Goal: Task Accomplishment & Management: Manage account settings

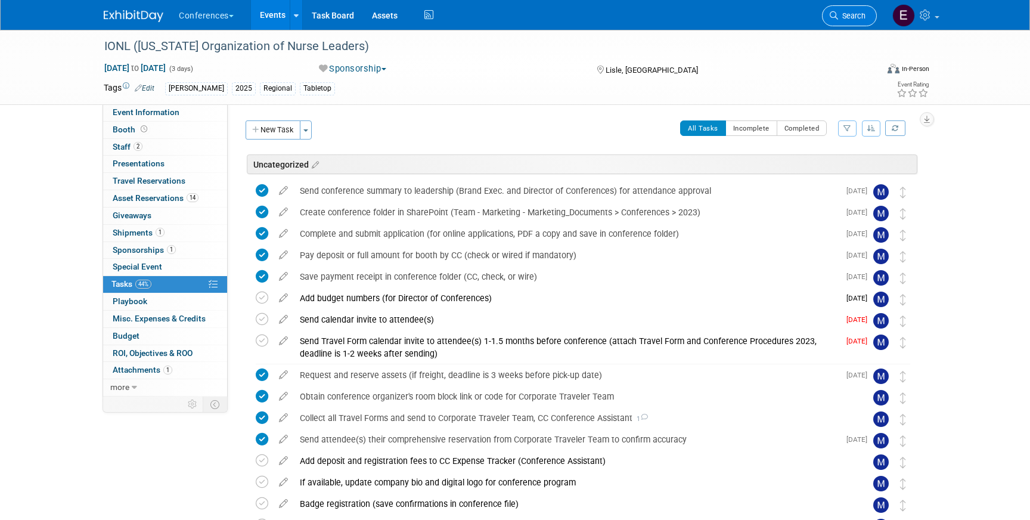
click at [841, 10] on link "Search" at bounding box center [849, 15] width 55 height 21
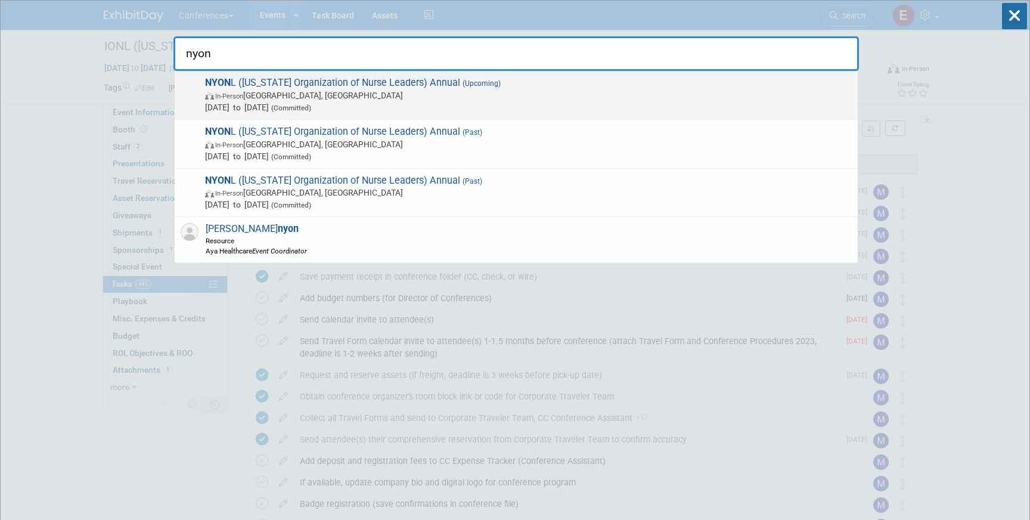
type input "nyon"
click at [383, 94] on span "In-Person Tarrytown, NY" at bounding box center [528, 95] width 647 height 12
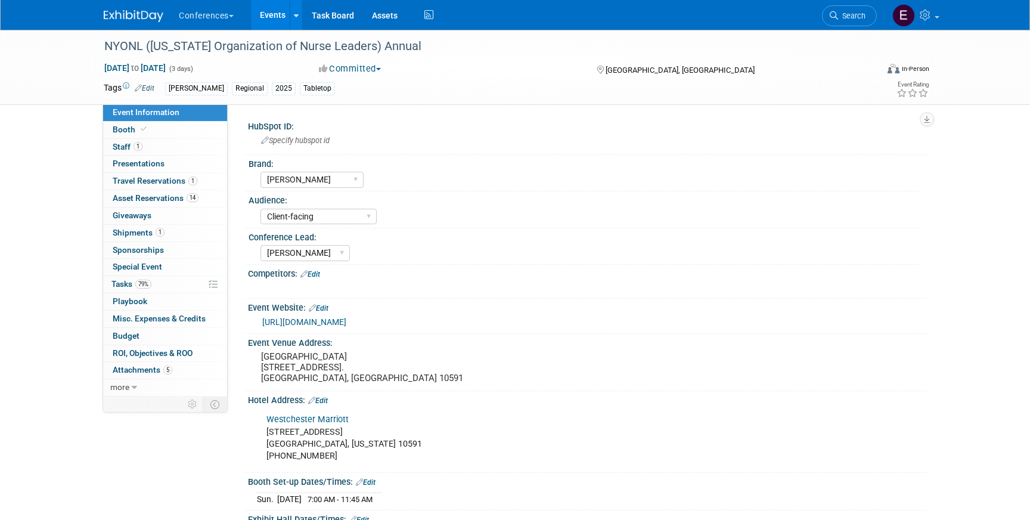
select select "[PERSON_NAME]"
select select "Client-facing"
select select "[PERSON_NAME]"
click at [132, 232] on span "Shipments 1" at bounding box center [139, 233] width 52 height 10
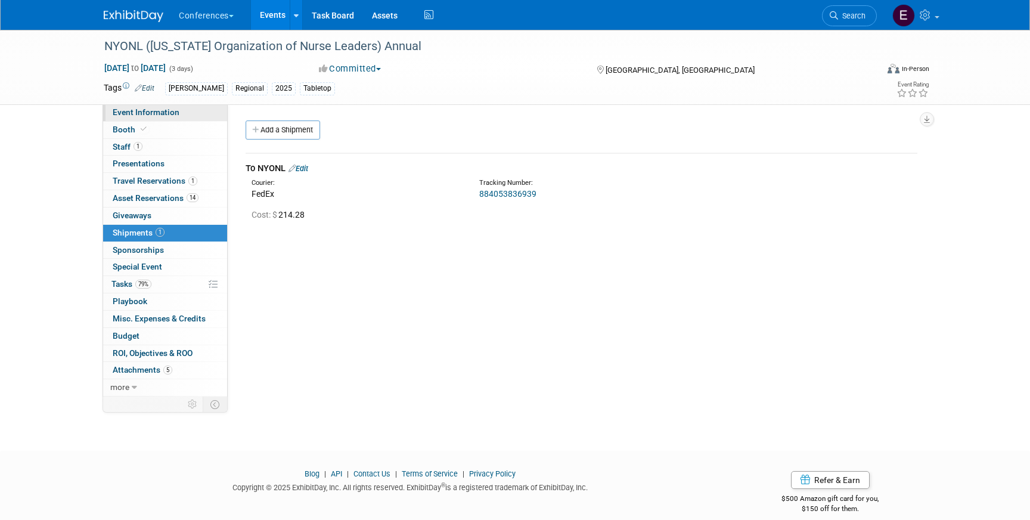
click at [154, 116] on span "Event Information" at bounding box center [146, 112] width 67 height 10
select select "[PERSON_NAME]"
select select "Client-facing"
select select "[PERSON_NAME]"
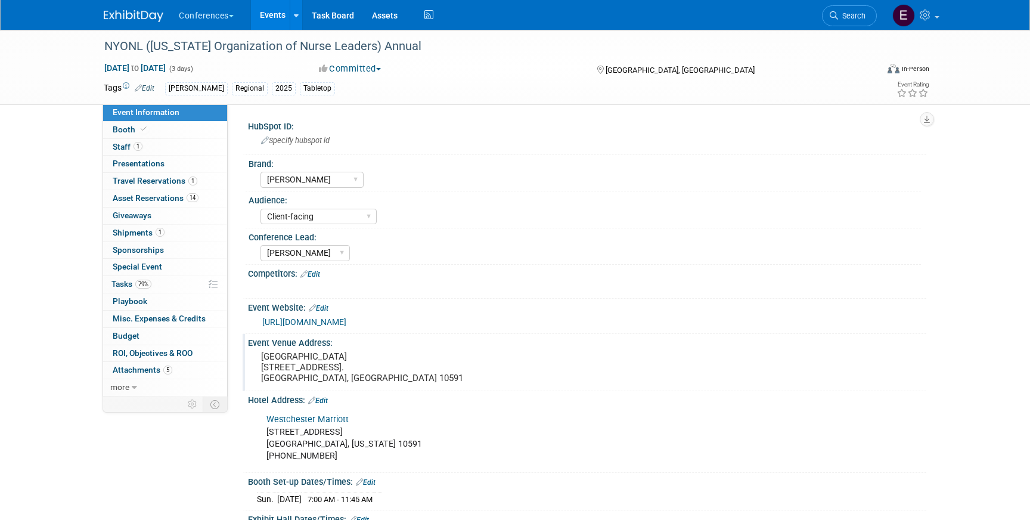
click at [297, 361] on pre "Westchester Marriott Hotel 670 White Plains Road. Tarrytown, NY 10591" at bounding box center [389, 367] width 256 height 32
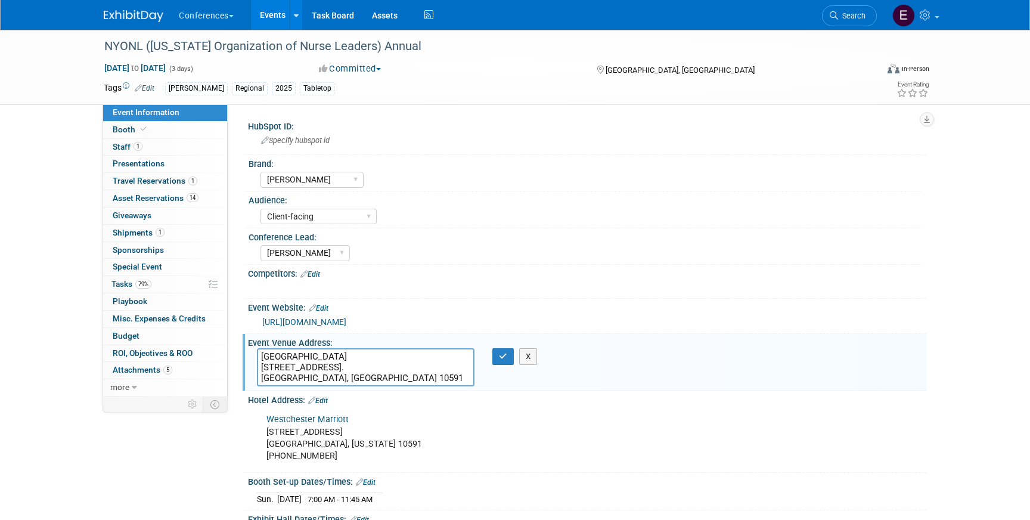
drag, startPoint x: 354, startPoint y: 368, endPoint x: 244, endPoint y: 368, distance: 110.3
click at [244, 368] on div "Event Venue Address: Westchester Marriott Hotel 670 White Plains Road. Tarrytow…" at bounding box center [585, 362] width 684 height 57
drag, startPoint x: 262, startPoint y: 378, endPoint x: 297, endPoint y: 378, distance: 35.2
click at [297, 378] on textarea "Westchester Marriott Hotel 670 White Plains Road. Tarrytown, NY 10591" at bounding box center [366, 367] width 218 height 38
drag, startPoint x: 346, startPoint y: 379, endPoint x: 319, endPoint y: 378, distance: 26.2
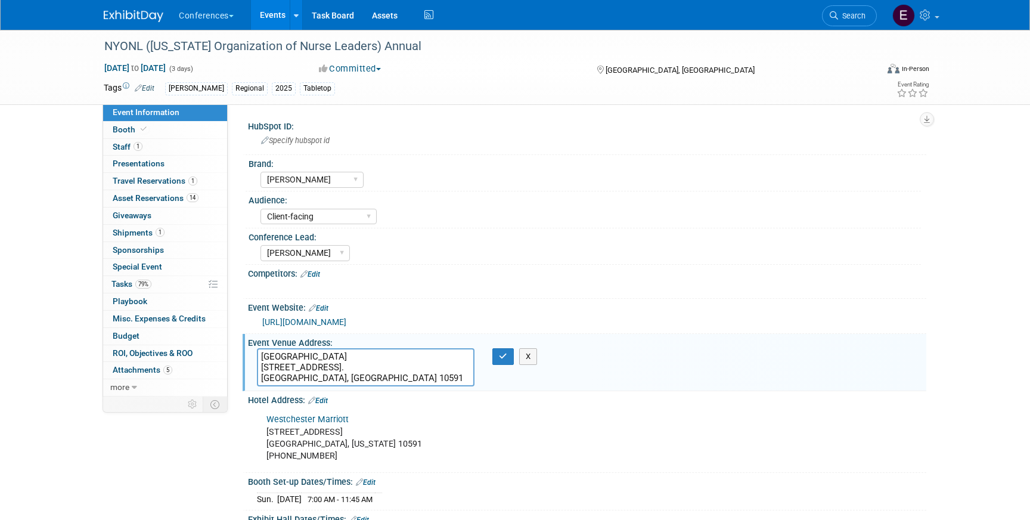
click at [319, 378] on textarea "Westchester Marriott Hotel 670 White Plains Road. Tarrytown, NY 10591" at bounding box center [366, 367] width 218 height 38
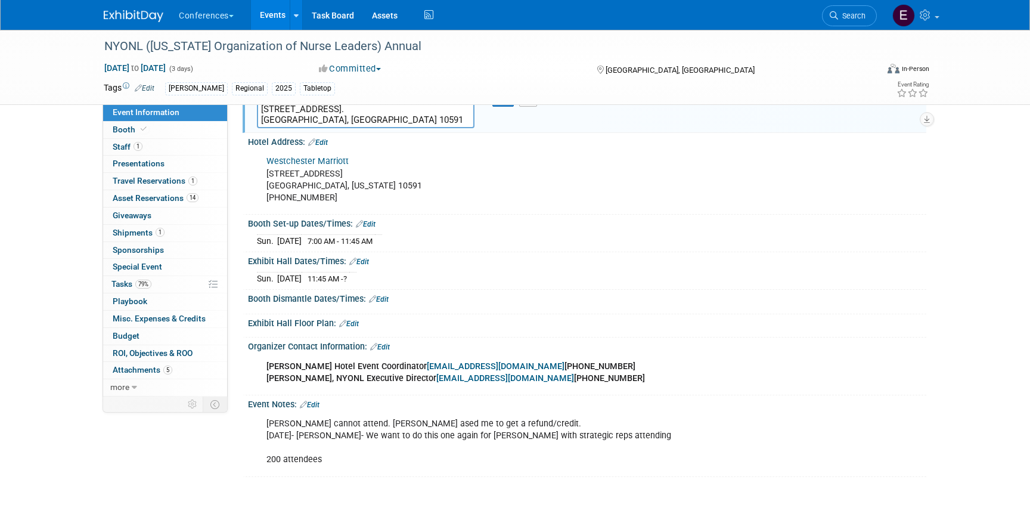
scroll to position [260, 0]
click at [165, 231] on link "1 Shipments 1" at bounding box center [165, 233] width 124 height 17
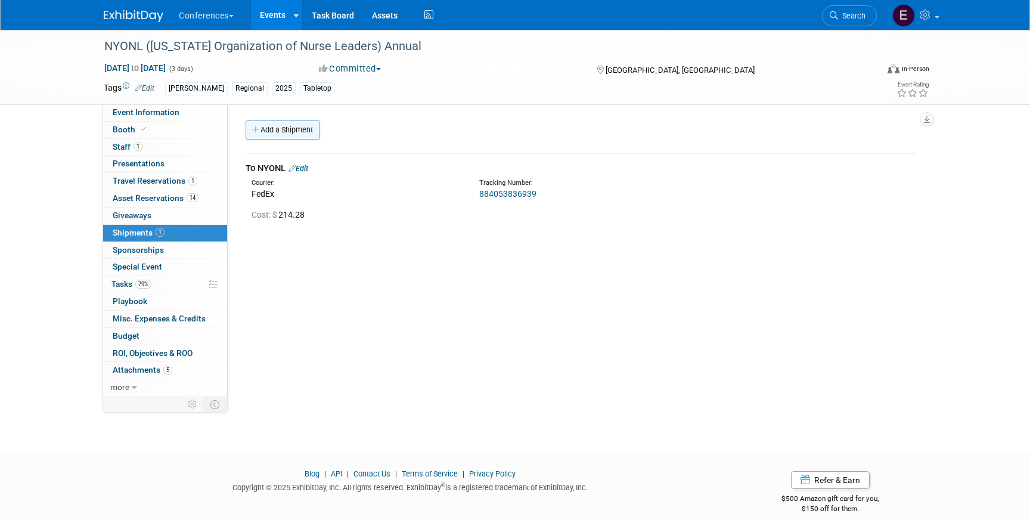
click at [289, 128] on link "Add a Shipment" at bounding box center [283, 129] width 75 height 19
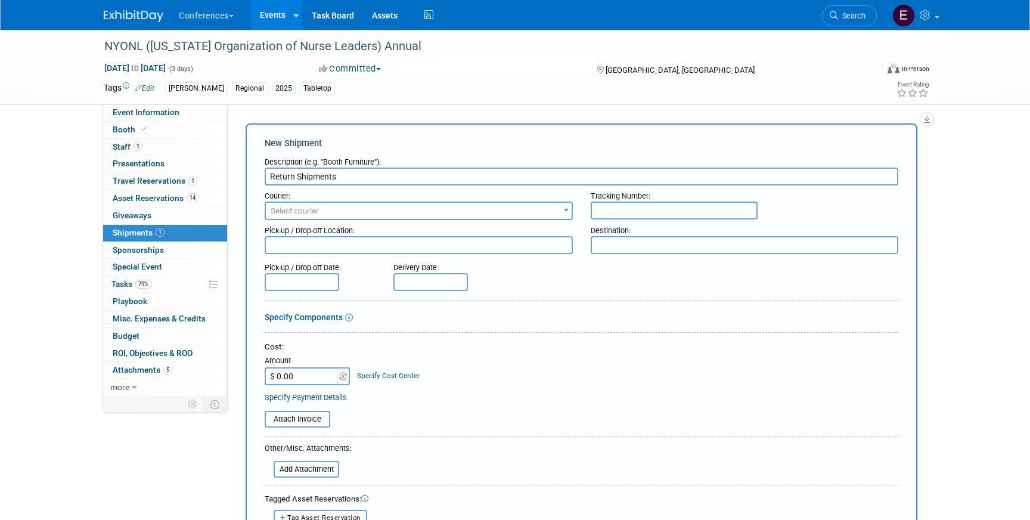
type input "Return Shipments"
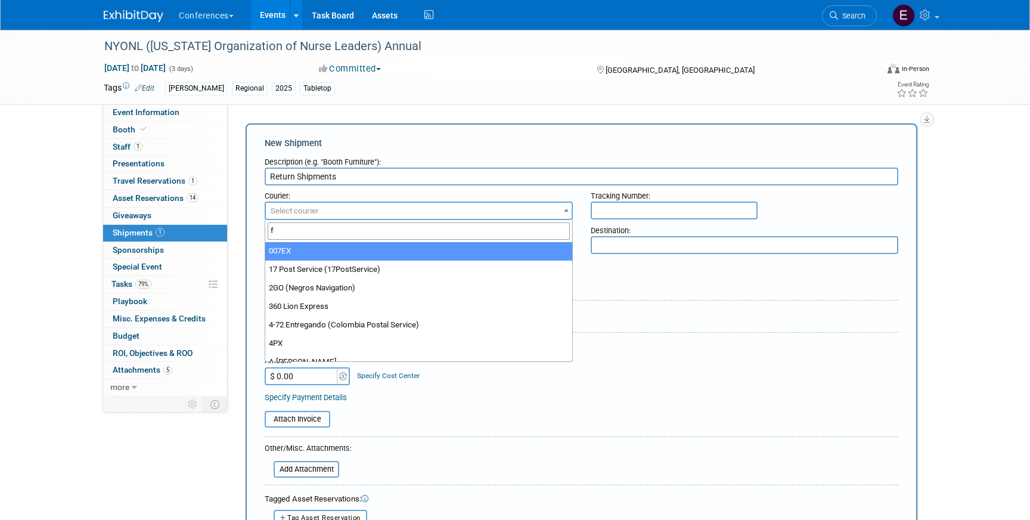
click at [426, 212] on span "Select courier" at bounding box center [419, 211] width 306 height 17
type input "fed"
select select "206"
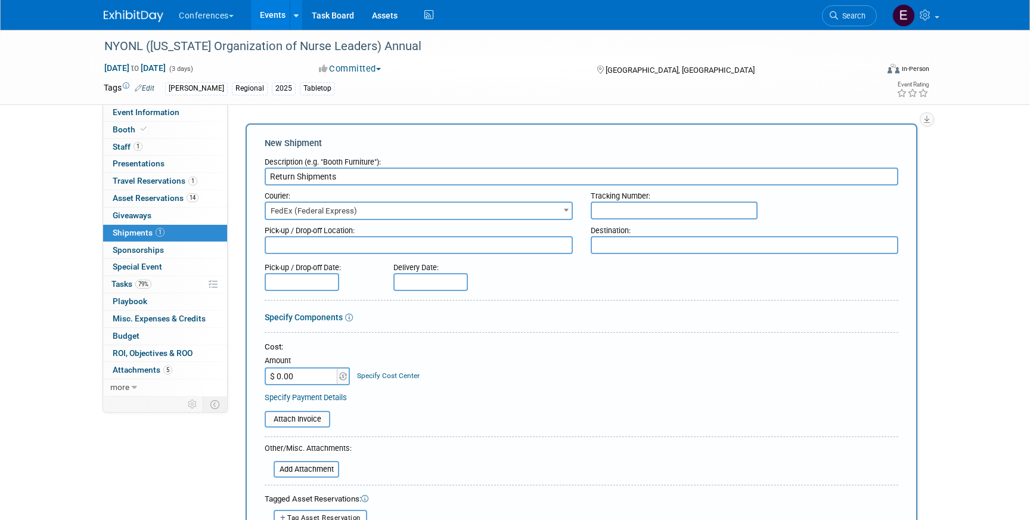
click at [629, 215] on input "text" at bounding box center [674, 210] width 167 height 18
drag, startPoint x: 650, startPoint y: 210, endPoint x: 553, endPoint y: 209, distance: 97.2
click at [553, 209] on div "Courier: 007EX 17 Post Service (17PostService) 2GO (Negros Navigation) 360 Lion…" at bounding box center [581, 202] width 651 height 35
click at [681, 212] on input "814881918331," at bounding box center [674, 210] width 167 height 18
paste input "814881918331"
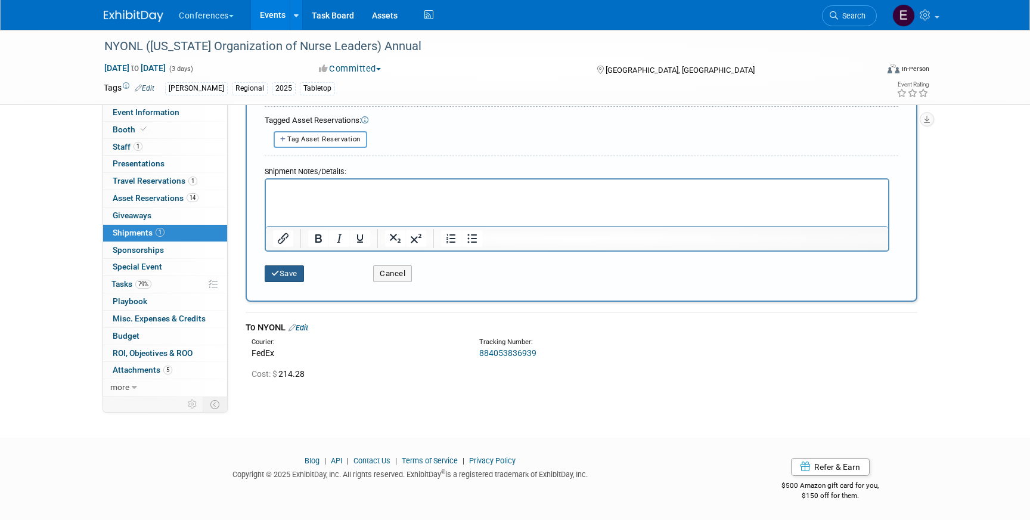
type input "814881918331, 814881918342"
click at [278, 277] on button "Save" at bounding box center [284, 273] width 39 height 17
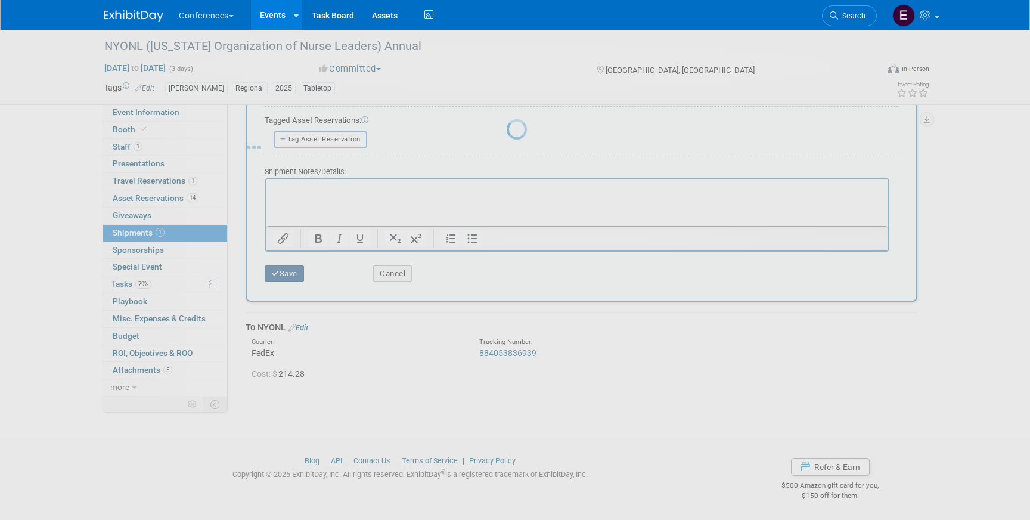
scroll to position [14, 0]
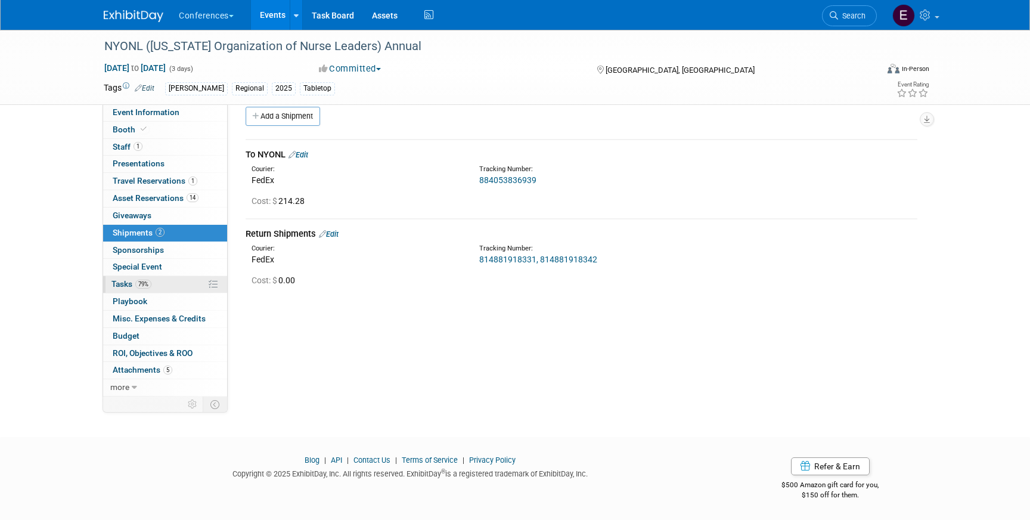
click at [151, 287] on span "79%" at bounding box center [143, 284] width 16 height 9
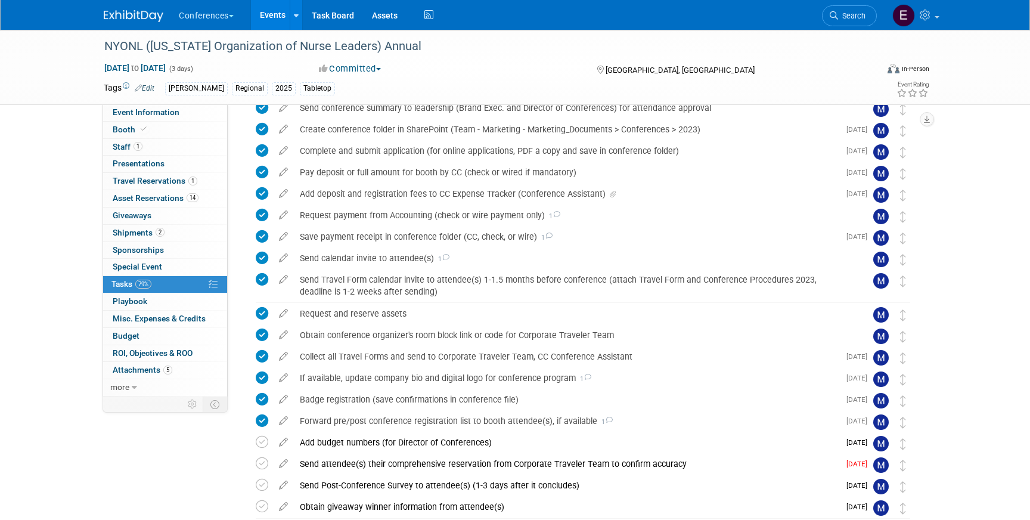
scroll to position [235, 0]
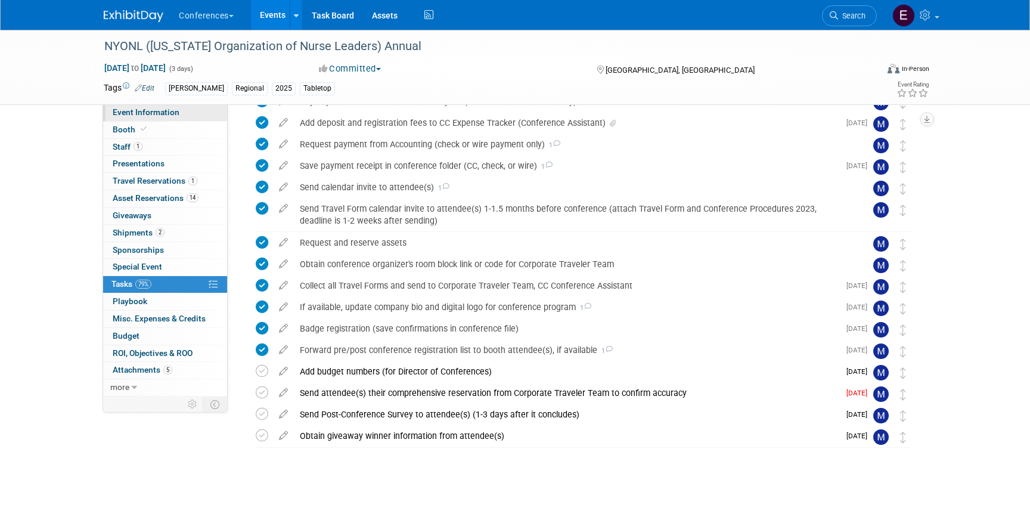
click at [151, 113] on span "Event Information" at bounding box center [146, 112] width 67 height 10
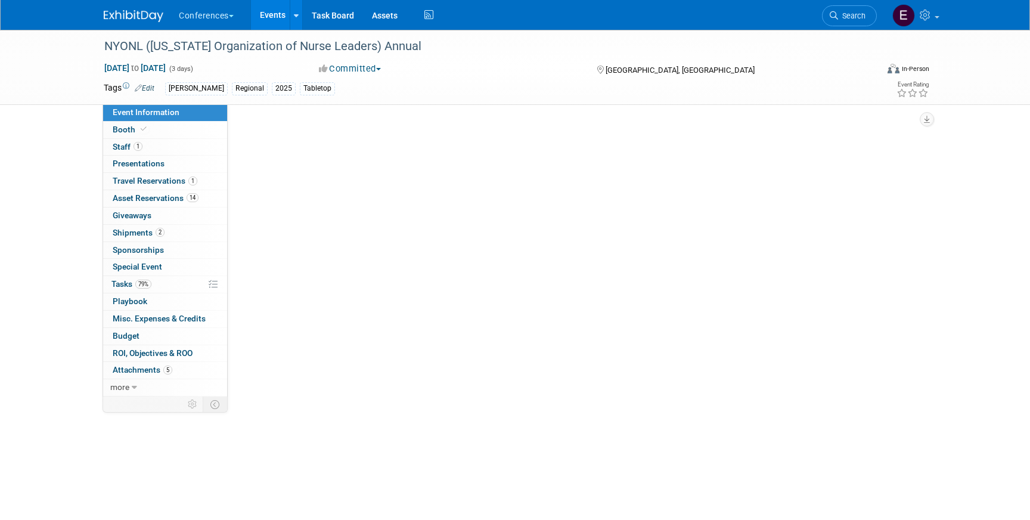
scroll to position [0, 0]
select select "[PERSON_NAME]"
select select "Client-facing"
select select "[PERSON_NAME]"
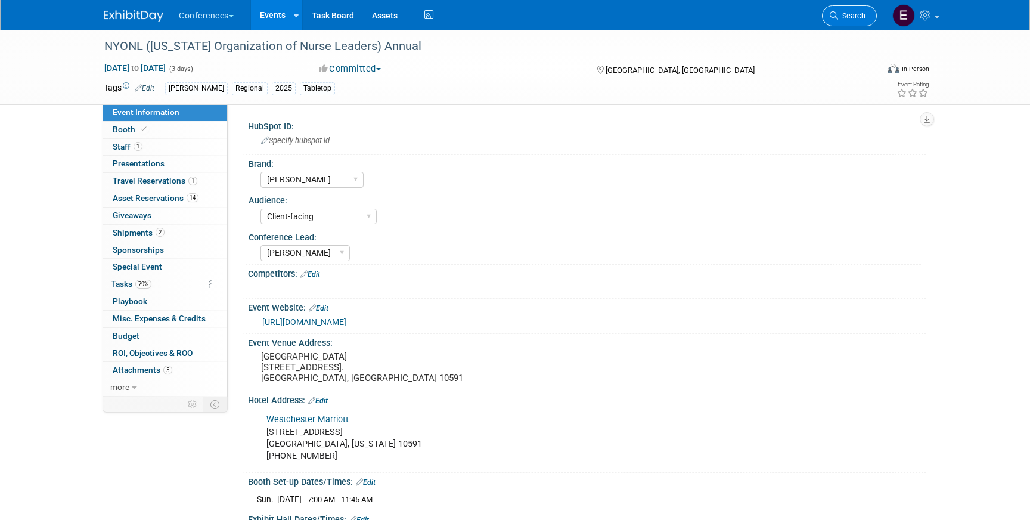
click at [846, 20] on span "Search" at bounding box center [851, 15] width 27 height 9
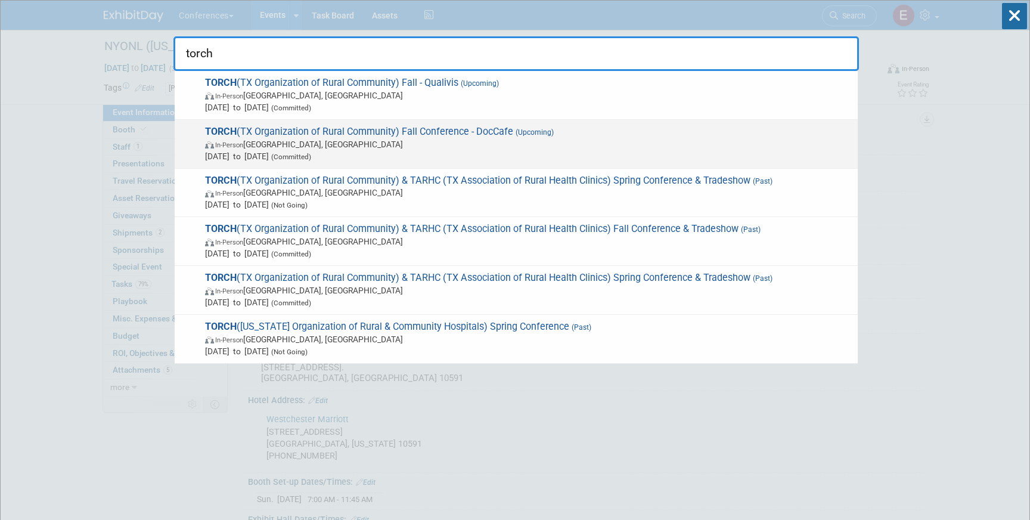
type input "torch"
click at [665, 143] on span "In-Person Austin, TX" at bounding box center [528, 144] width 647 height 12
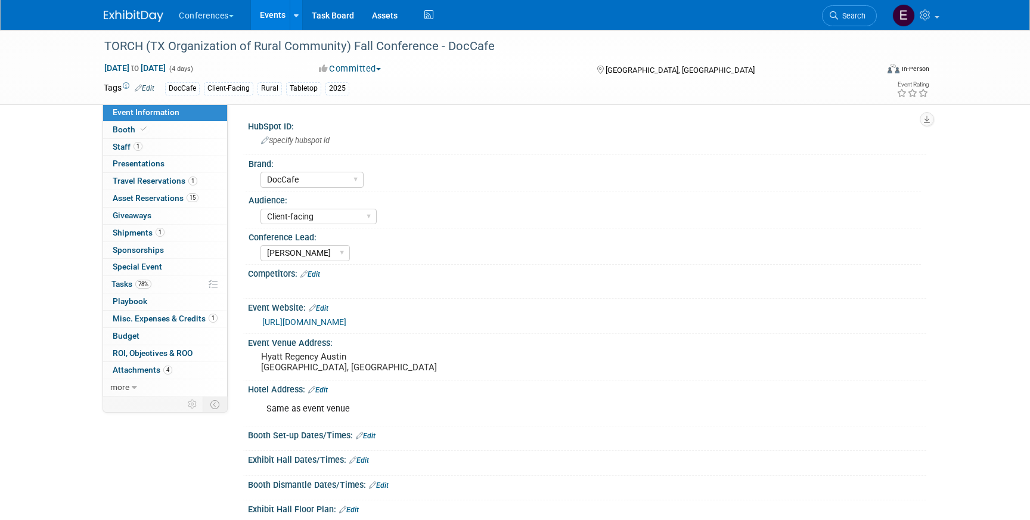
select select "DocCafe"
select select "Client-facing"
select select "[PERSON_NAME]"
click at [125, 128] on span "Booth" at bounding box center [131, 130] width 36 height 10
select select "36" bar table"
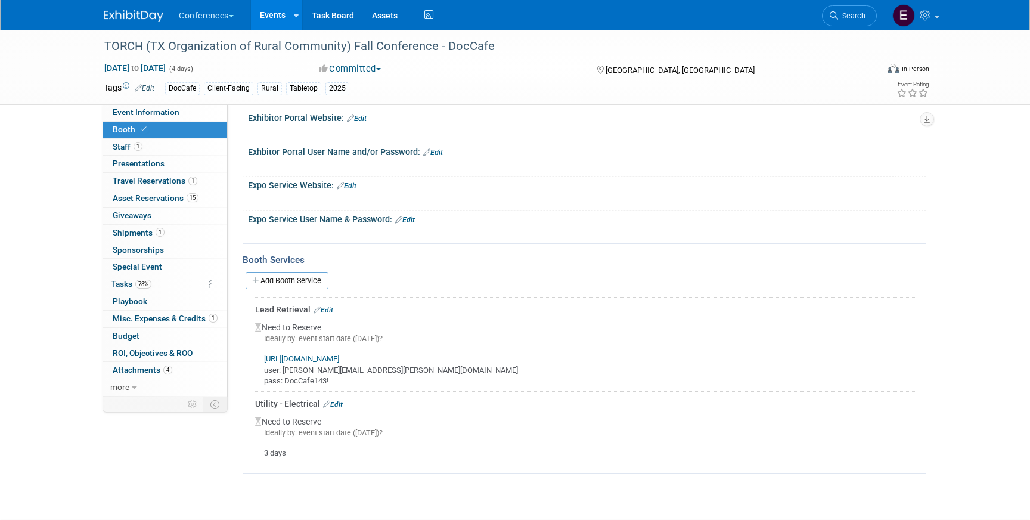
scroll to position [249, 0]
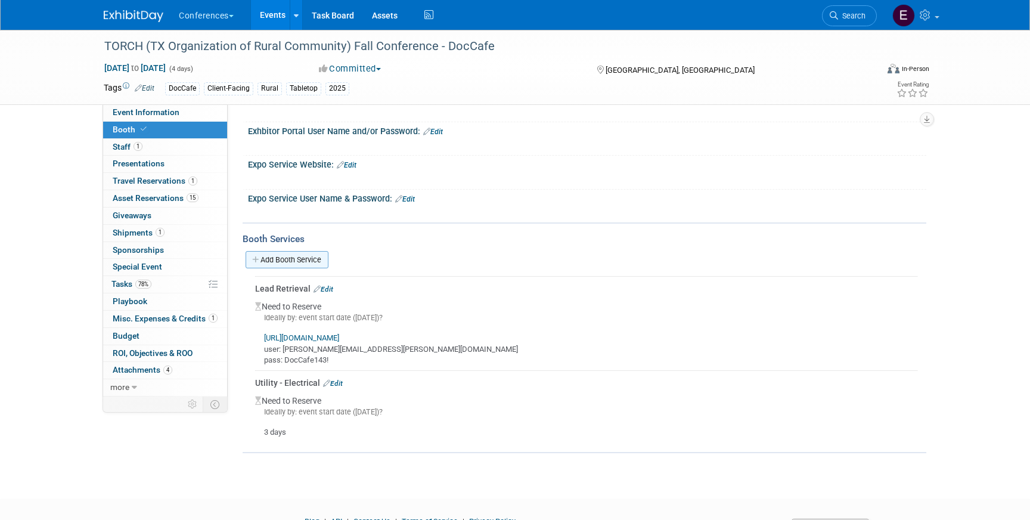
click at [276, 261] on link "Add Booth Service" at bounding box center [287, 259] width 83 height 17
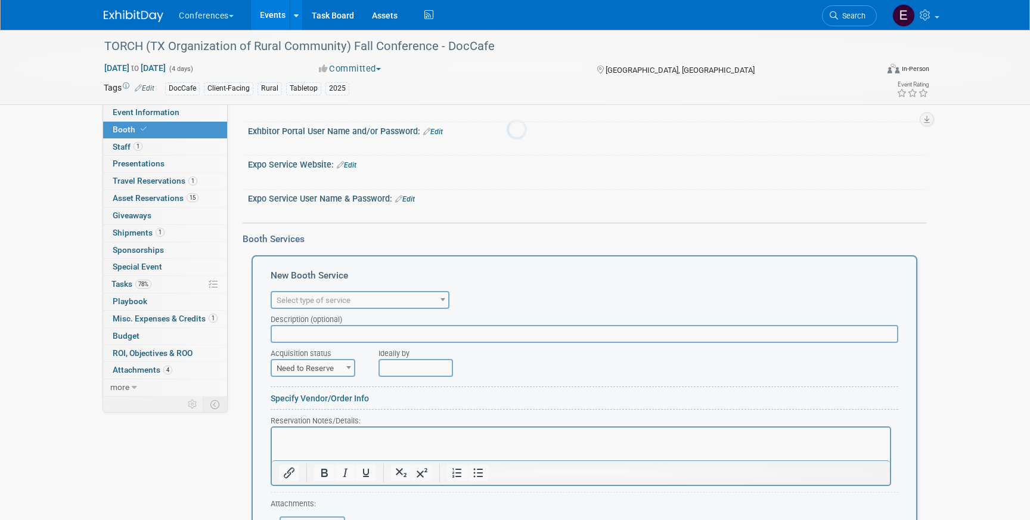
scroll to position [0, 0]
click at [325, 299] on span "Select type of service" at bounding box center [314, 300] width 74 height 9
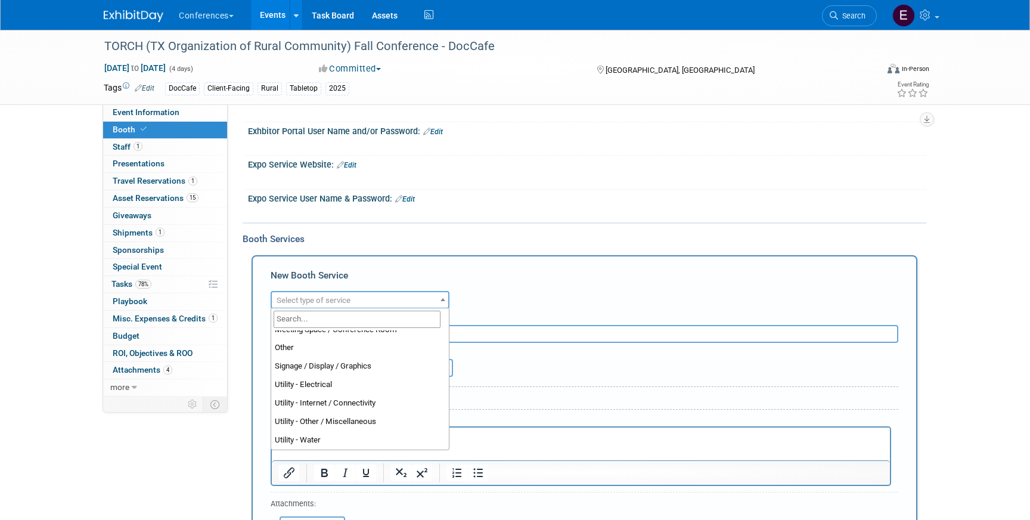
scroll to position [305, 0]
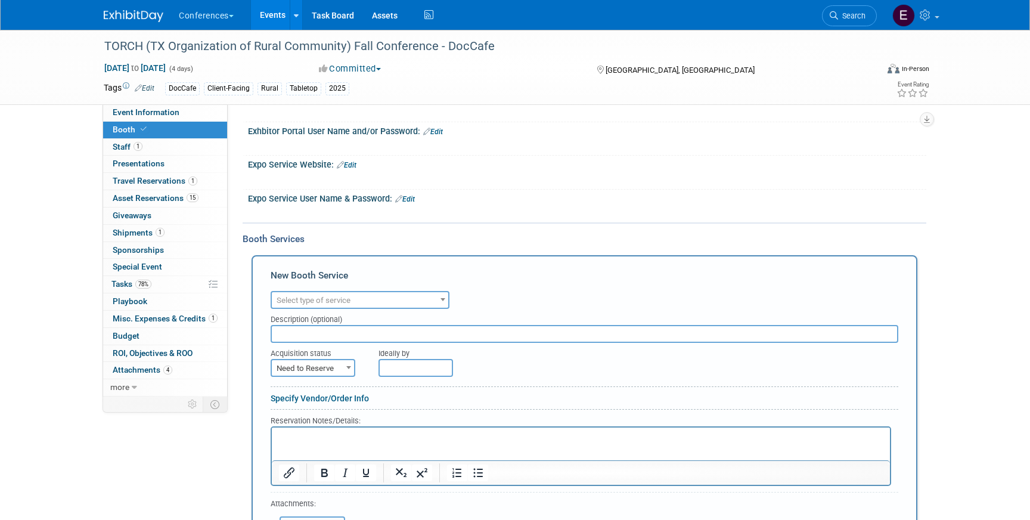
click at [519, 212] on div at bounding box center [526, 212] width 537 height 12
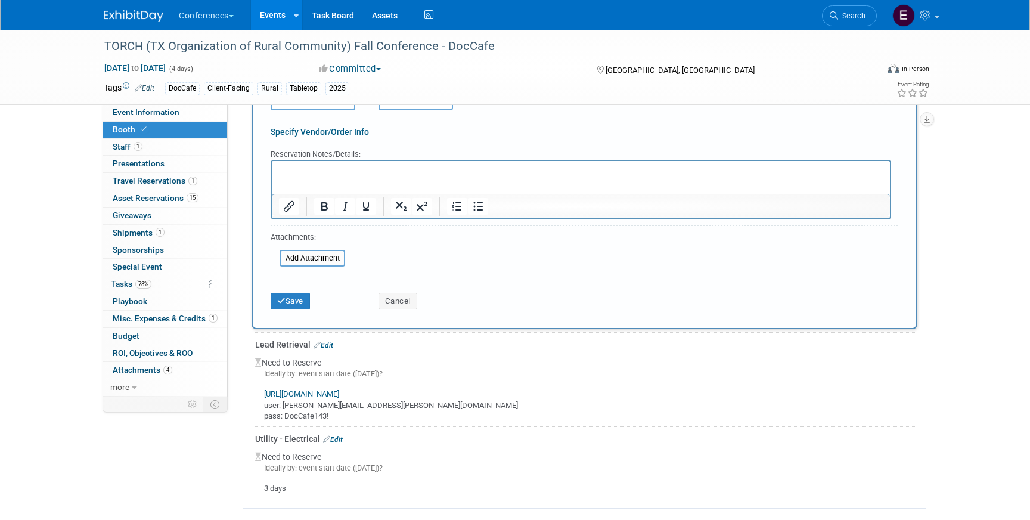
scroll to position [556, 0]
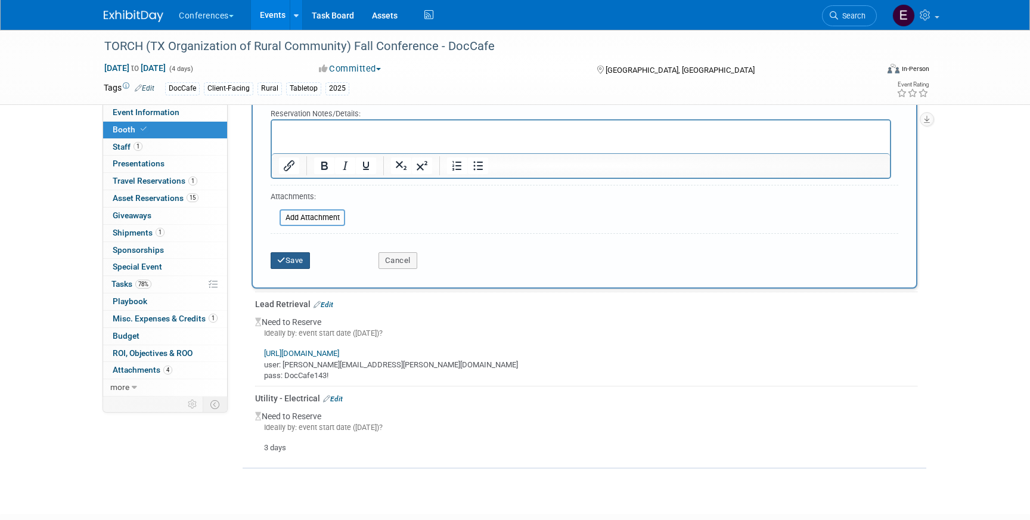
click at [284, 257] on icon "submit" at bounding box center [281, 260] width 8 height 8
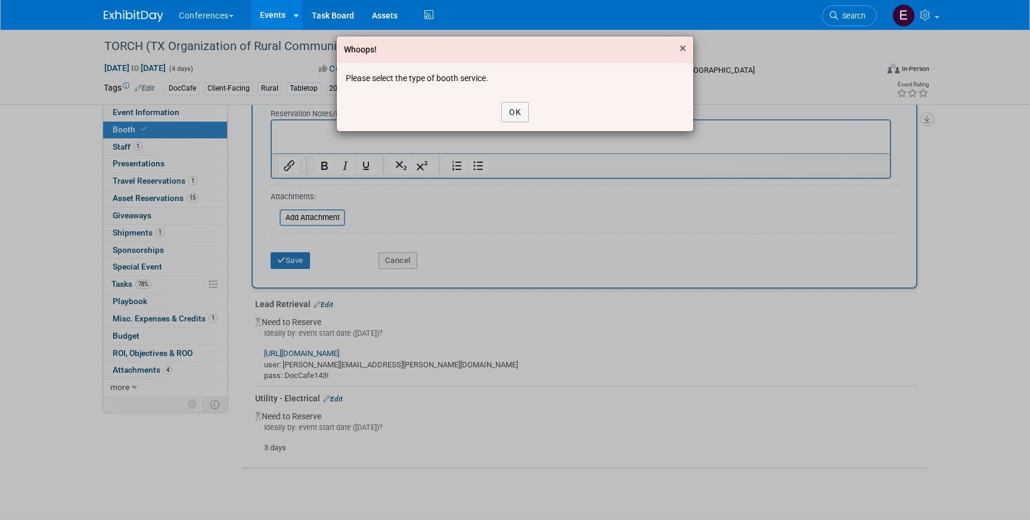
click at [680, 45] on span "×" at bounding box center [683, 48] width 7 height 14
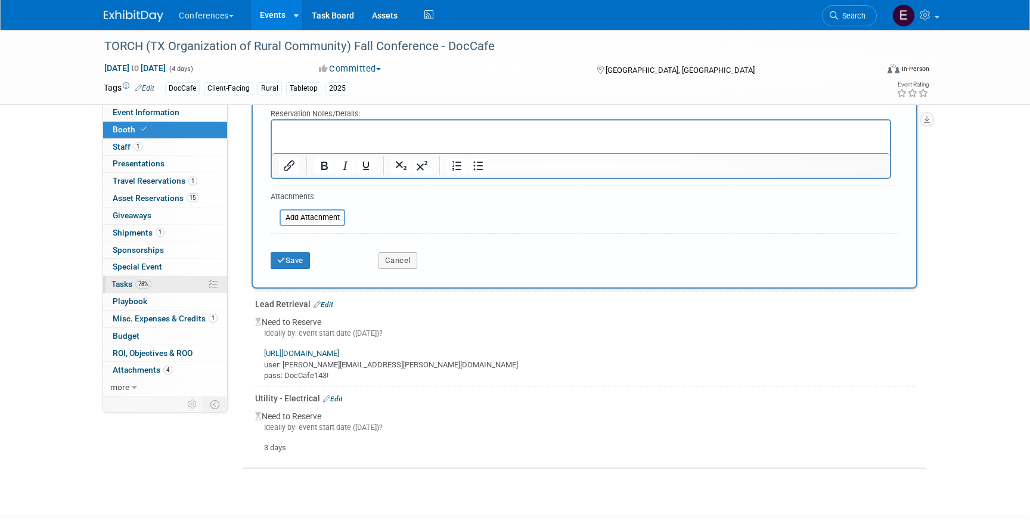
click at [127, 286] on span "Tasks 78%" at bounding box center [131, 284] width 40 height 10
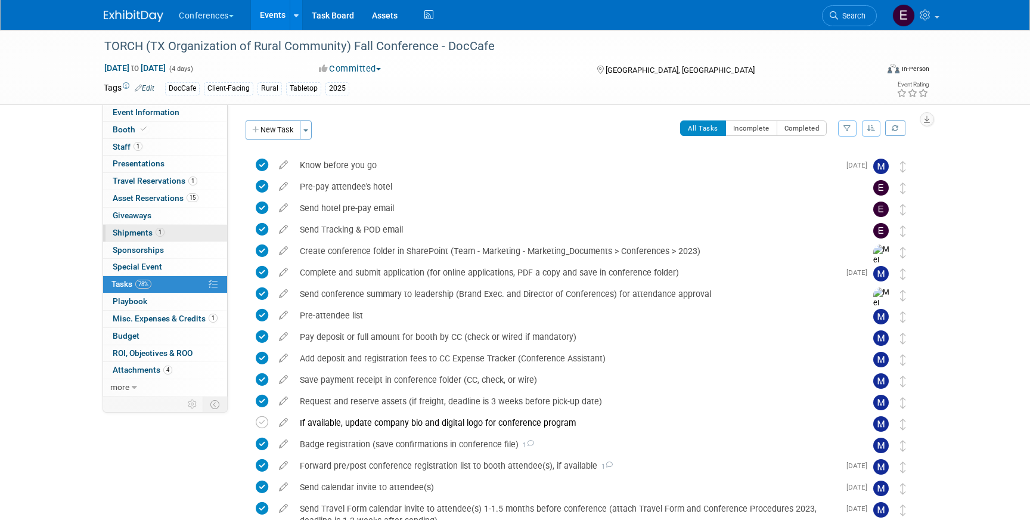
click at [160, 234] on span "1" at bounding box center [160, 232] width 9 height 9
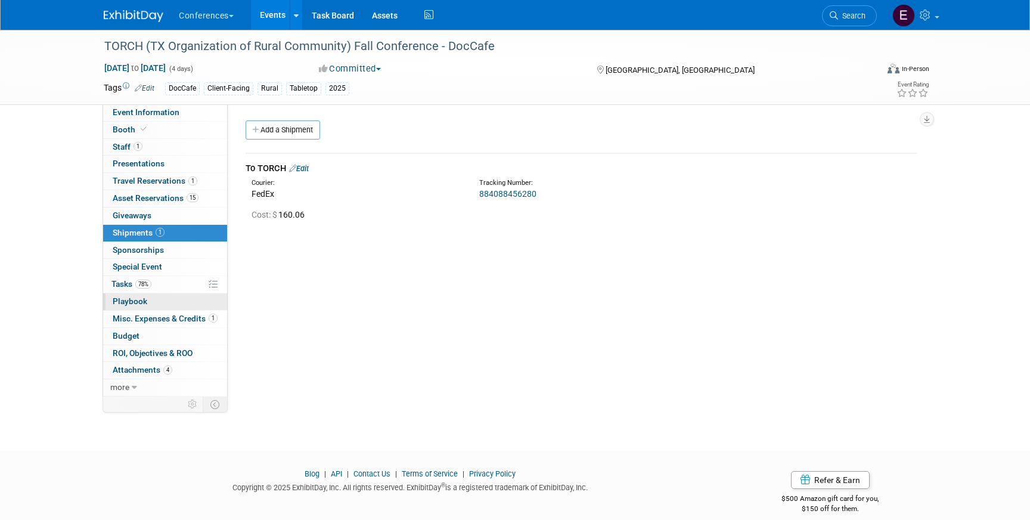
click at [169, 295] on link "0 Playbook 0" at bounding box center [165, 301] width 124 height 17
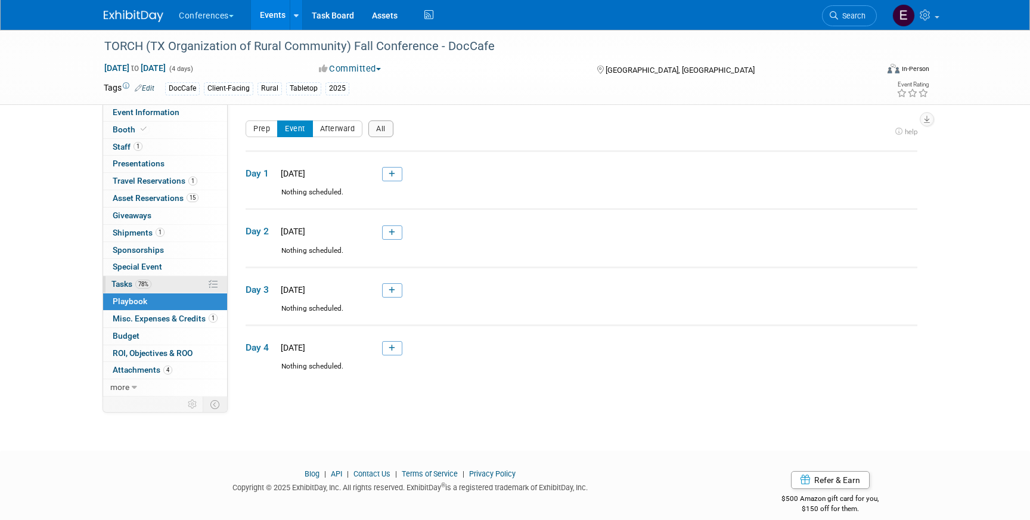
click at [168, 284] on link "78% Tasks 78%" at bounding box center [165, 284] width 124 height 17
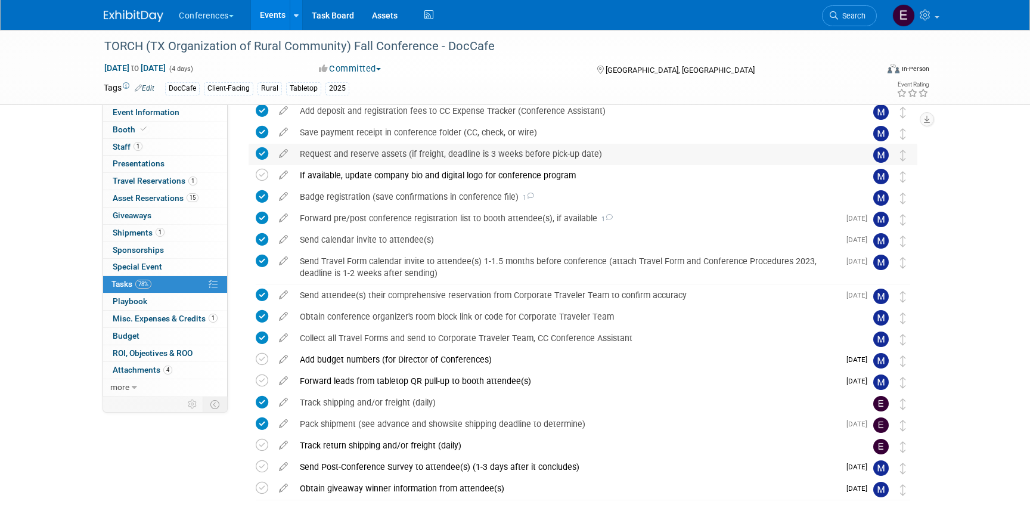
scroll to position [300, 0]
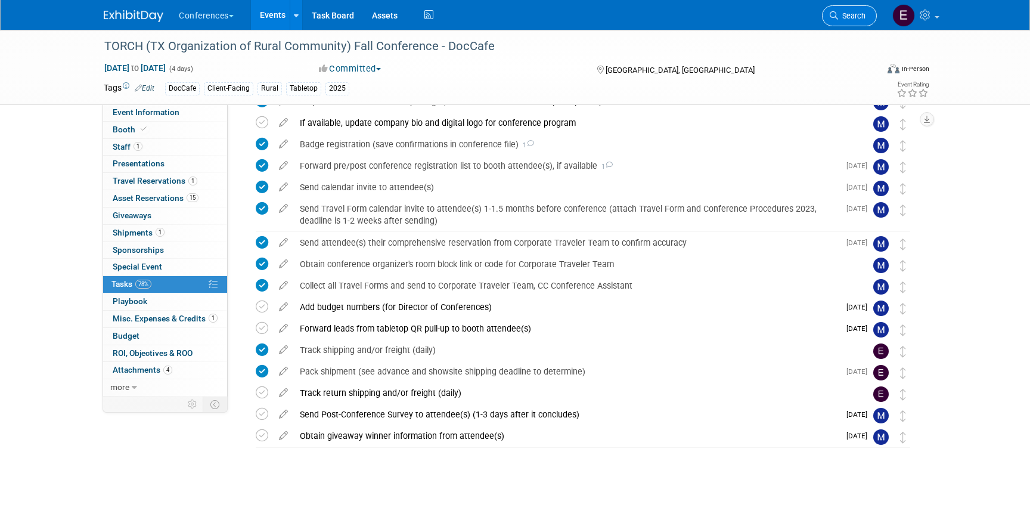
click at [859, 12] on span "Search" at bounding box center [851, 15] width 27 height 9
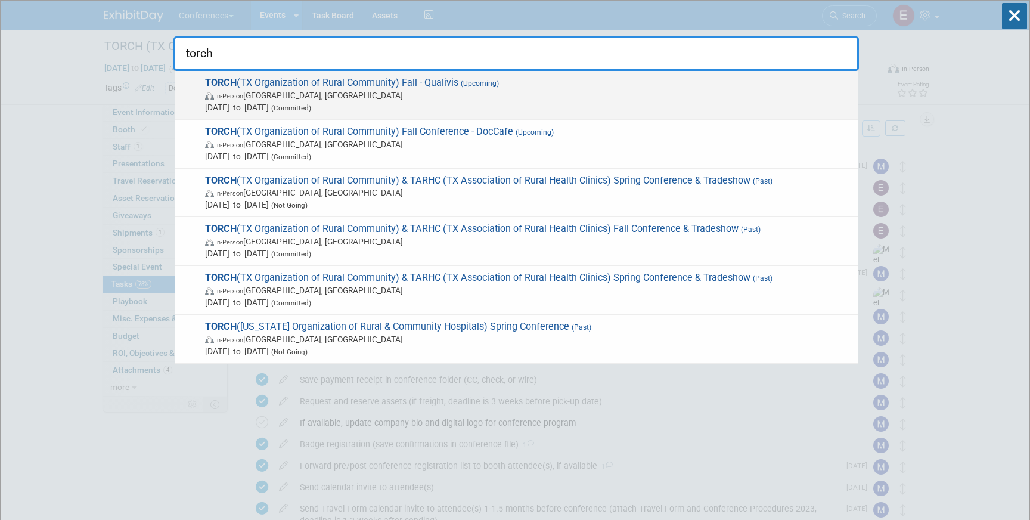
type input "torch"
click at [454, 82] on span "TORCH (TX Organization of Rural Community) Fall - Qualivis (Upcoming) In-Person…" at bounding box center [526, 95] width 650 height 36
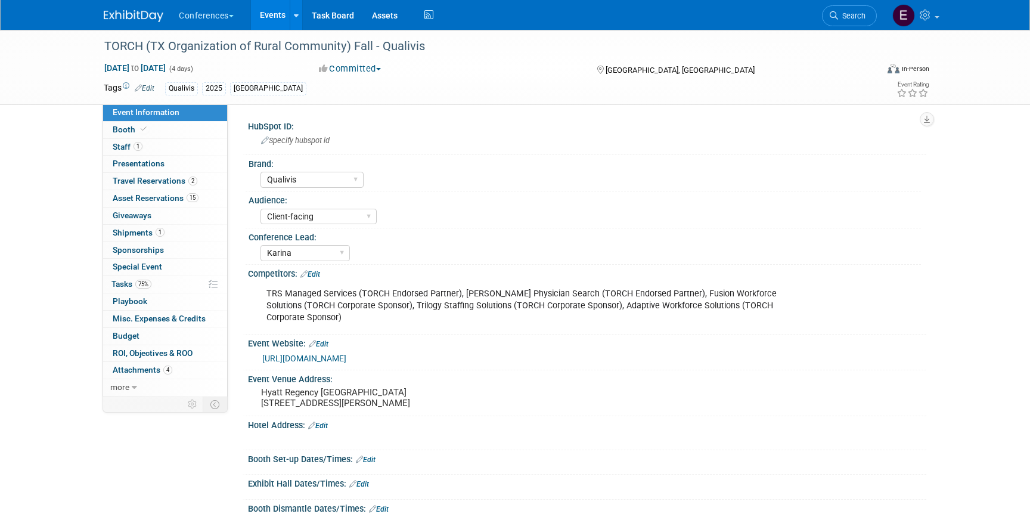
select select "Qualivis"
select select "Client-facing"
select select "Karina"
click at [120, 288] on span "Tasks 75%" at bounding box center [131, 284] width 40 height 10
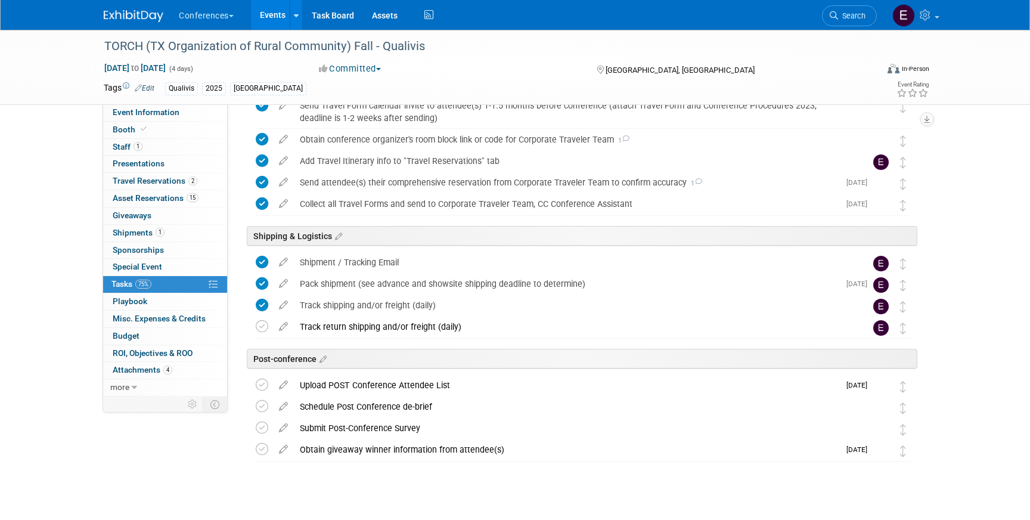
scroll to position [483, 0]
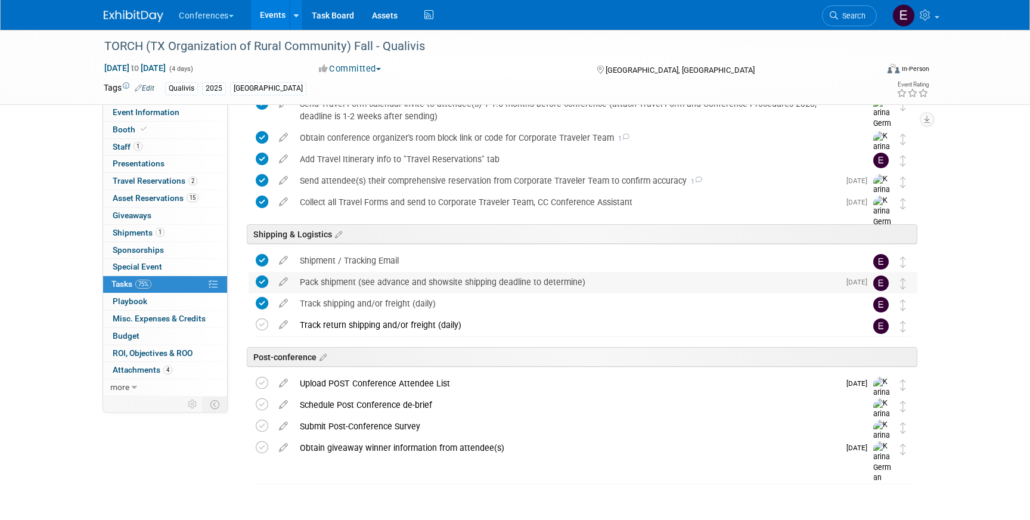
click at [402, 281] on div "Pack shipment (see advance and showsite shipping deadline to determine)" at bounding box center [566, 282] width 545 height 20
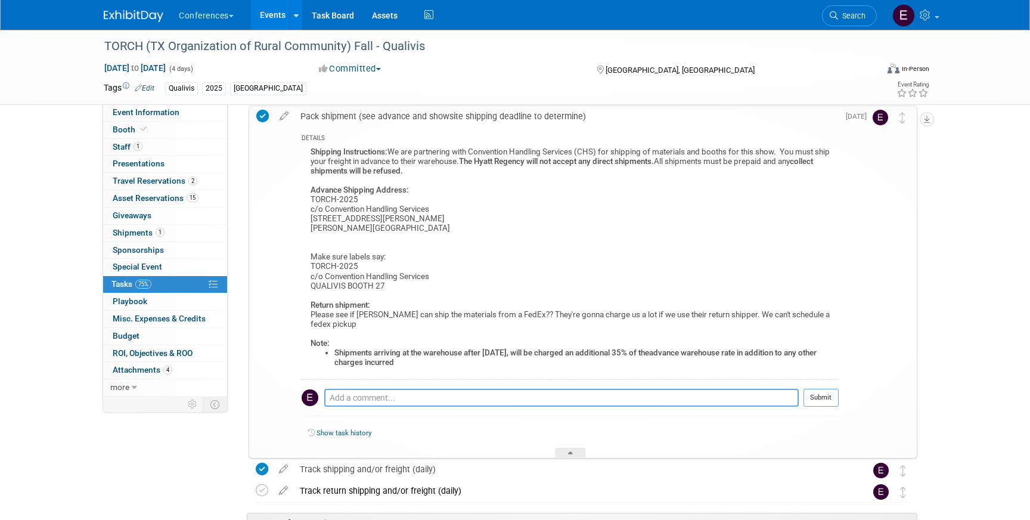
scroll to position [651, 0]
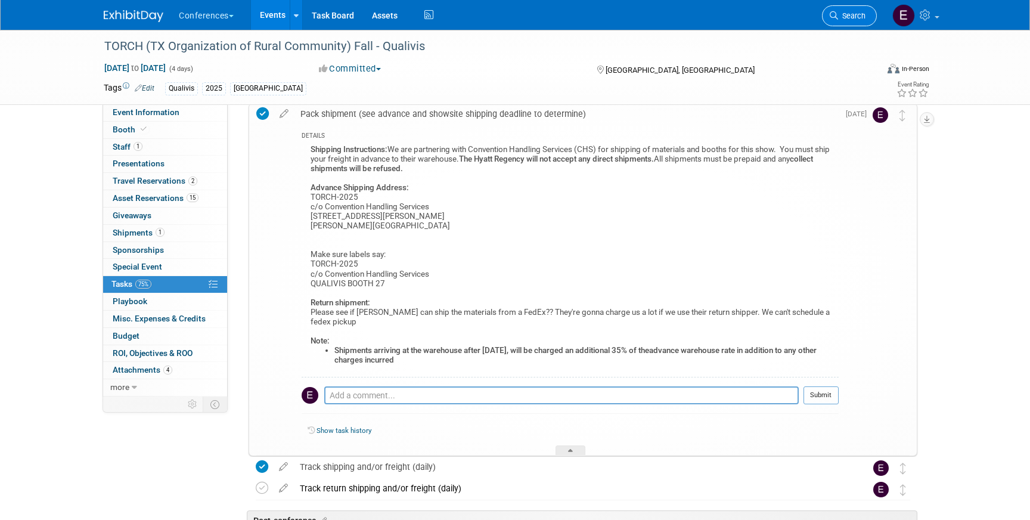
click at [830, 13] on icon at bounding box center [834, 15] width 8 height 8
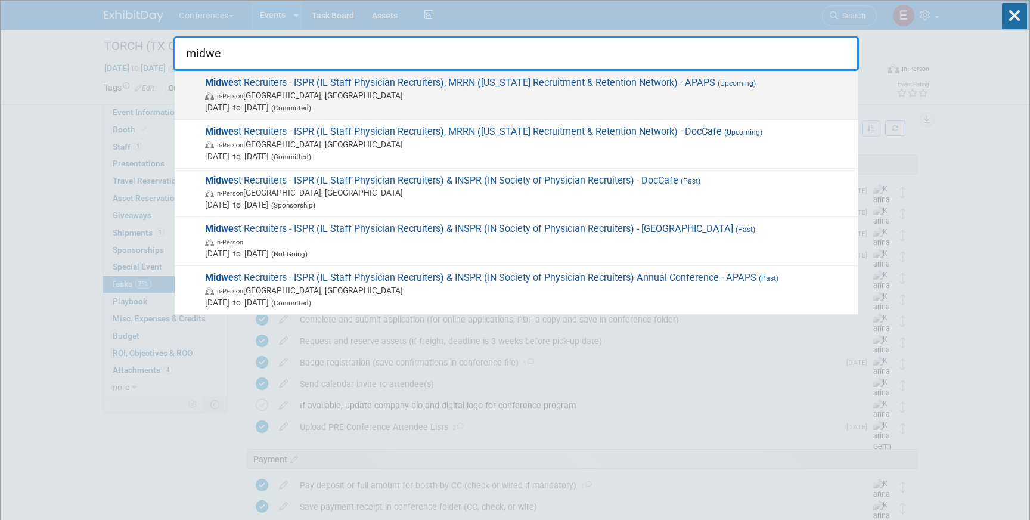
type input "midwe"
click at [629, 92] on span "In-Person Grand Rapids, MI" at bounding box center [528, 95] width 647 height 12
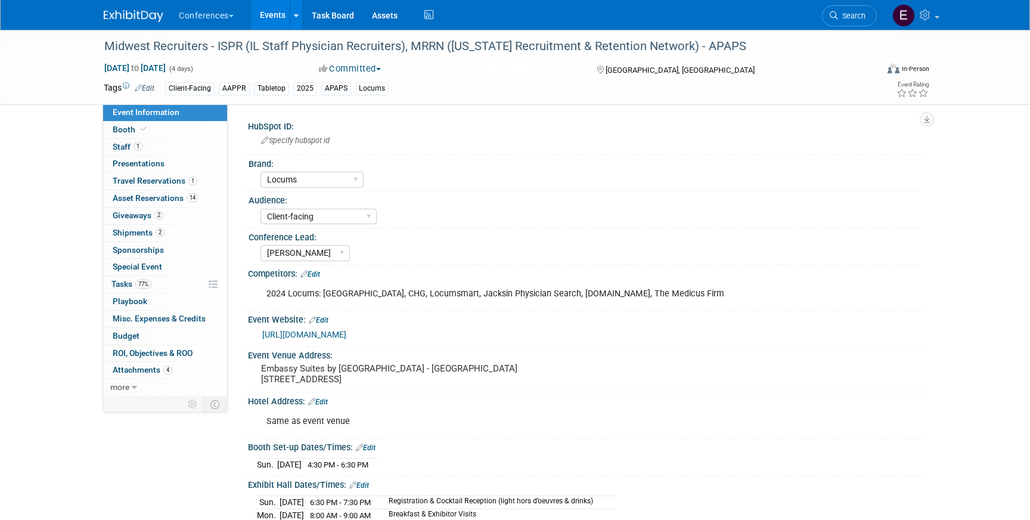
select select "Locums"
select select "Client-facing"
select select "[PERSON_NAME]"
click at [140, 285] on span "77%" at bounding box center [143, 284] width 16 height 9
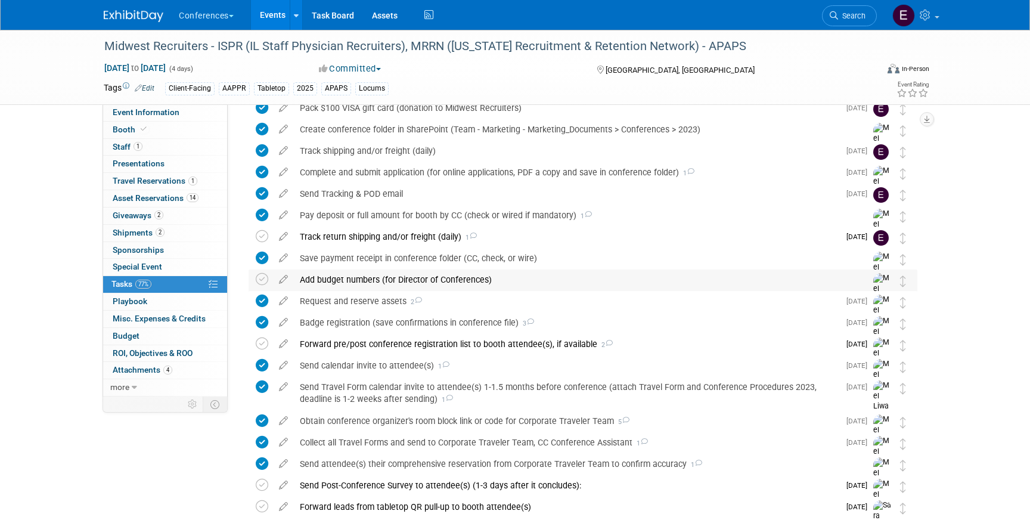
scroll to position [176, 0]
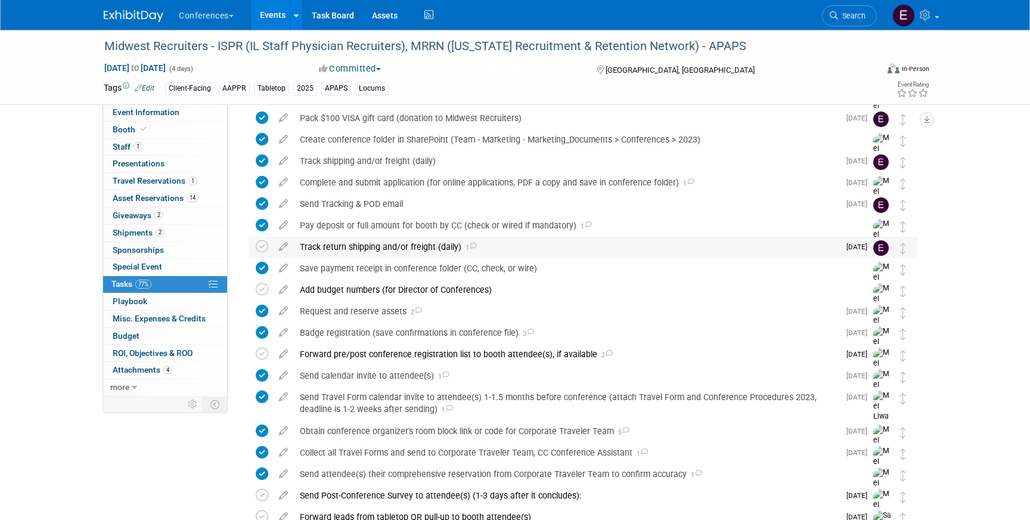
click at [440, 240] on div "Track return shipping and/or freight (daily) 1" at bounding box center [566, 247] width 545 height 20
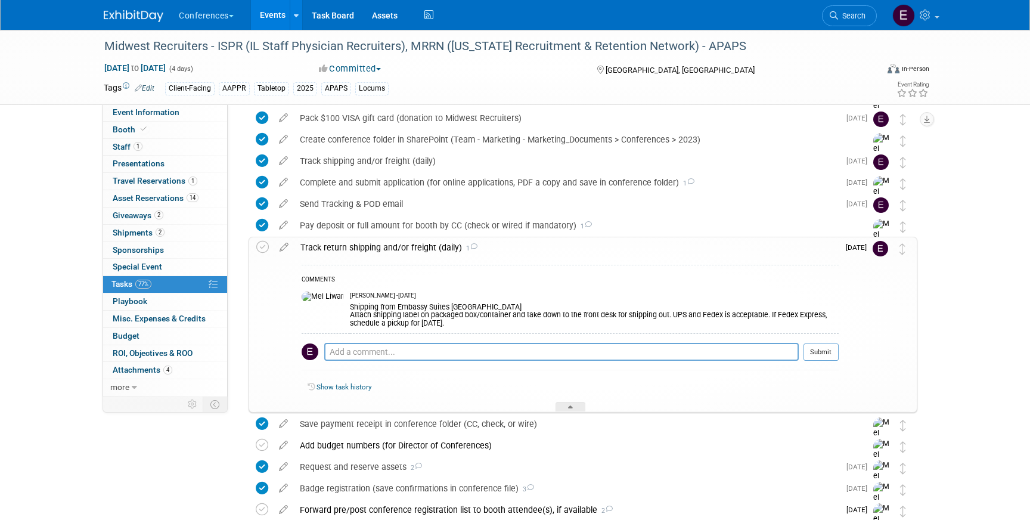
click at [980, 327] on div "Midwest Recruiters - ISPR (IL Staff Physician Recruiters), MRRN ([US_STATE] Rec…" at bounding box center [515, 316] width 1030 height 924
click at [842, 20] on span "Search" at bounding box center [851, 15] width 27 height 9
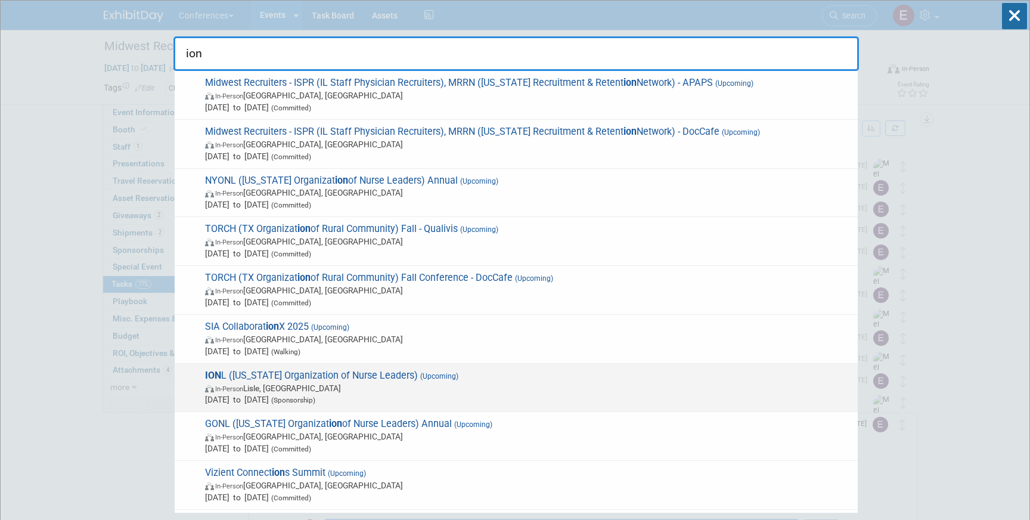
type input "ion"
click at [380, 377] on span "[PERSON_NAME] ([US_STATE] Organization of Nurse Leaders) (Upcoming) In-Person […" at bounding box center [526, 388] width 650 height 36
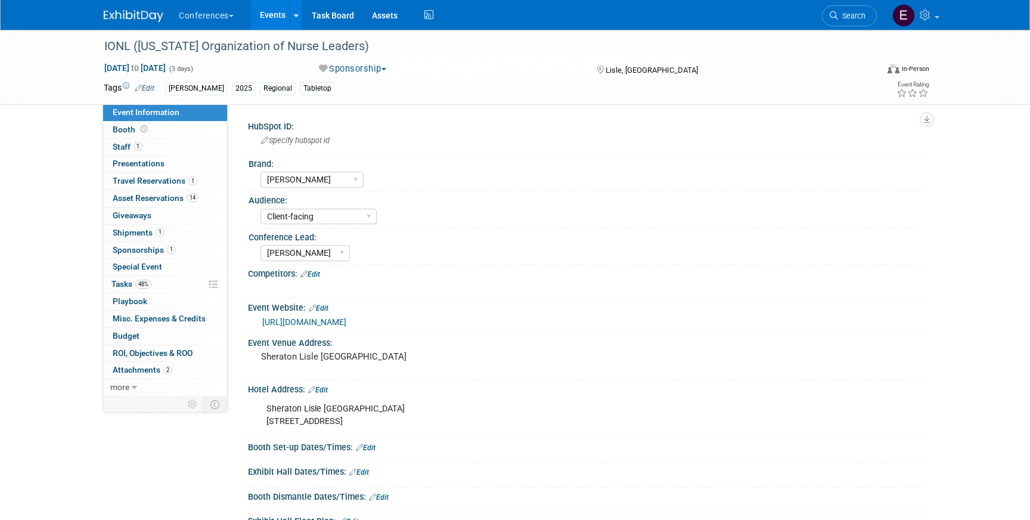
select select "[PERSON_NAME]"
select select "Client-facing"
select select "[PERSON_NAME]"
click at [159, 176] on span "Travel Reservations 1" at bounding box center [155, 181] width 85 height 10
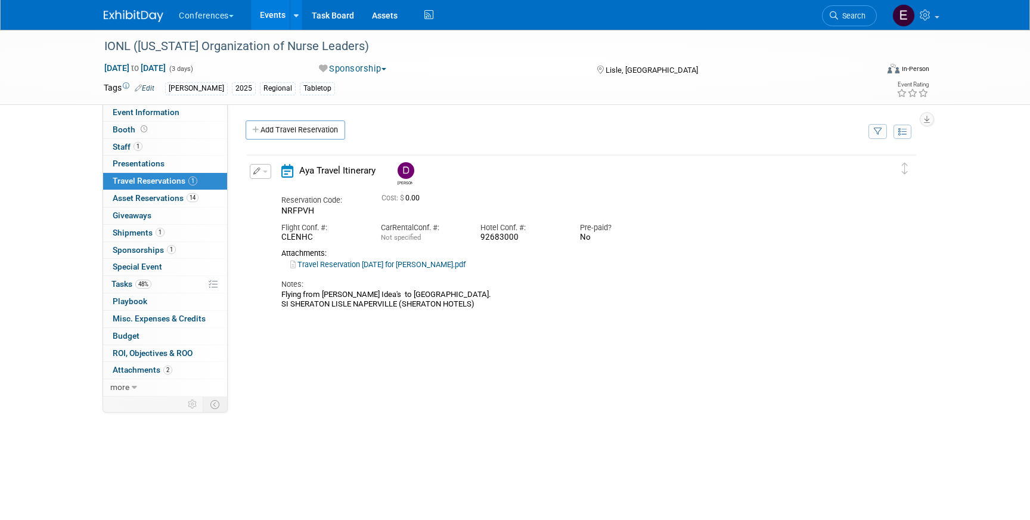
click at [384, 266] on link "Travel Reservation [DATE] for [PERSON_NAME].pdf" at bounding box center [377, 264] width 175 height 9
click at [259, 169] on icon "button" at bounding box center [257, 170] width 8 height 7
click at [259, 188] on icon "button" at bounding box center [263, 192] width 10 height 8
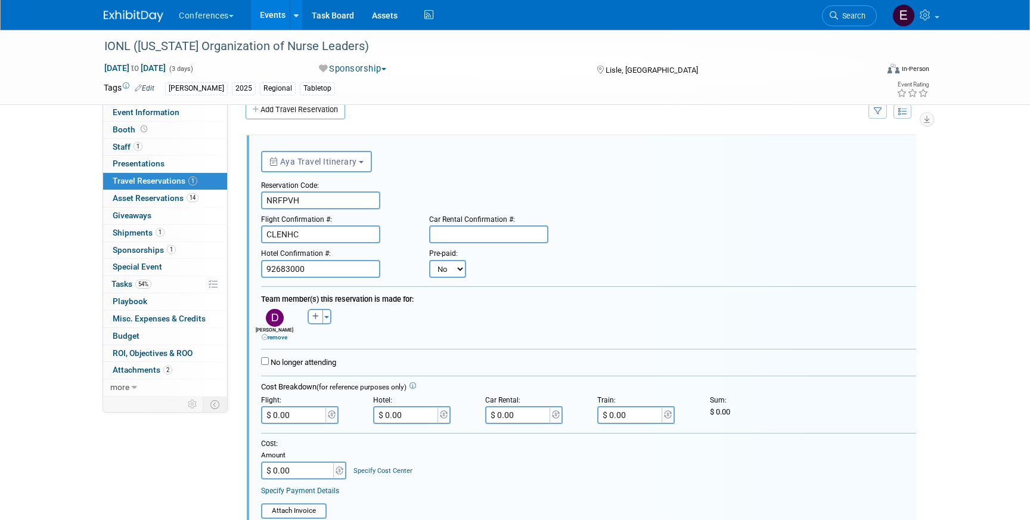
click at [455, 266] on select "No Yes" at bounding box center [447, 269] width 37 height 18
select select "1"
click at [429, 260] on select "No Yes" at bounding box center [447, 269] width 37 height 18
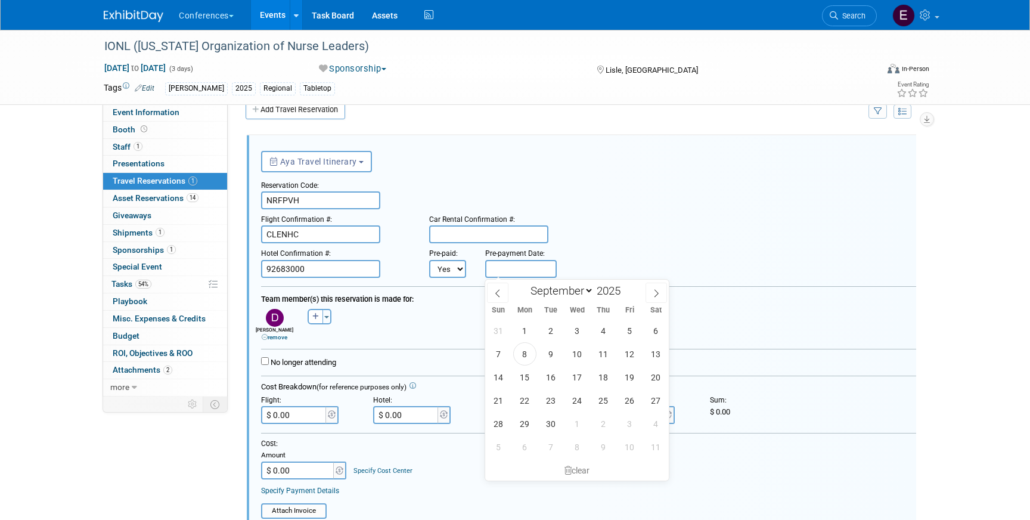
click at [506, 265] on input "text" at bounding box center [521, 269] width 72 height 18
click at [515, 358] on span "8" at bounding box center [524, 353] width 23 height 23
type input "Sep 8, 2025"
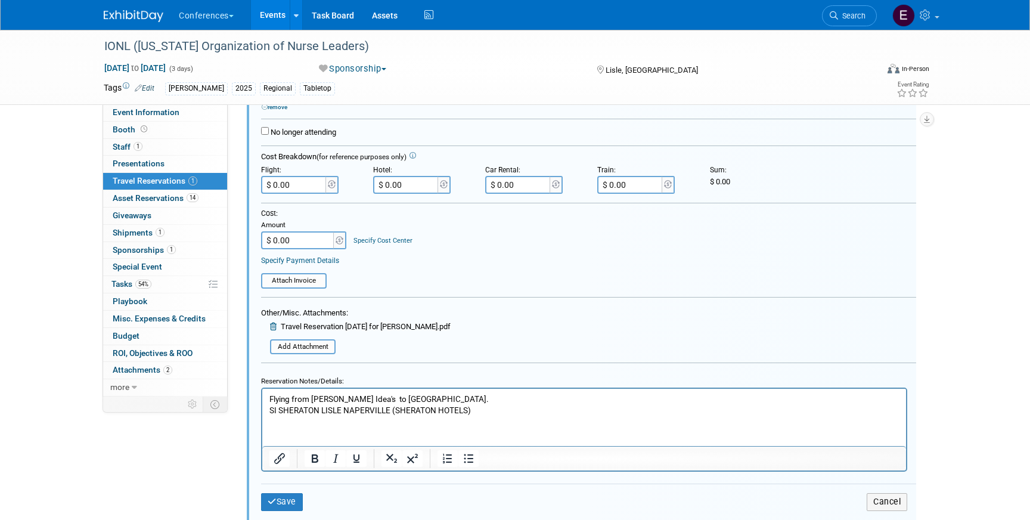
scroll to position [271, 0]
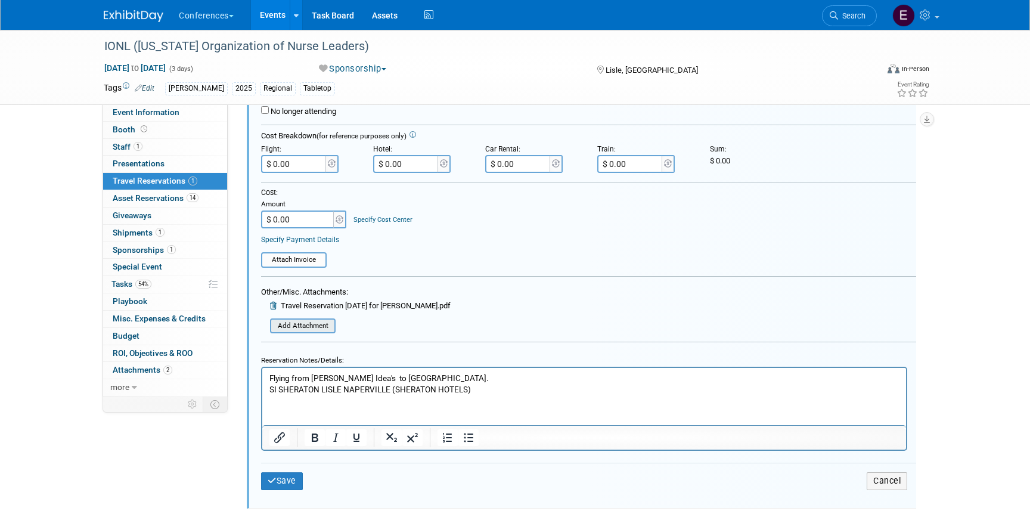
click at [304, 319] on input "file" at bounding box center [264, 325] width 142 height 13
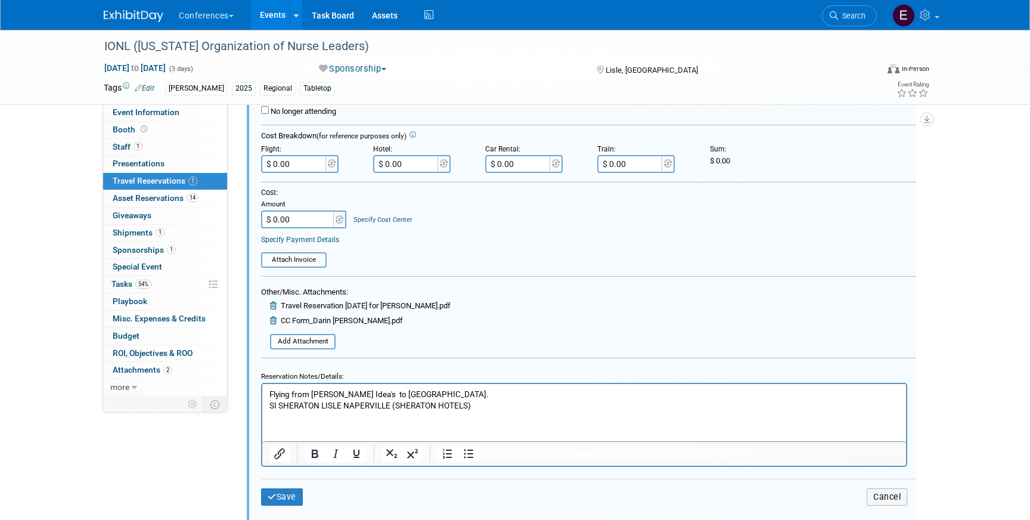
scroll to position [408, 0]
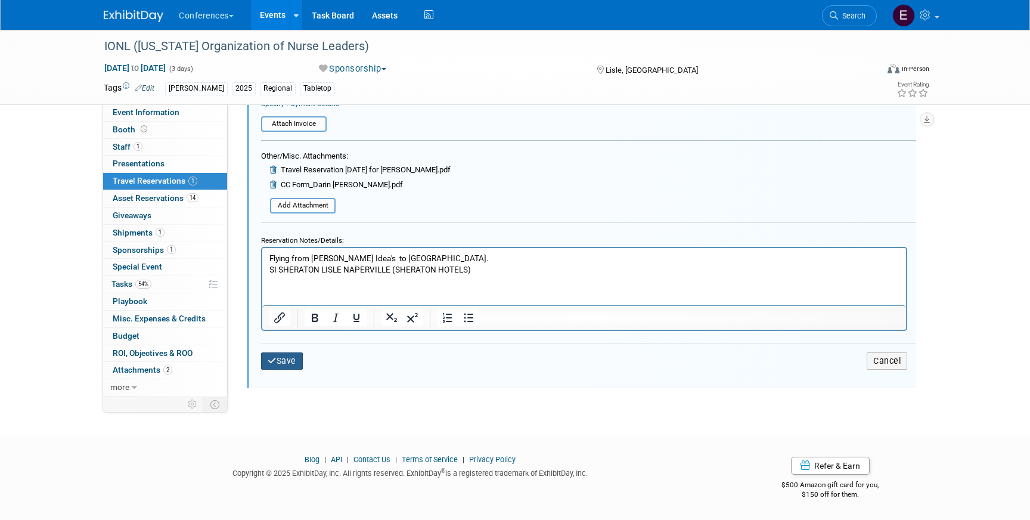
click at [279, 359] on button "Save" at bounding box center [282, 360] width 42 height 17
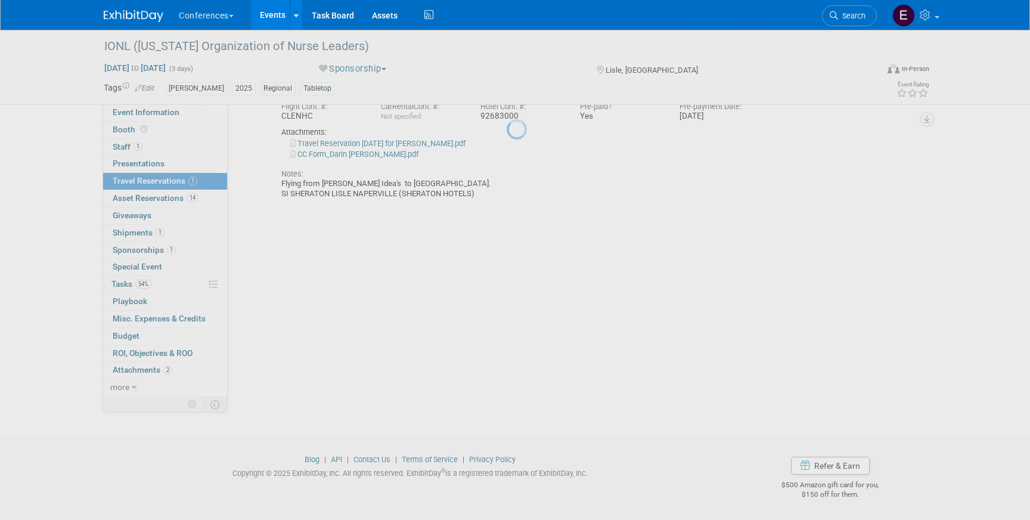
scroll to position [122, 0]
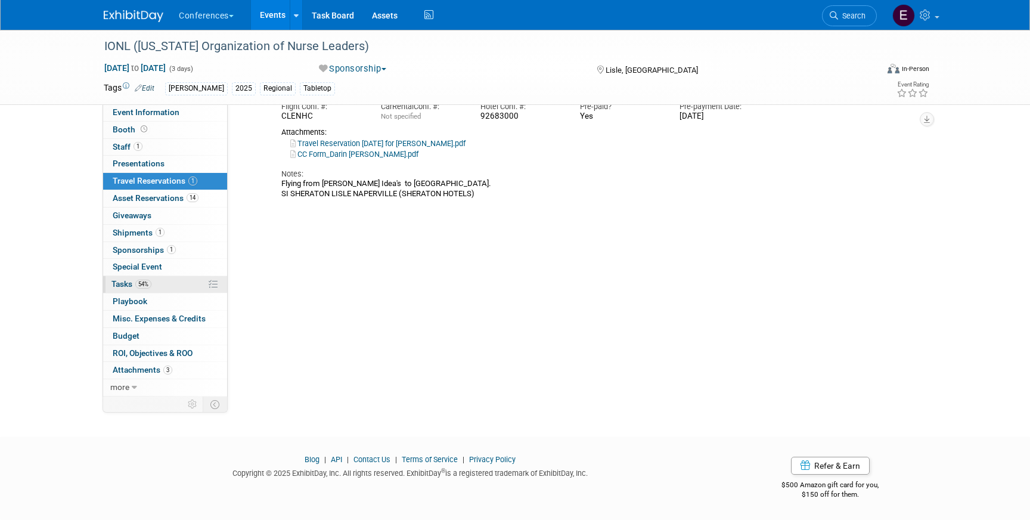
click at [153, 287] on link "54% Tasks 54%" at bounding box center [165, 284] width 124 height 17
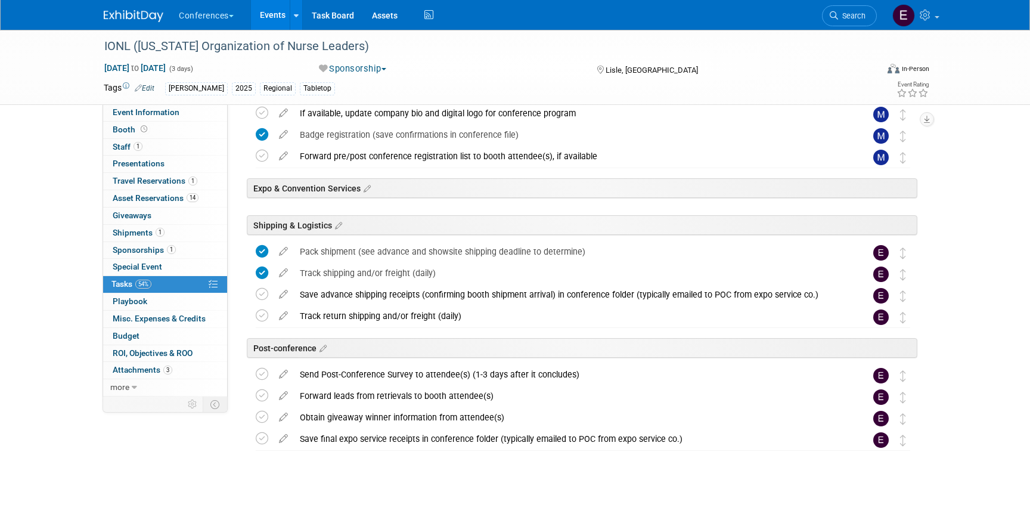
scroll to position [372, 0]
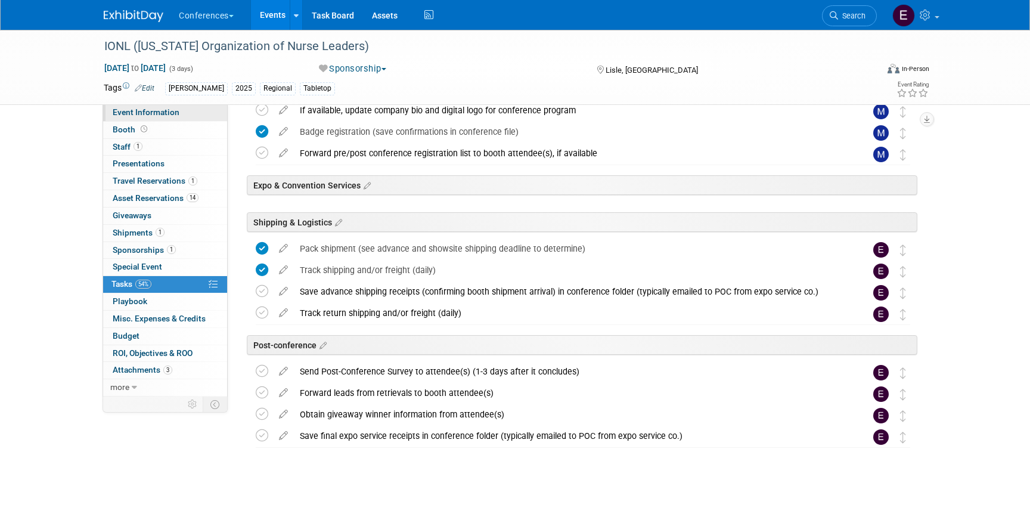
click at [131, 109] on span "Event Information" at bounding box center [146, 112] width 67 height 10
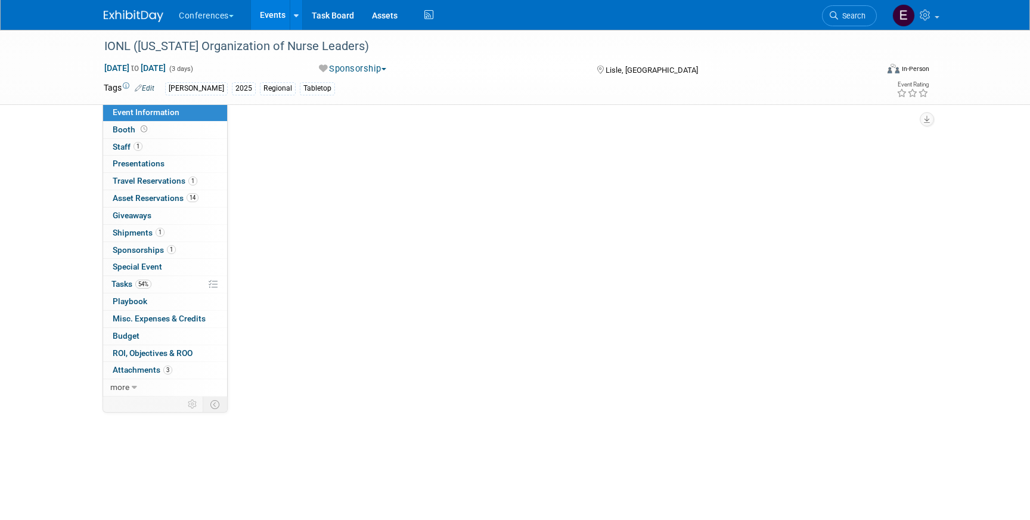
scroll to position [0, 0]
select select "[PERSON_NAME]"
select select "Client-facing"
select select "Marygrace"
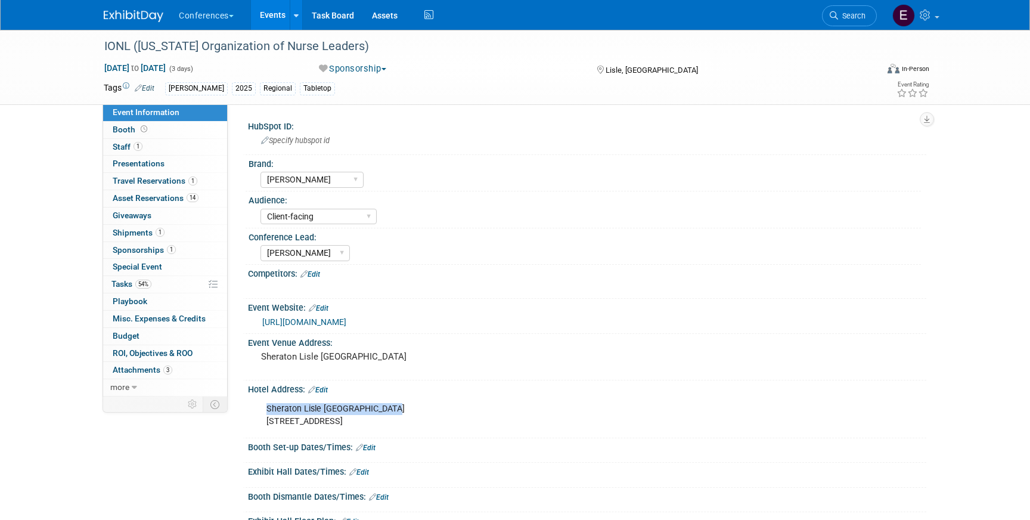
drag, startPoint x: 384, startPoint y: 407, endPoint x: 259, endPoint y: 407, distance: 124.6
click at [259, 407] on div "Sheraton Lisle Naperville Hotel 3000 Warrenville Rd, Lisle, IL 60532" at bounding box center [526, 415] width 537 height 36
copy div "Sheraton Lisle Naperville Hotel"
click at [848, 24] on link "Search" at bounding box center [849, 15] width 55 height 21
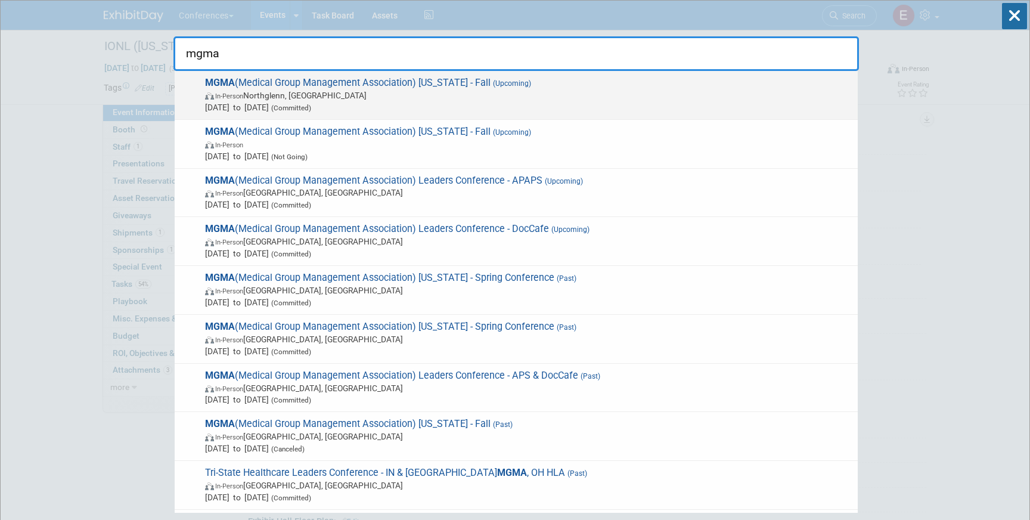
type input "mgma"
click at [451, 88] on span "MGMA (Medical Group Management Association) Colorado - Fall (Upcoming) In-Perso…" at bounding box center [526, 95] width 650 height 36
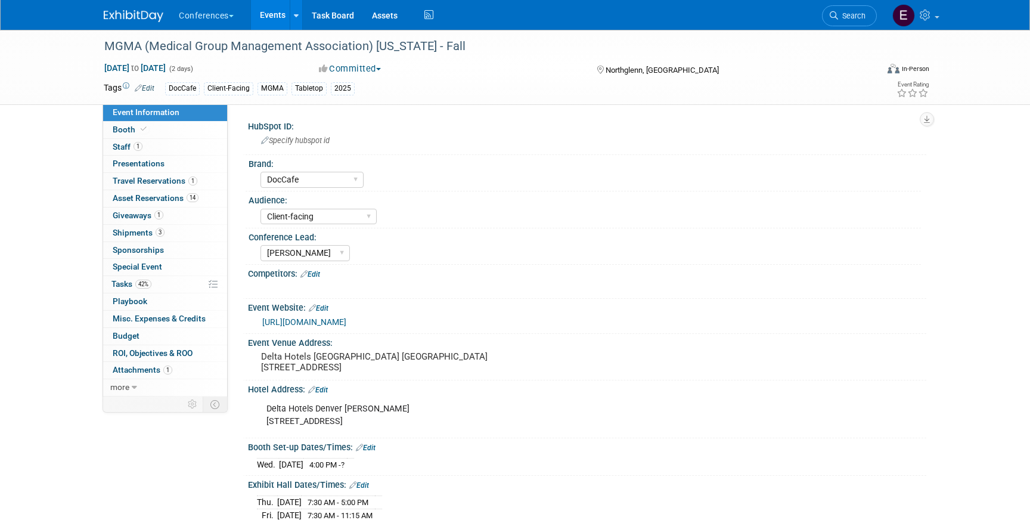
select select "DocCafe"
select select "Client-facing"
select select "[PERSON_NAME]"
click at [182, 284] on link "42% Tasks 42%" at bounding box center [165, 284] width 124 height 17
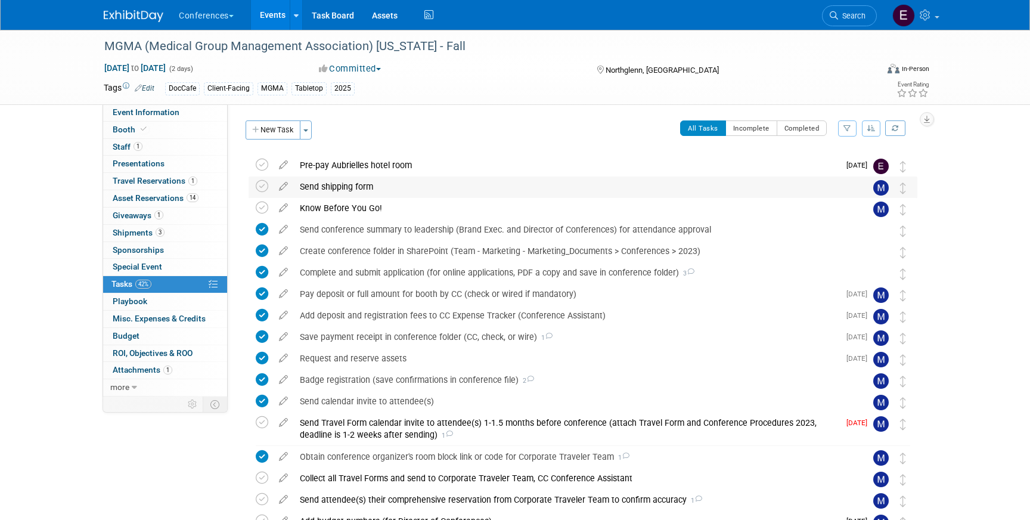
click at [477, 185] on div "Send shipping form" at bounding box center [572, 186] width 556 height 20
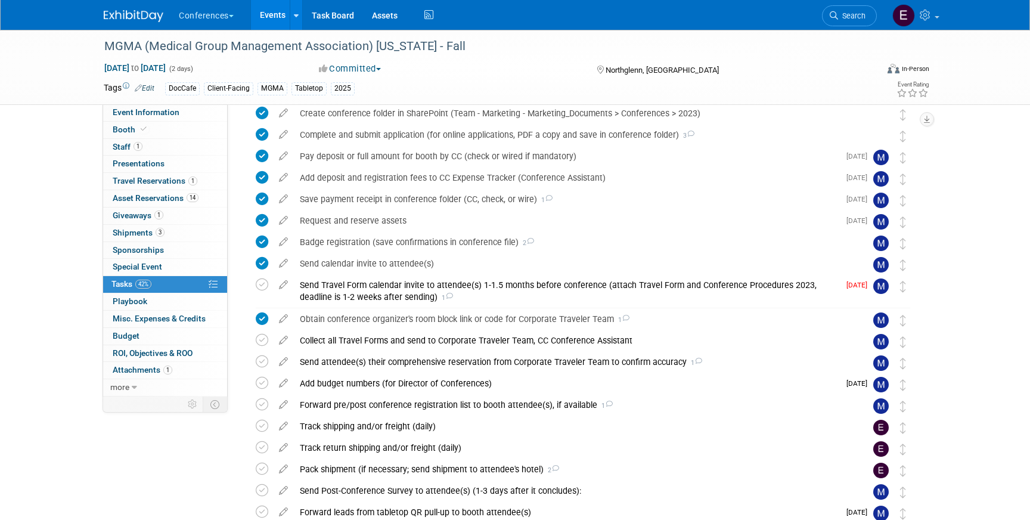
scroll to position [361, 0]
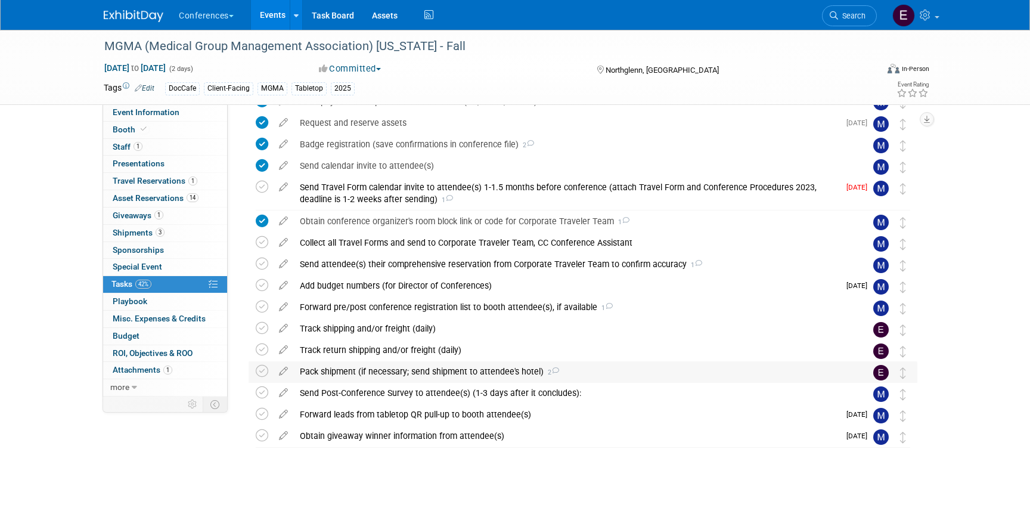
click at [365, 365] on div "Pack shipment (if necessary; send shipment to attendee's hotel) 2" at bounding box center [572, 371] width 556 height 20
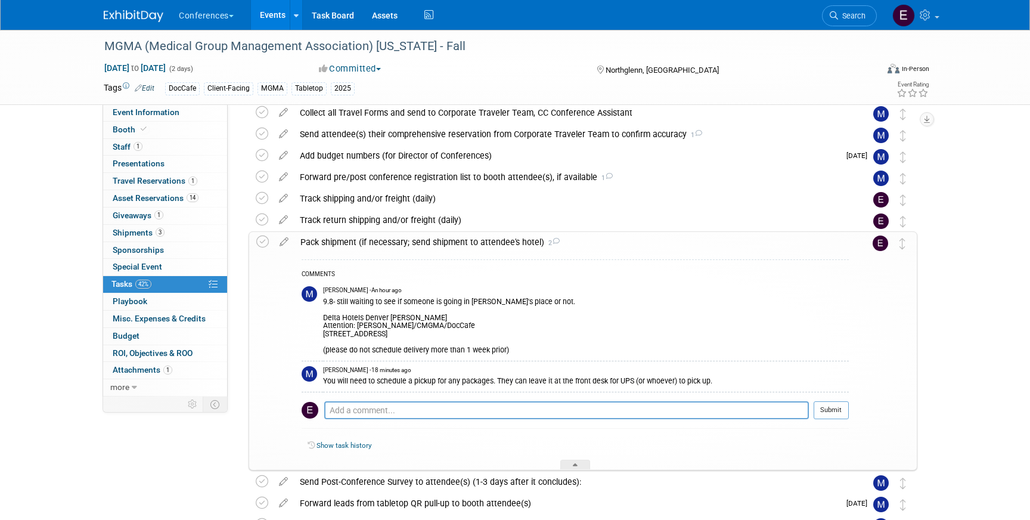
scroll to position [494, 0]
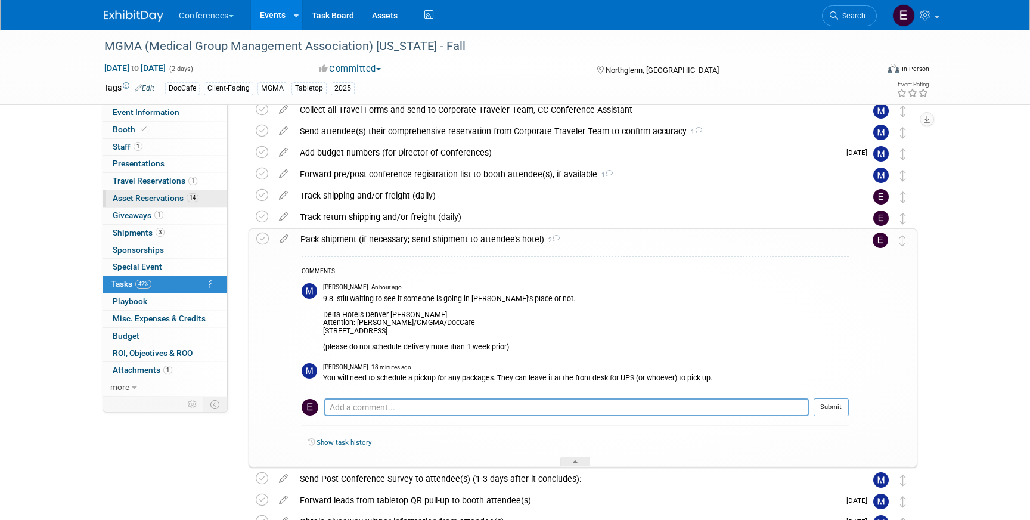
click at [160, 191] on link "14 Asset Reservations 14" at bounding box center [165, 198] width 124 height 17
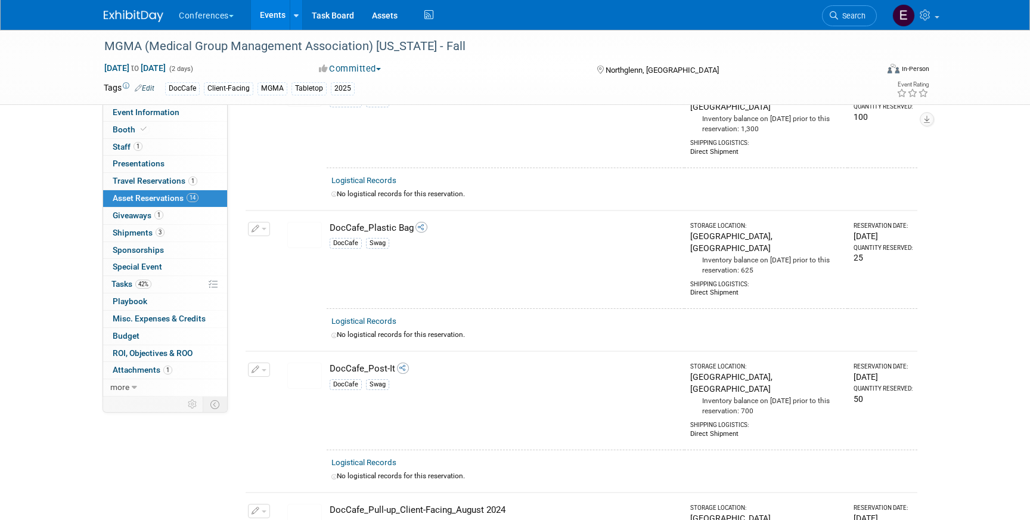
scroll to position [1530, 0]
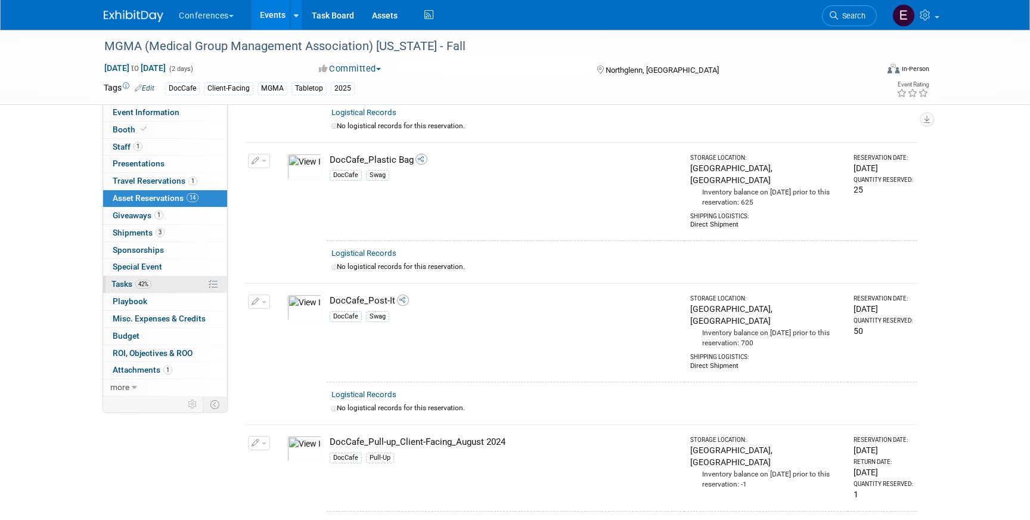
click at [156, 283] on link "42% Tasks 42%" at bounding box center [165, 284] width 124 height 17
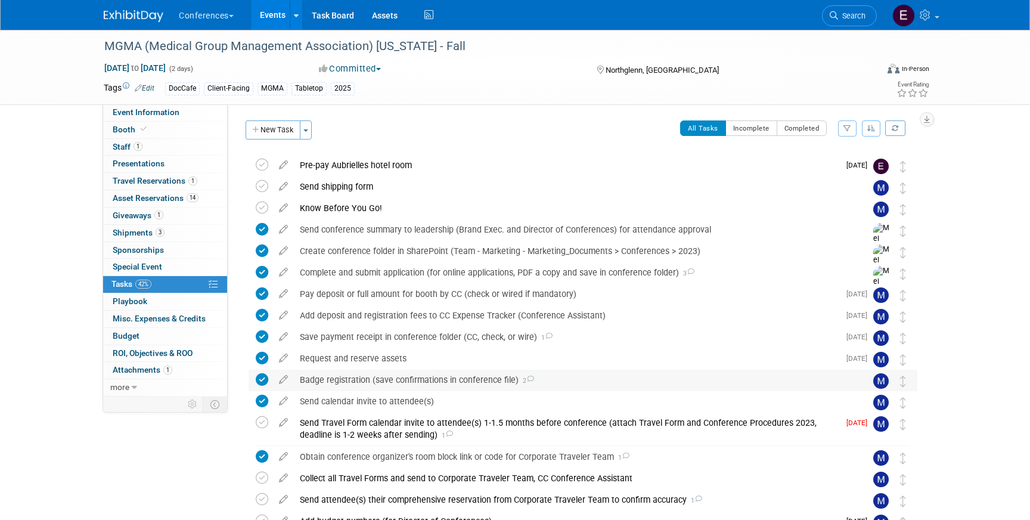
scroll to position [235, 0]
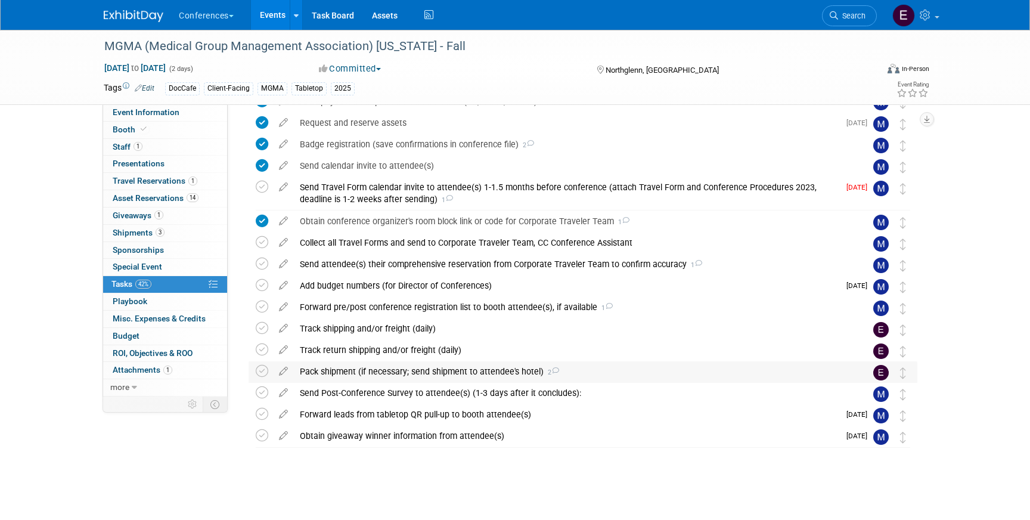
click at [331, 364] on div "Pack shipment (if necessary; send shipment to attendee's hotel) 2" at bounding box center [572, 371] width 556 height 20
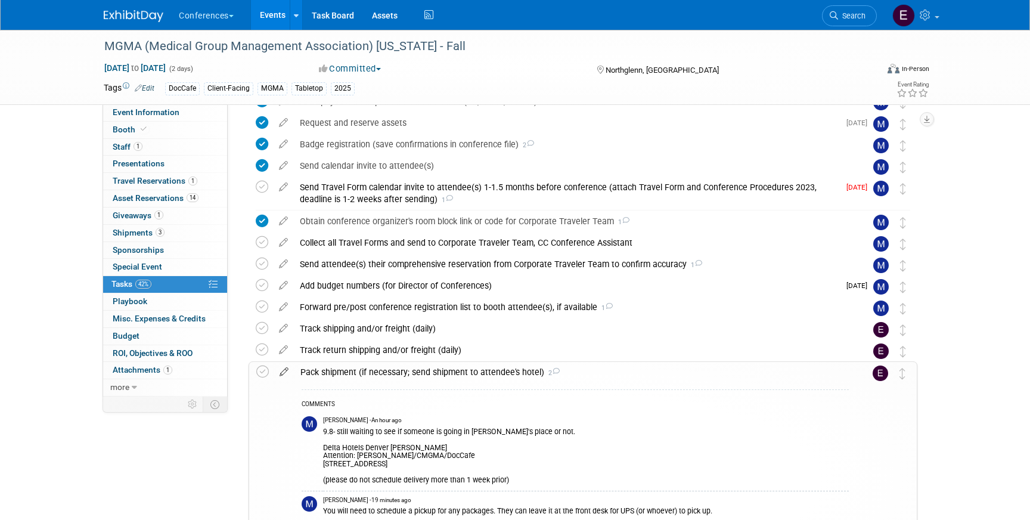
click at [286, 371] on icon at bounding box center [284, 369] width 21 height 15
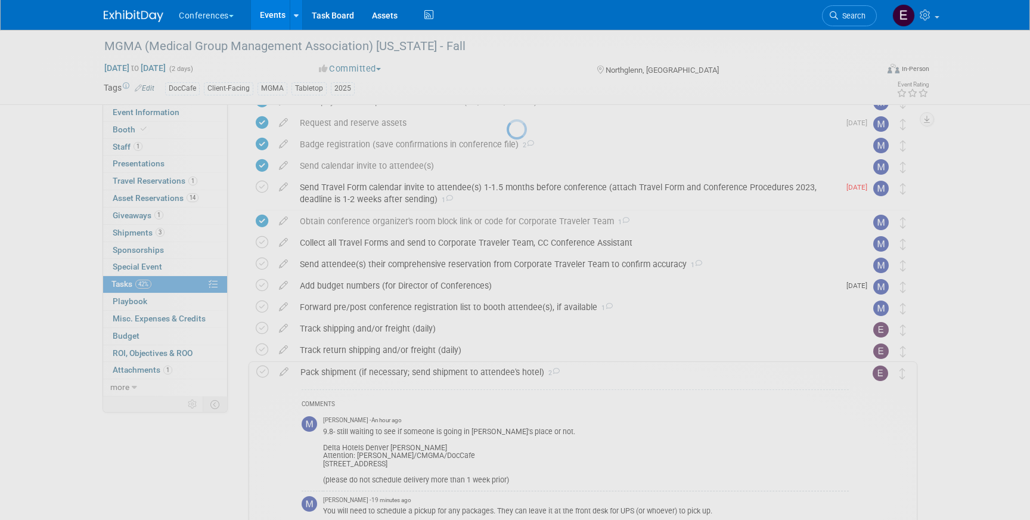
select select "8"
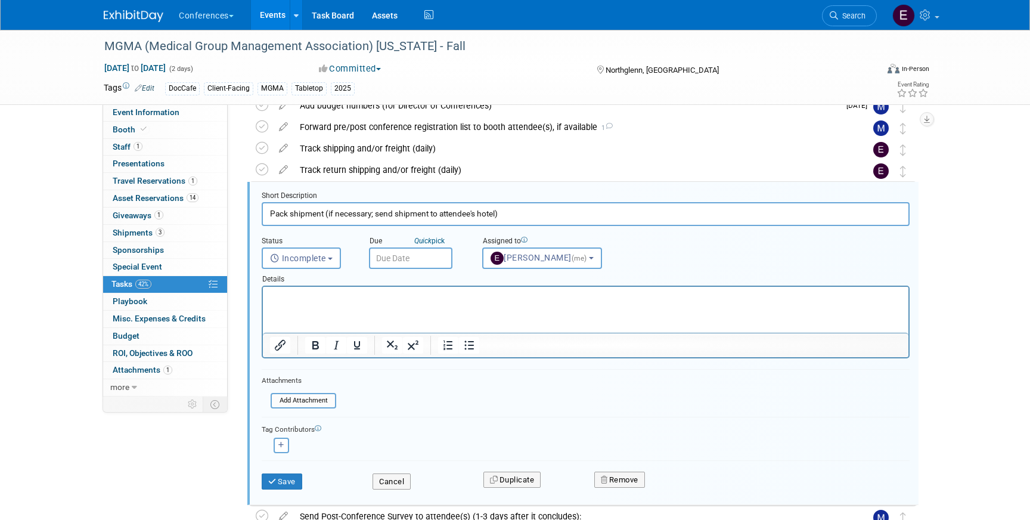
scroll to position [423, 0]
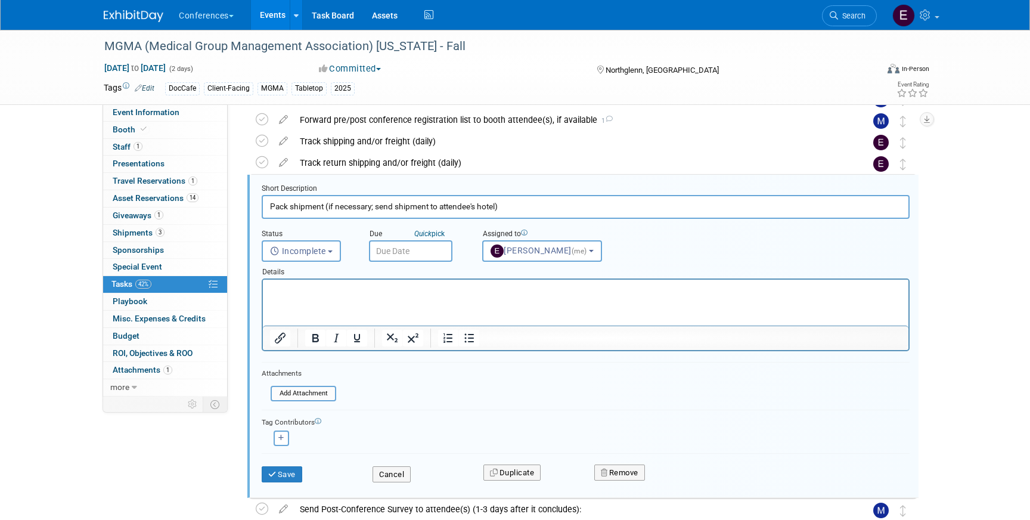
click at [404, 248] on input "text" at bounding box center [410, 250] width 83 height 21
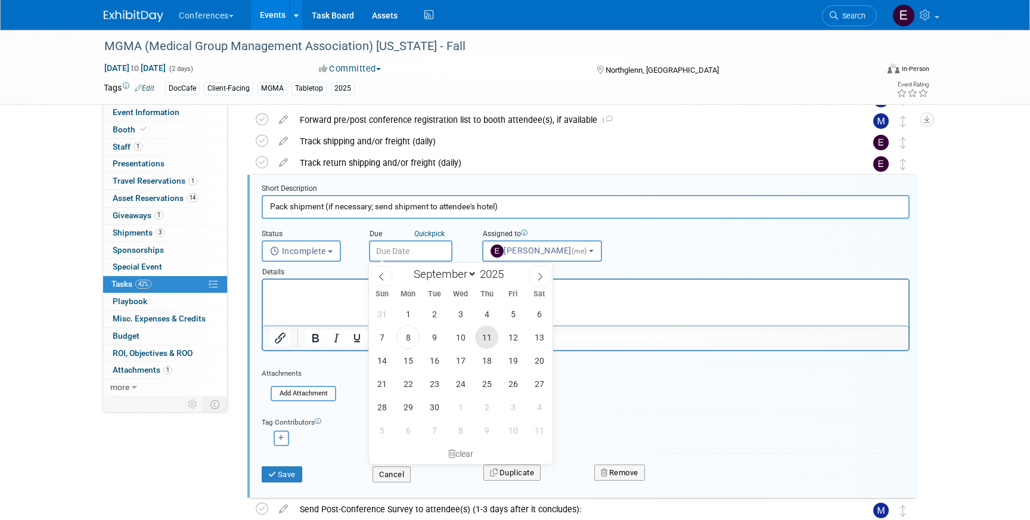
click at [486, 337] on span "11" at bounding box center [486, 336] width 23 height 23
type input "Sep 11, 2025"
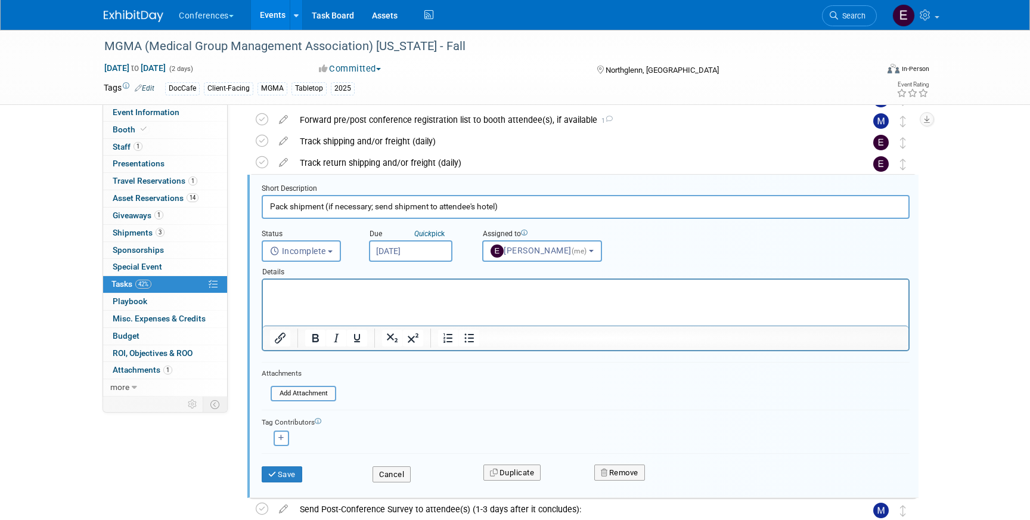
scroll to position [511, 0]
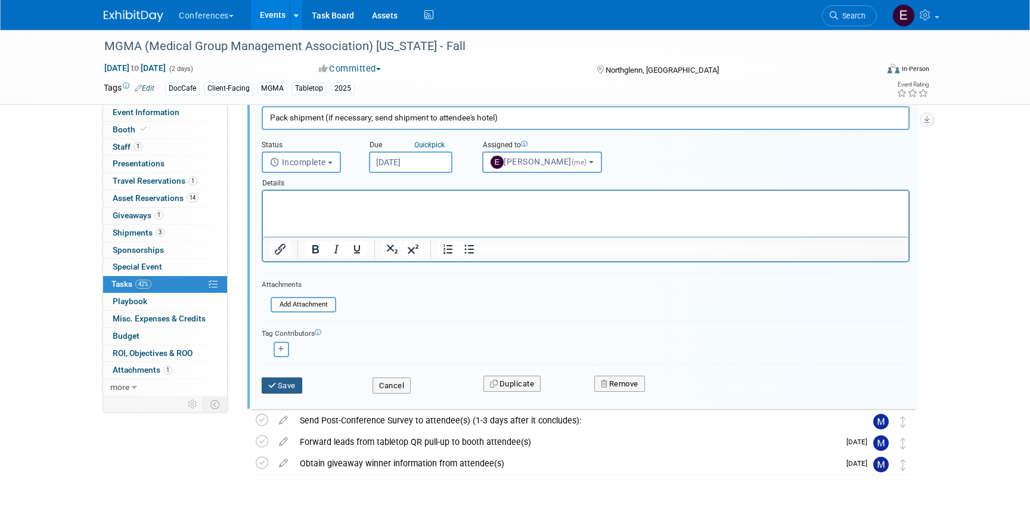
click at [272, 387] on icon "submit" at bounding box center [273, 385] width 10 height 8
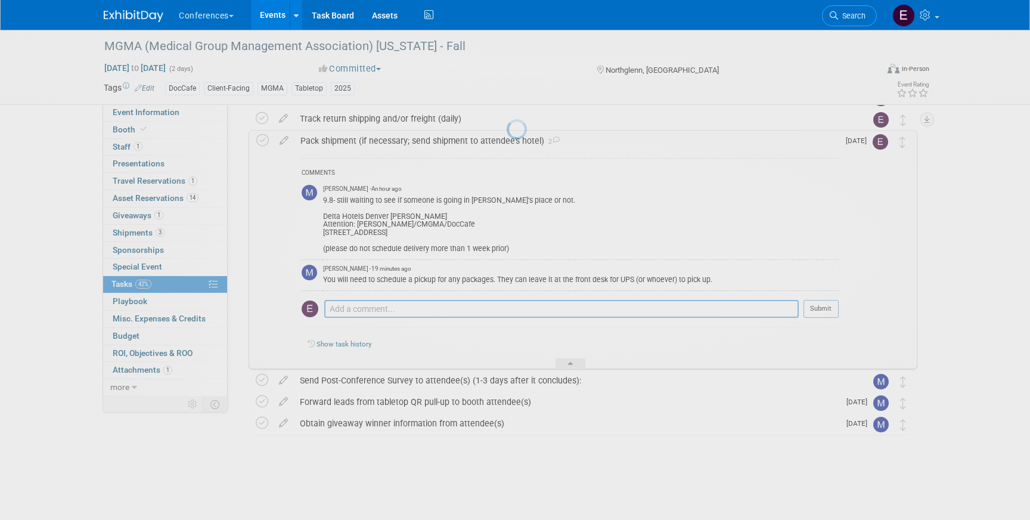
scroll to position [454, 0]
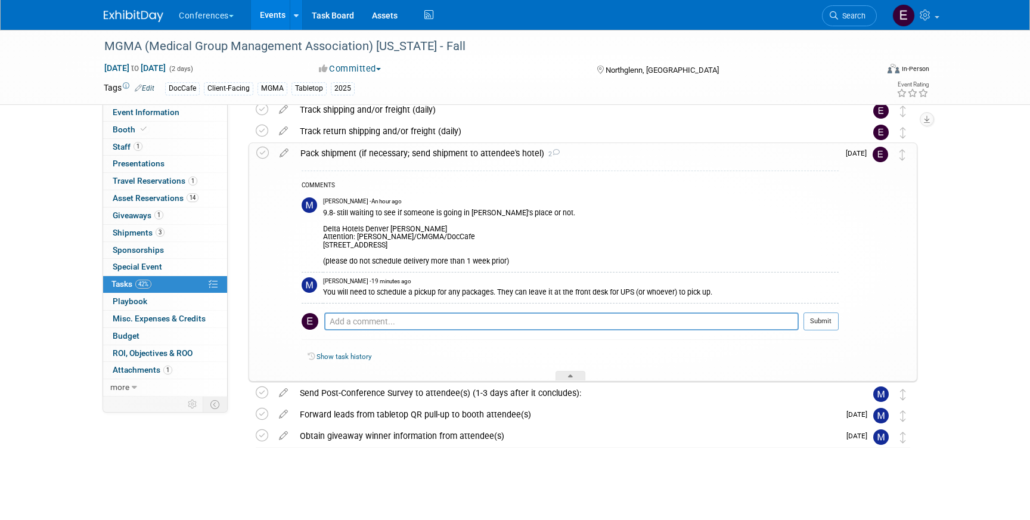
click at [134, 15] on img at bounding box center [134, 16] width 60 height 12
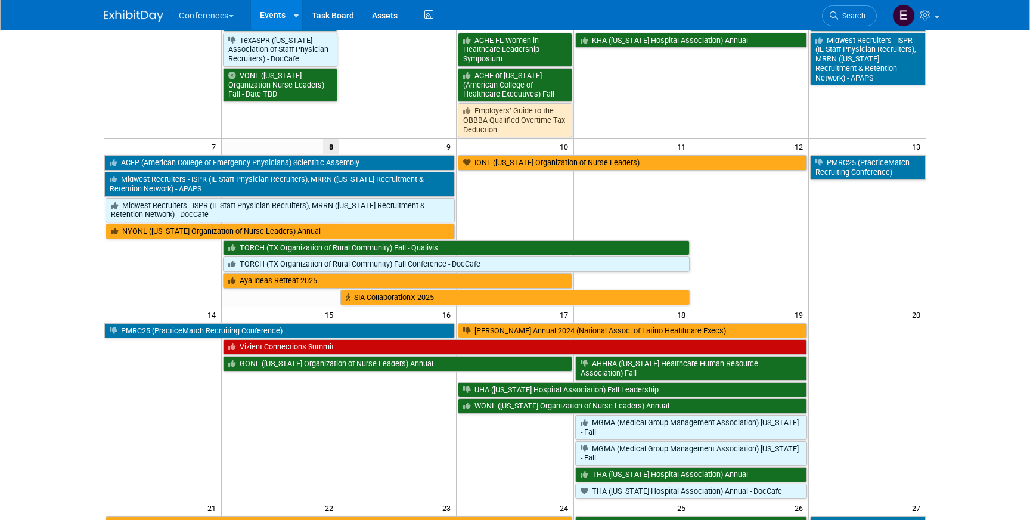
scroll to position [171, 0]
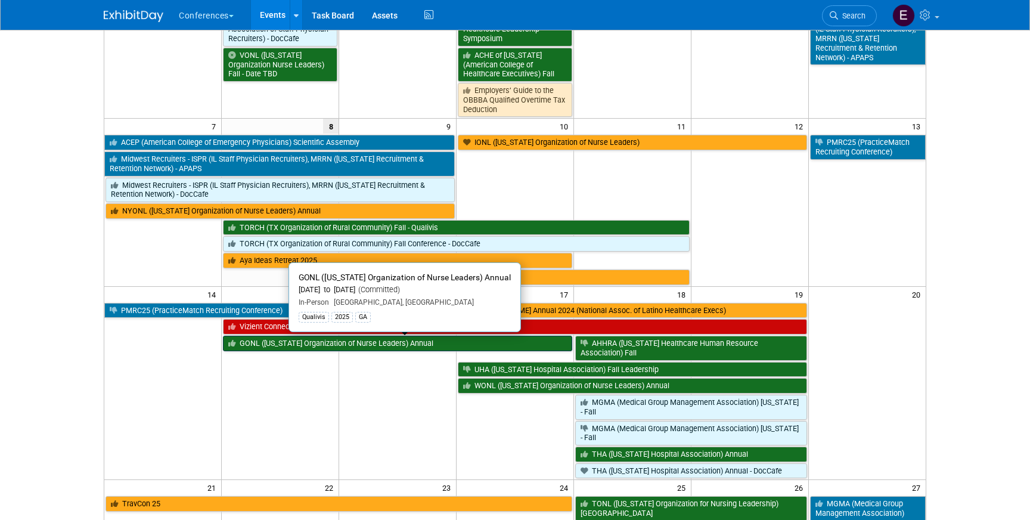
click at [286, 345] on link "GONL ([US_STATE] Organization of Nurse Leaders) Annual" at bounding box center [397, 343] width 349 height 15
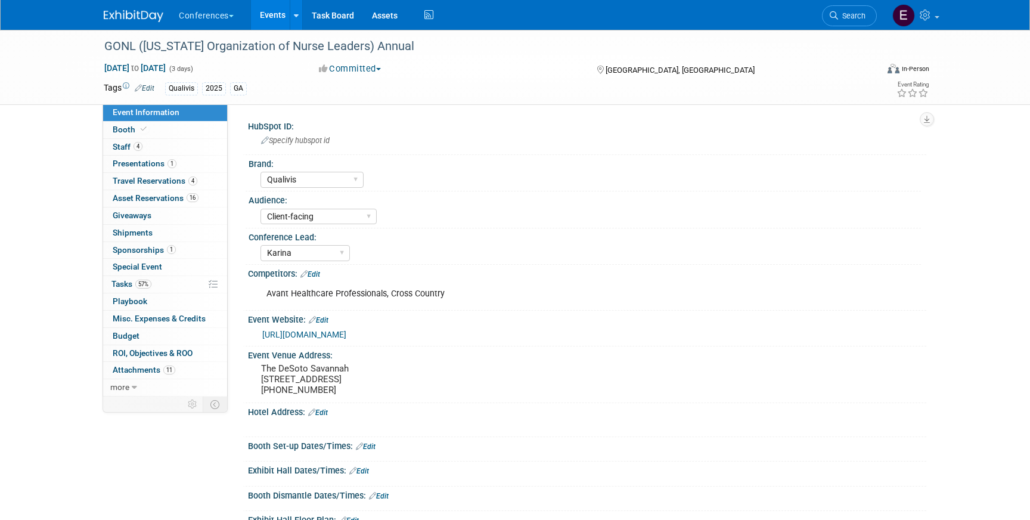
select select "Qualivis"
select select "Client-facing"
select select "Karina"
click at [154, 203] on link "16 Asset Reservations 16" at bounding box center [165, 198] width 124 height 17
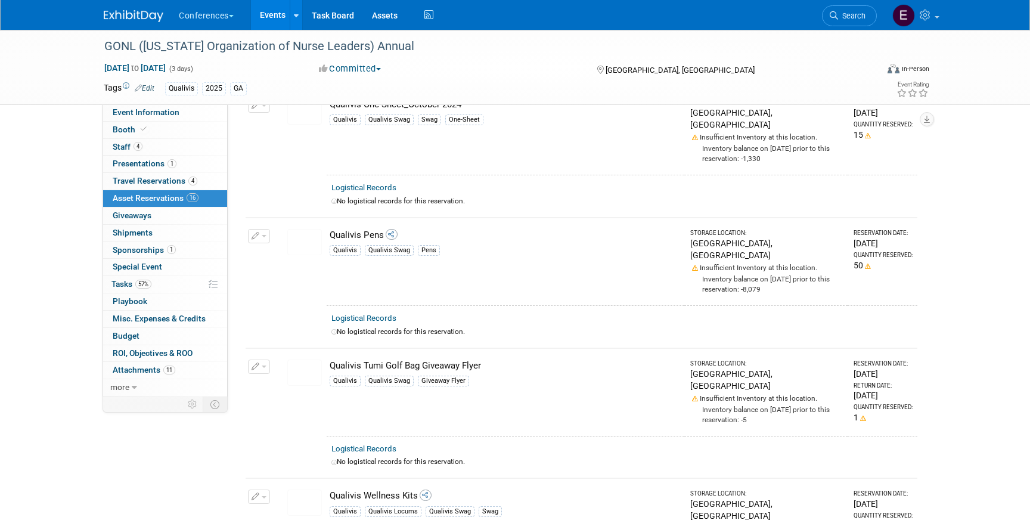
scroll to position [1496, 0]
click at [141, 285] on span "57%" at bounding box center [143, 284] width 16 height 9
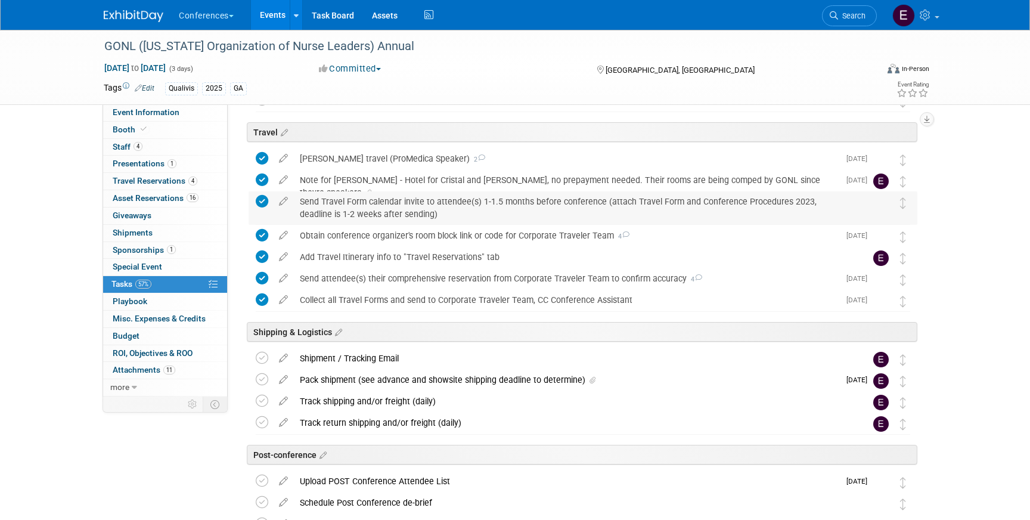
scroll to position [533, 0]
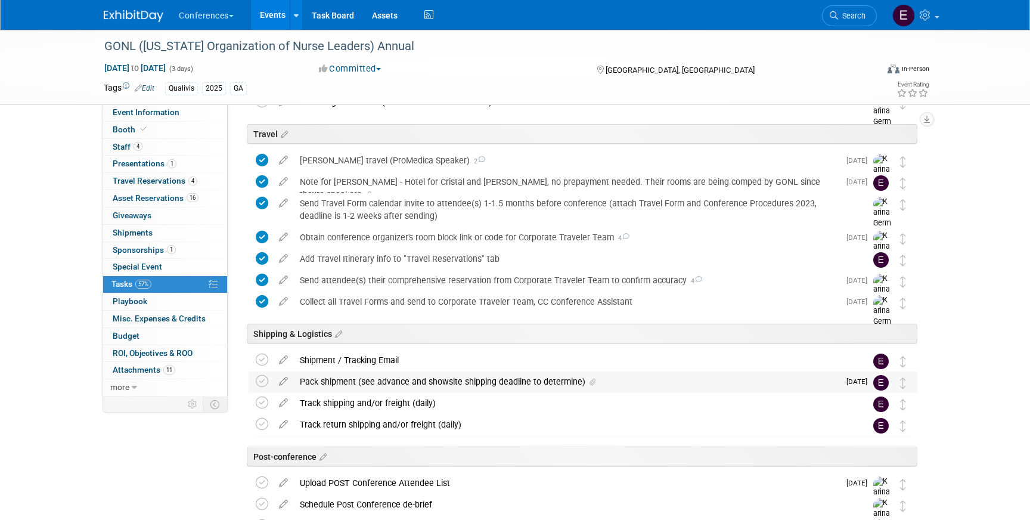
click at [370, 373] on div "Pack shipment (see advance and showsite shipping deadline to determine)" at bounding box center [566, 381] width 545 height 20
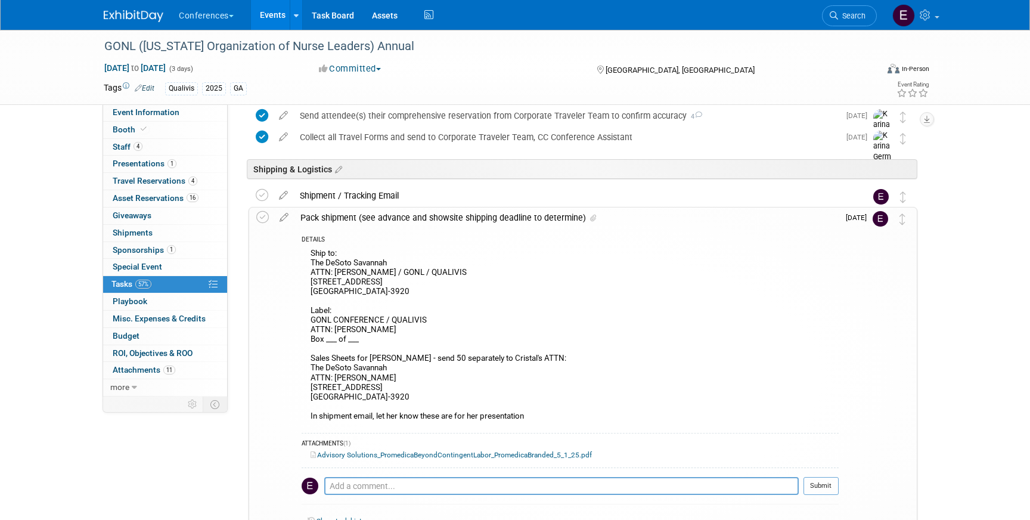
scroll to position [710, 0]
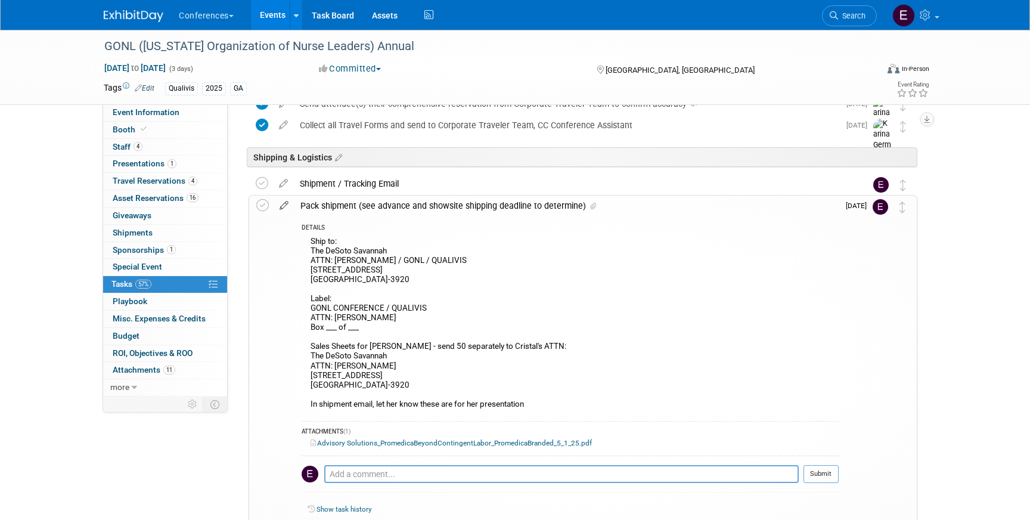
click at [283, 205] on icon at bounding box center [284, 203] width 21 height 15
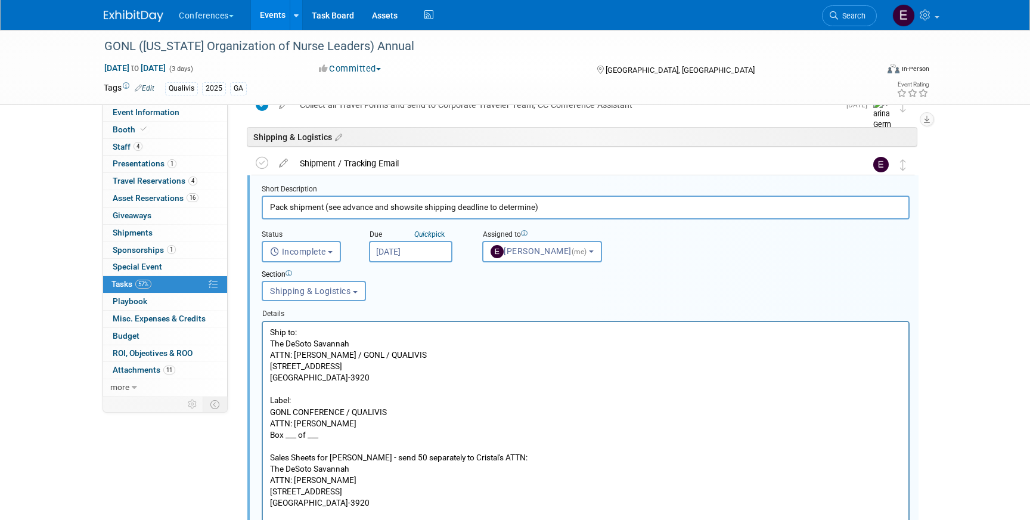
scroll to position [731, 0]
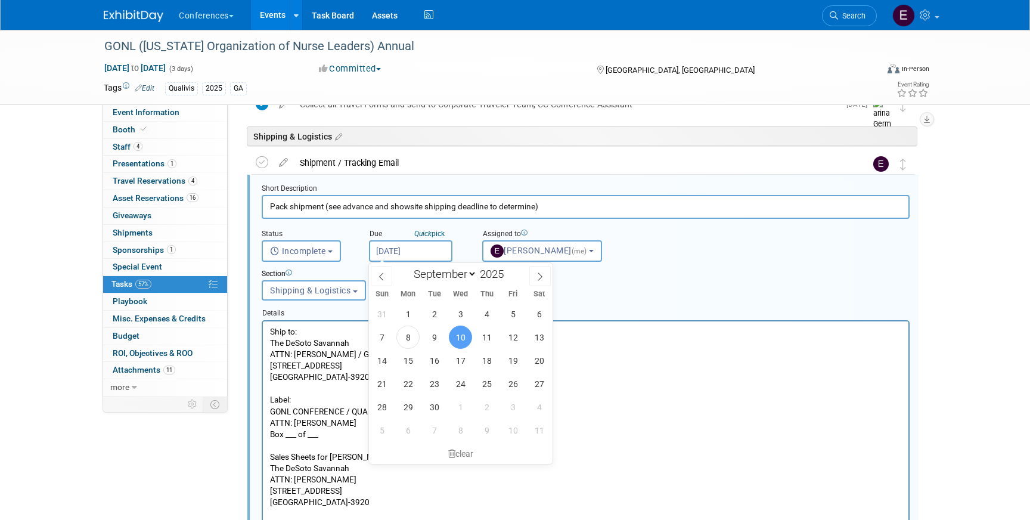
click at [407, 253] on input "Sep 10, 2025" at bounding box center [410, 250] width 83 height 21
click at [740, 269] on div "Section" at bounding box center [558, 274] width 592 height 11
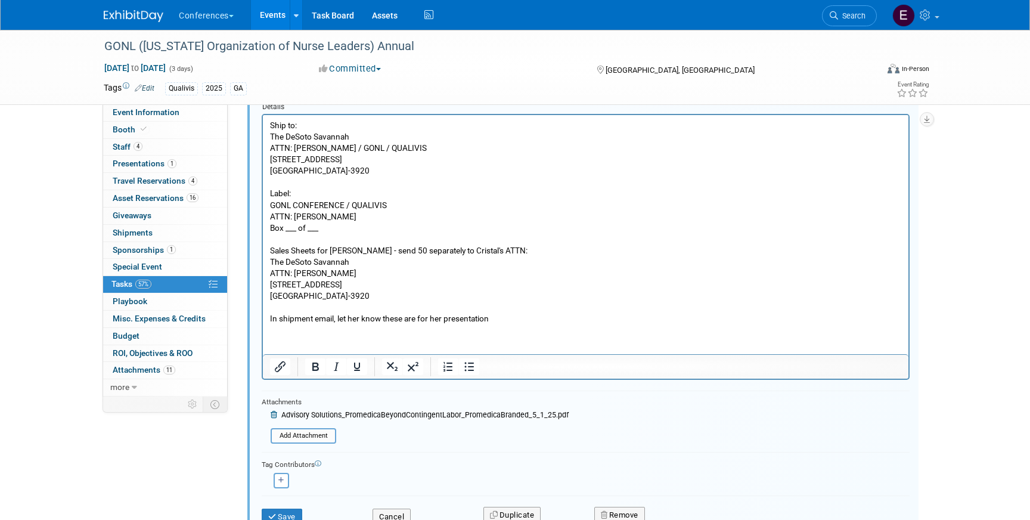
scroll to position [944, 0]
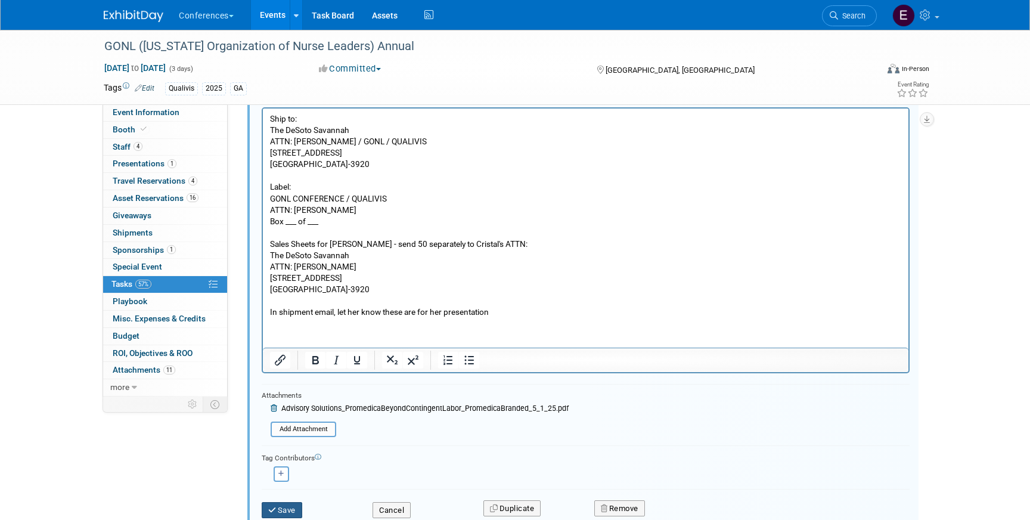
click at [276, 513] on icon "submit" at bounding box center [273, 510] width 10 height 8
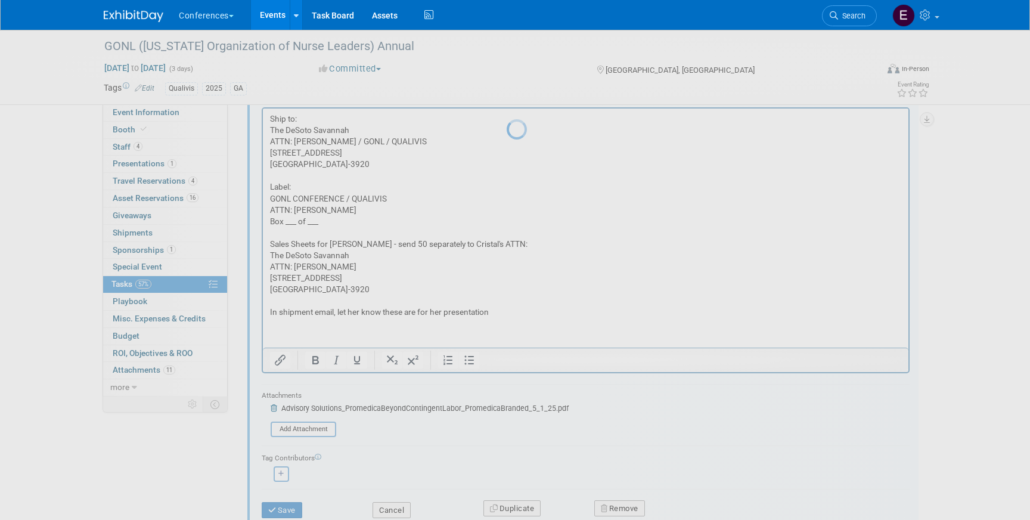
click at [126, 21] on img at bounding box center [134, 16] width 60 height 12
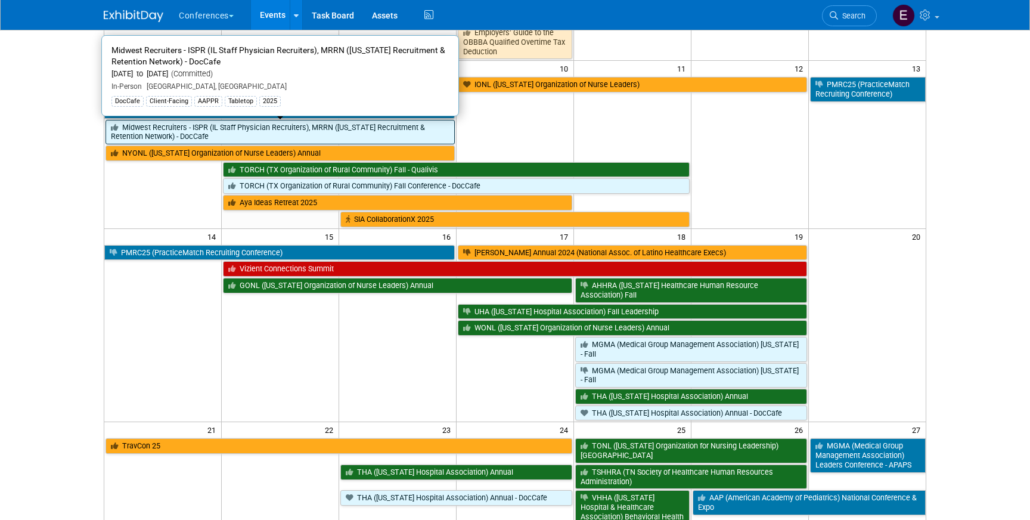
scroll to position [240, 0]
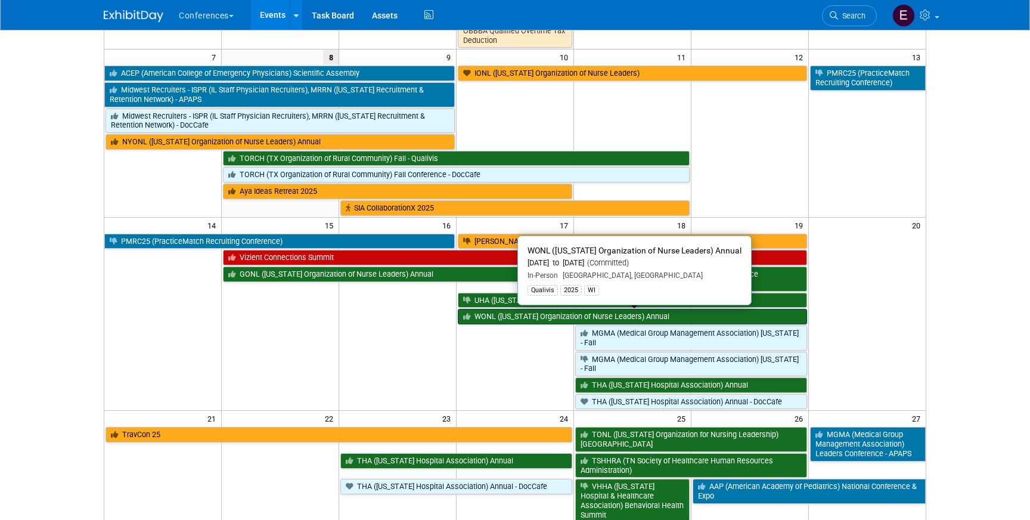
click at [530, 318] on link "WONL ([US_STATE] Organization of Nurse Leaders) Annual" at bounding box center [632, 316] width 349 height 15
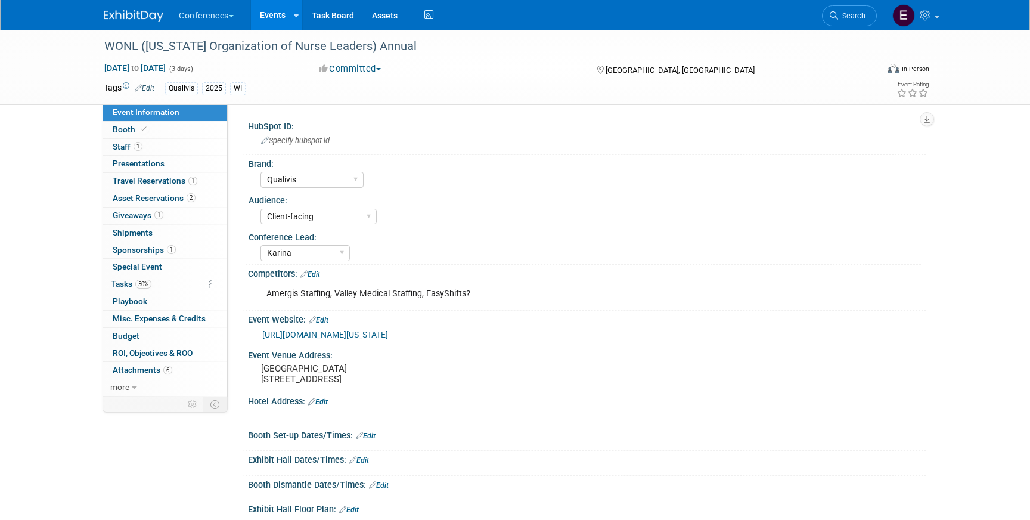
select select "Qualivis"
select select "Client-facing"
select select "Karina"
click at [153, 203] on link "2 Asset Reservations 2" at bounding box center [165, 198] width 124 height 17
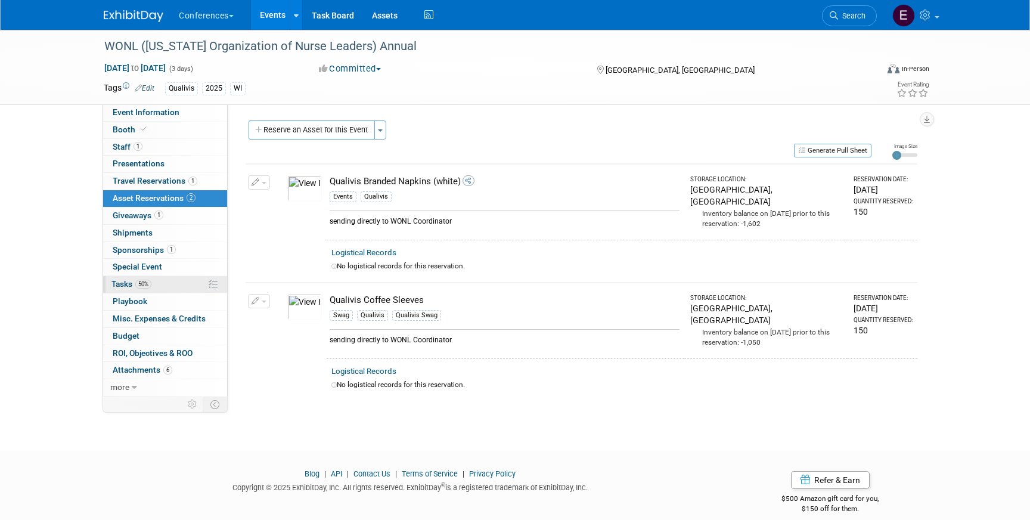
click at [165, 280] on link "50% Tasks 50%" at bounding box center [165, 284] width 124 height 17
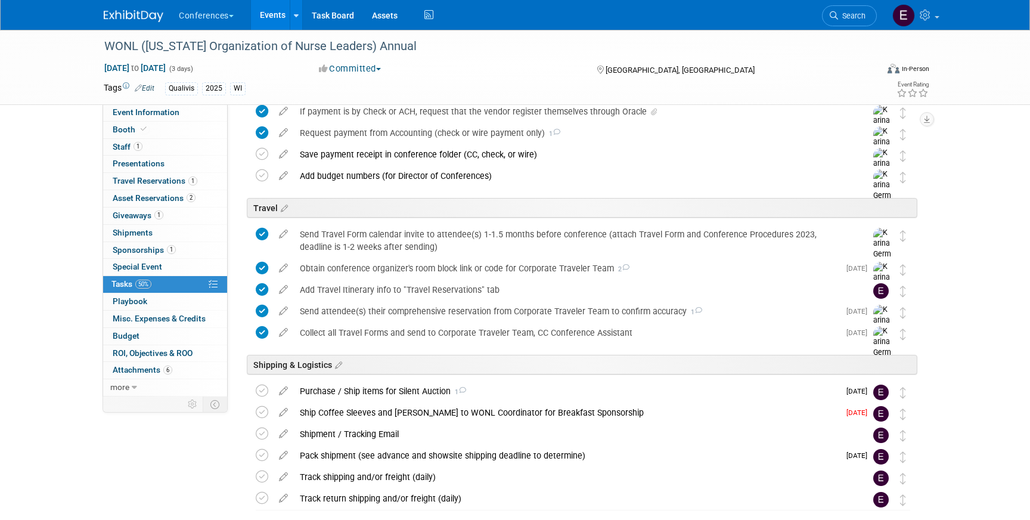
scroll to position [452, 0]
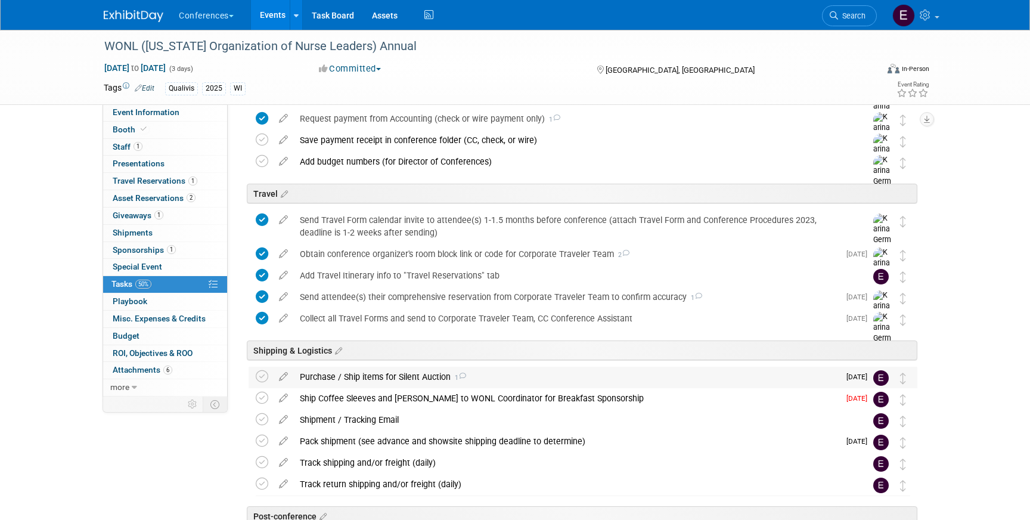
click at [328, 381] on div "Purchase / Ship items for Silent Auction 1" at bounding box center [566, 377] width 545 height 20
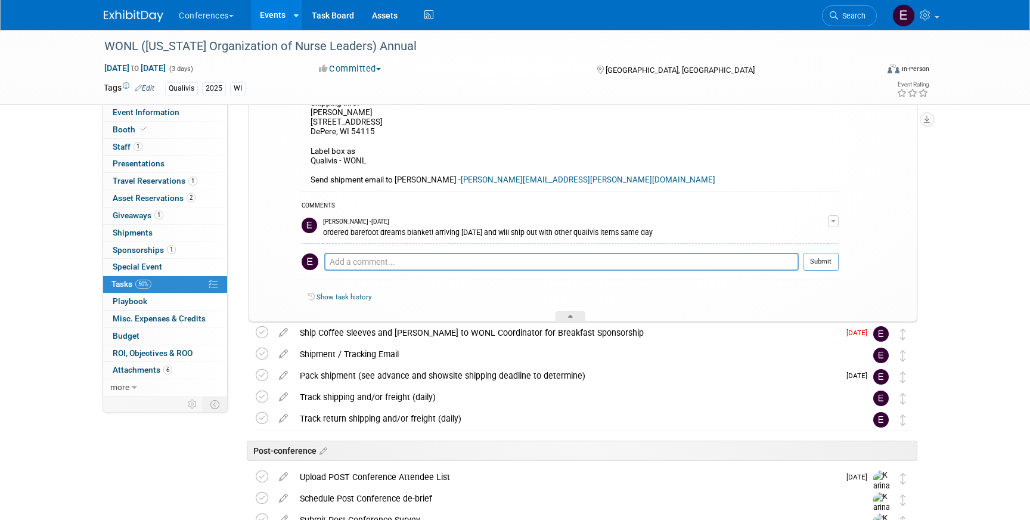
scroll to position [856, 0]
click at [407, 324] on div "Ship Coffee Sleeves and Napkins to WONL Coordinator for Breakfast Sponsorship" at bounding box center [566, 331] width 545 height 20
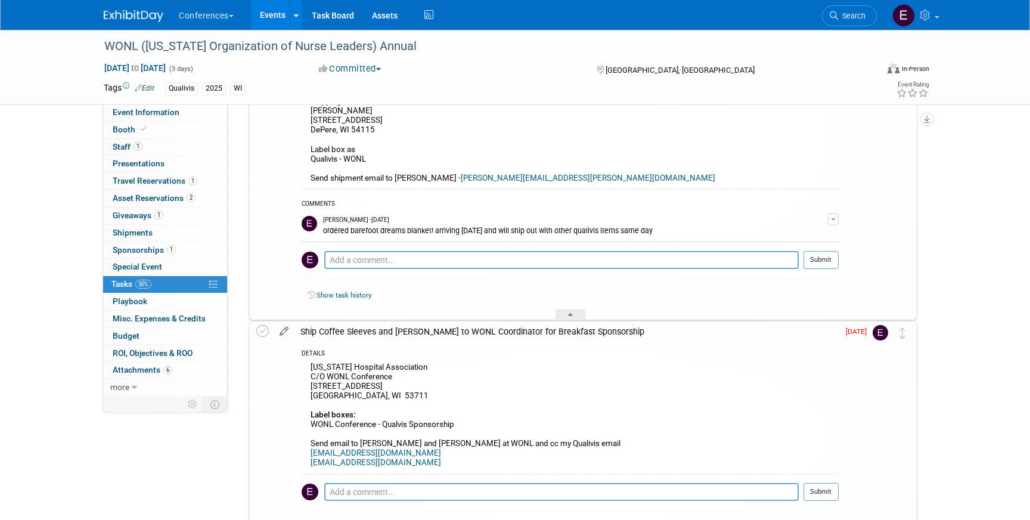
click at [282, 332] on icon at bounding box center [284, 328] width 21 height 15
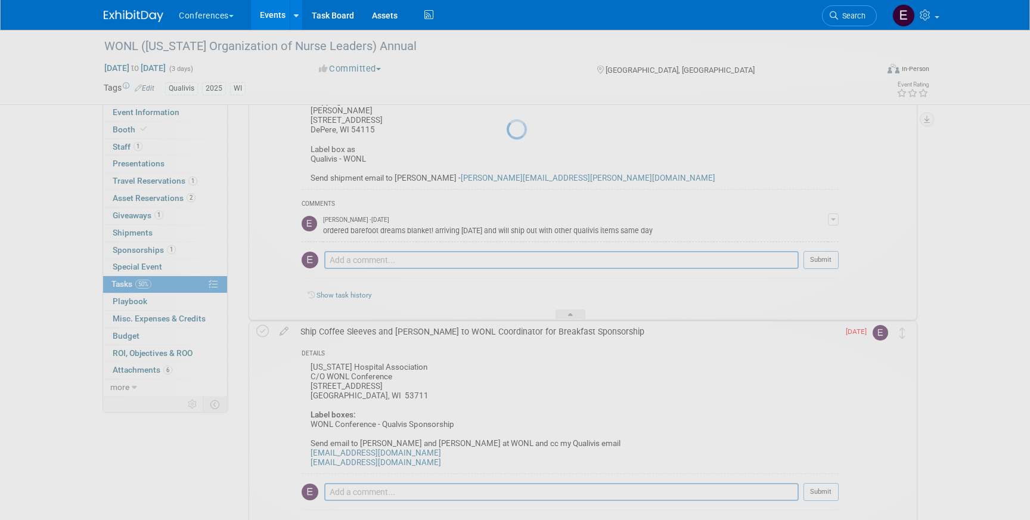
select select "8"
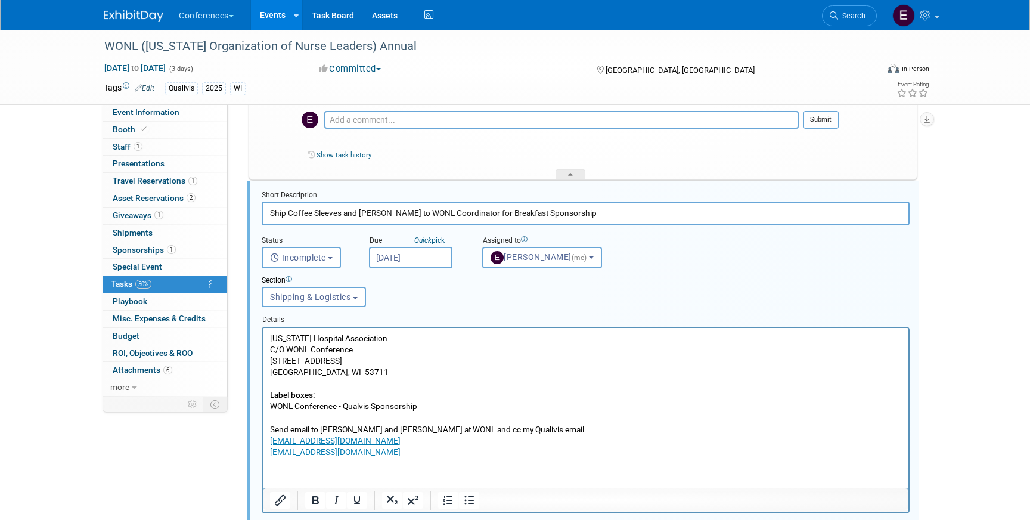
scroll to position [1003, 0]
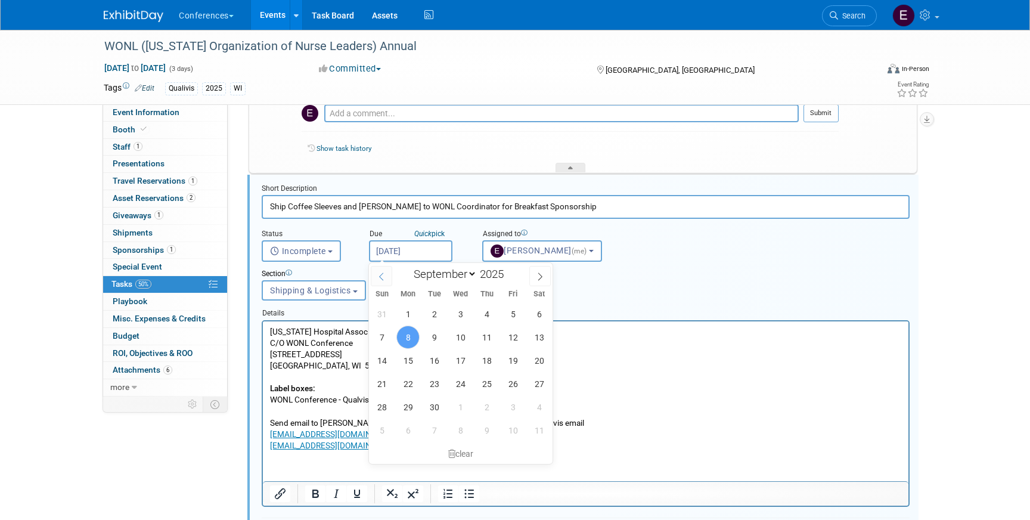
click at [391, 255] on input "Sep 8, 2025" at bounding box center [410, 250] width 83 height 21
click at [429, 343] on span "9" at bounding box center [434, 336] width 23 height 23
type input "Sep 9, 2025"
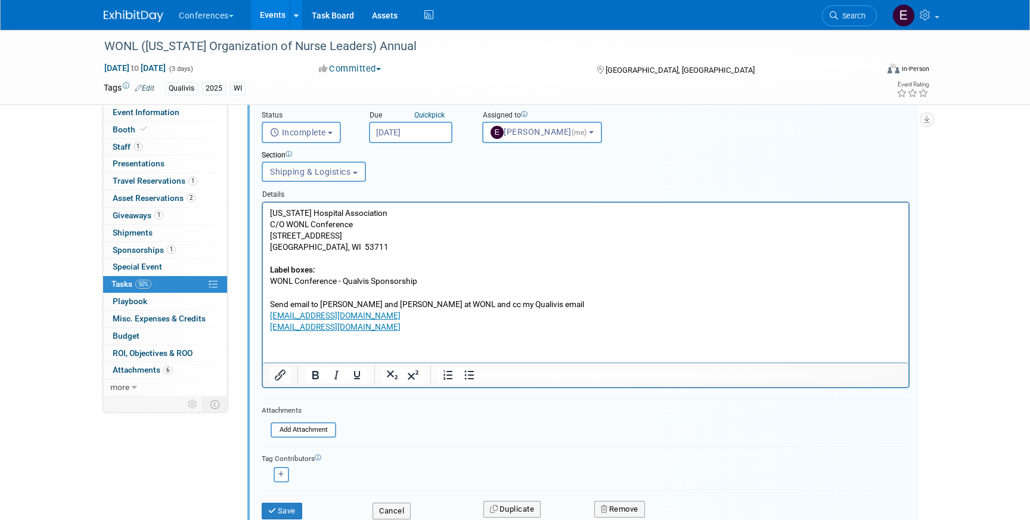
scroll to position [1192, 0]
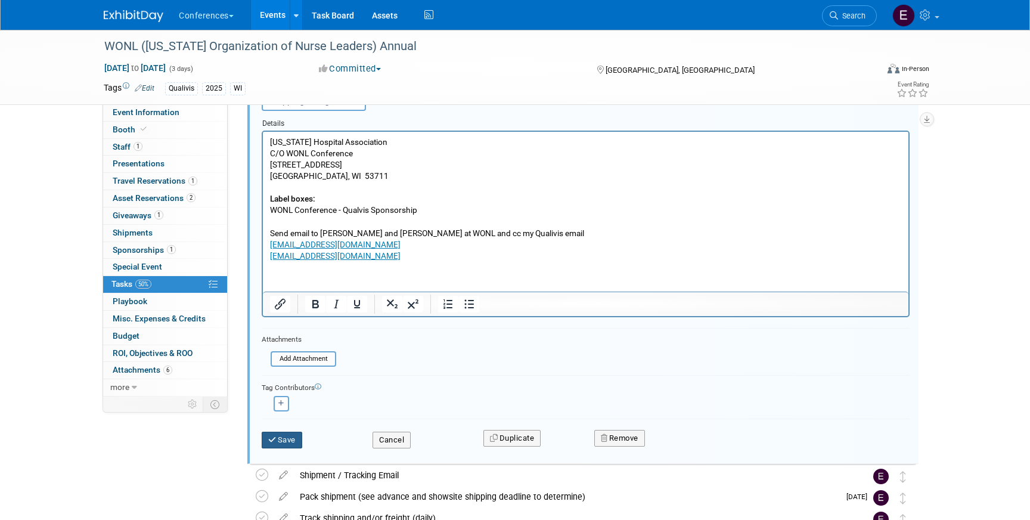
click at [278, 445] on button "Save" at bounding box center [282, 440] width 41 height 17
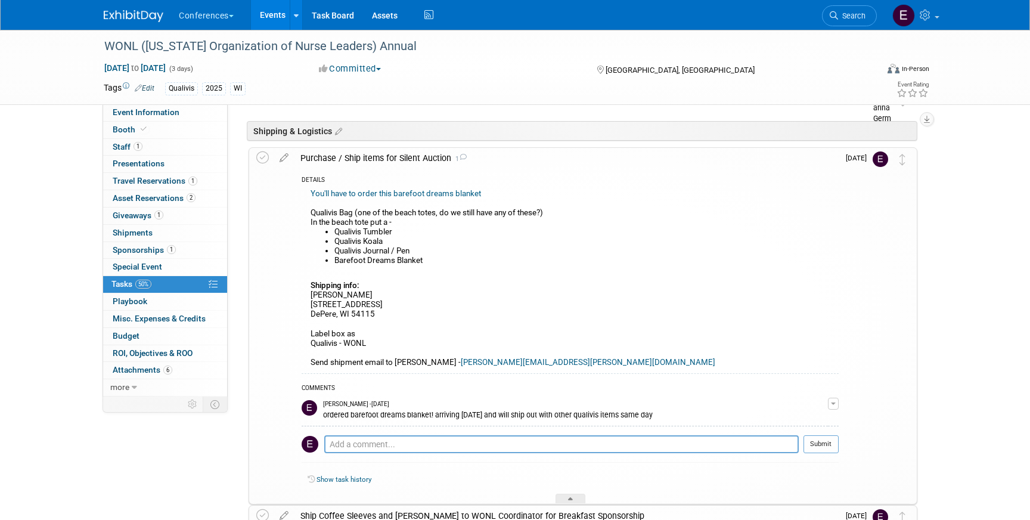
scroll to position [680, 0]
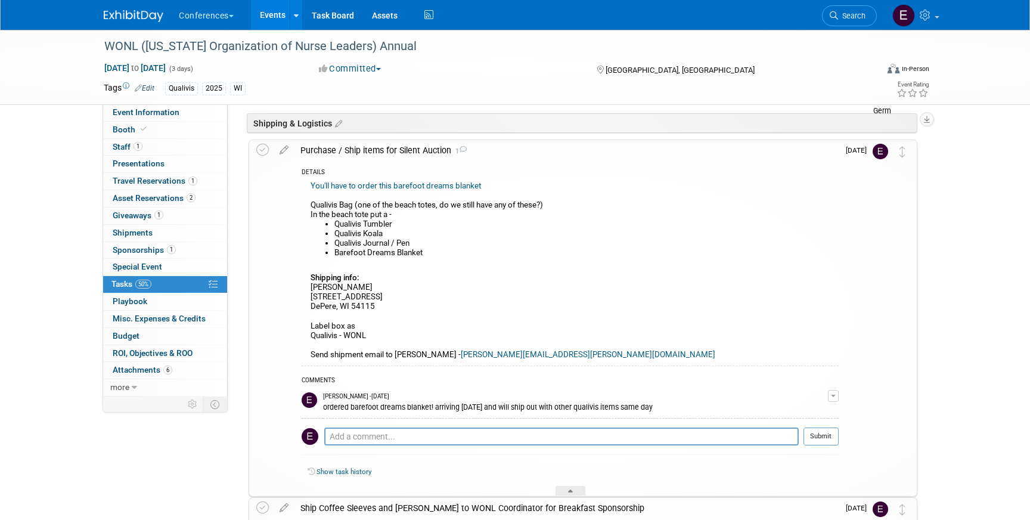
click at [124, 15] on img at bounding box center [134, 16] width 60 height 12
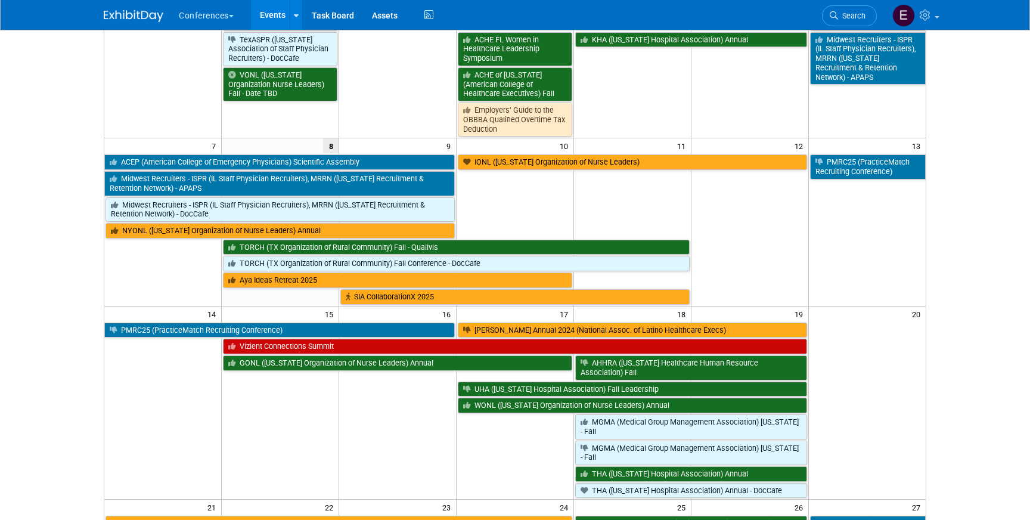
scroll to position [159, 0]
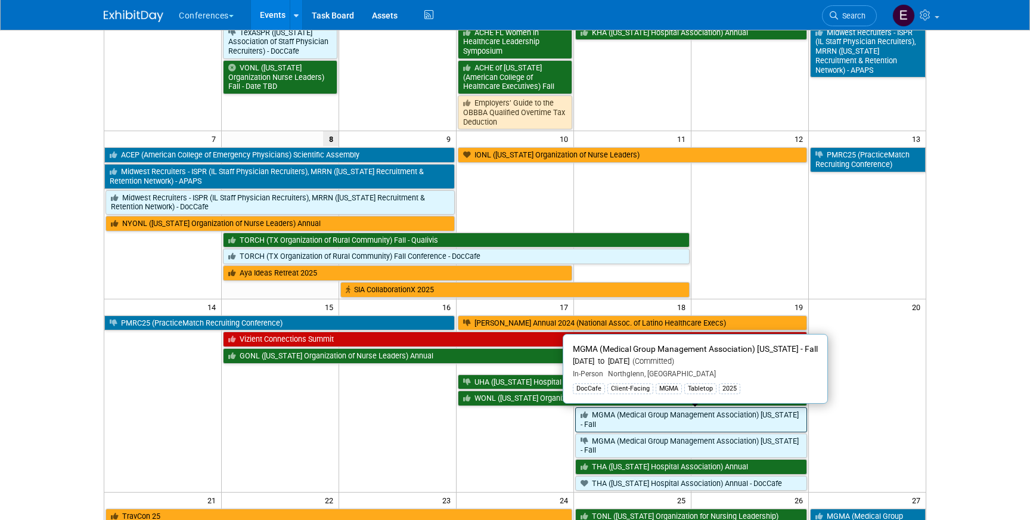
click at [597, 415] on link "MGMA (Medical Group Management Association) [US_STATE] - Fall" at bounding box center [691, 419] width 232 height 24
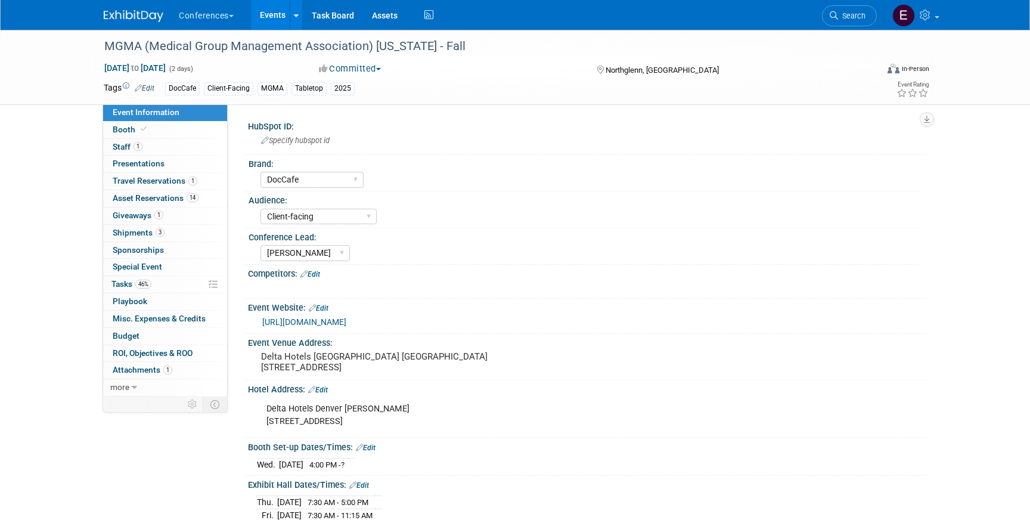
select select "DocCafe"
select select "Client-facing"
select select "[PERSON_NAME]"
click at [121, 284] on span "Tasks 46%" at bounding box center [131, 284] width 40 height 10
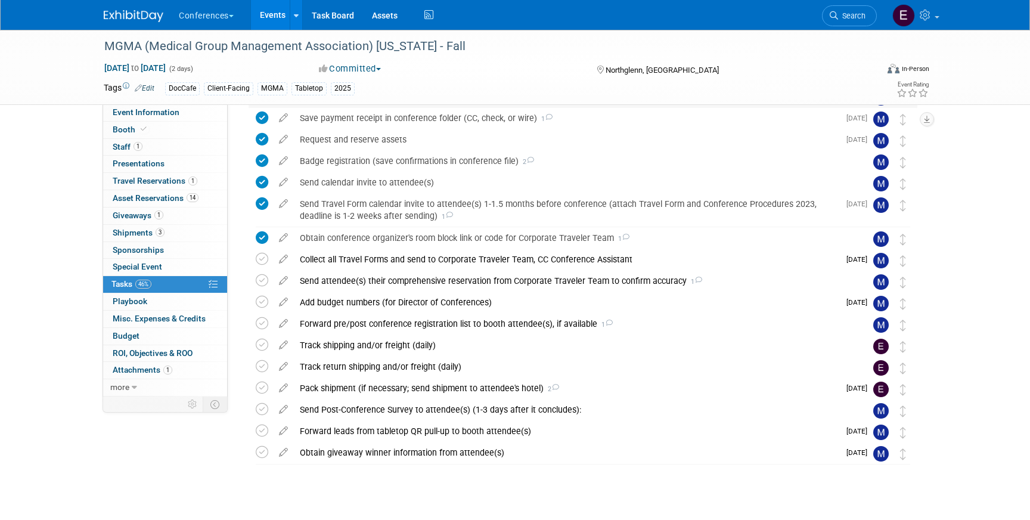
scroll to position [221, 0]
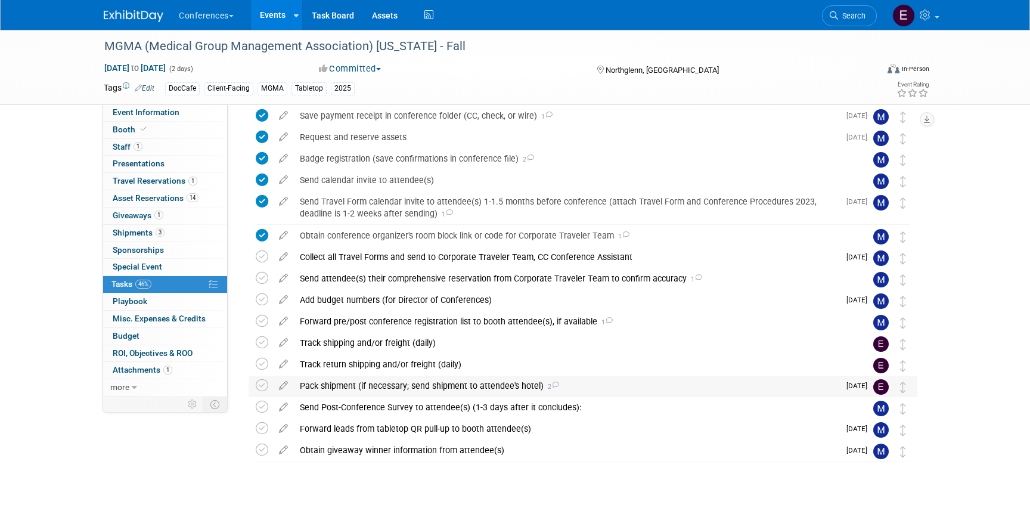
click at [330, 381] on div "Pack shipment (if necessary; send shipment to attendee's hotel) 2" at bounding box center [566, 386] width 545 height 20
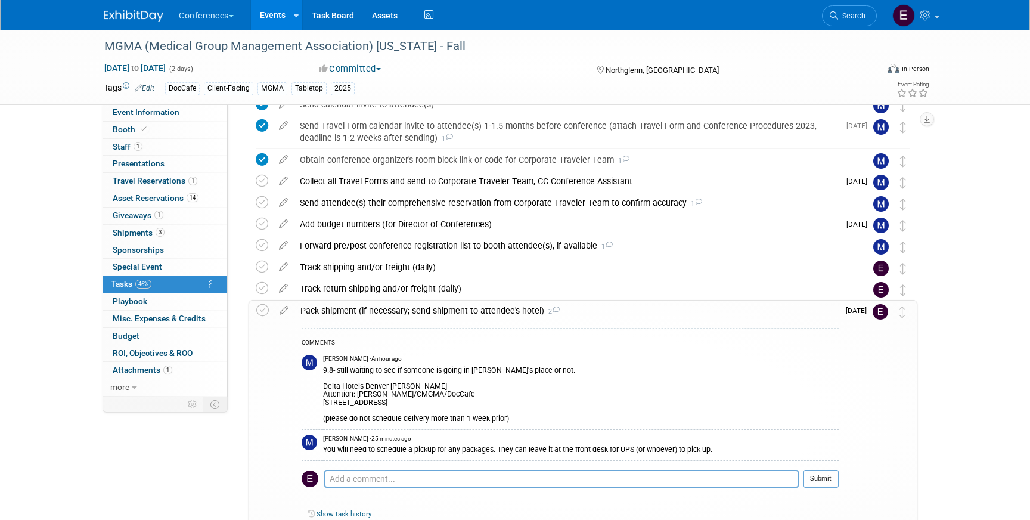
scroll to position [298, 0]
click at [191, 173] on link "1 Travel Reservations 1" at bounding box center [165, 181] width 124 height 17
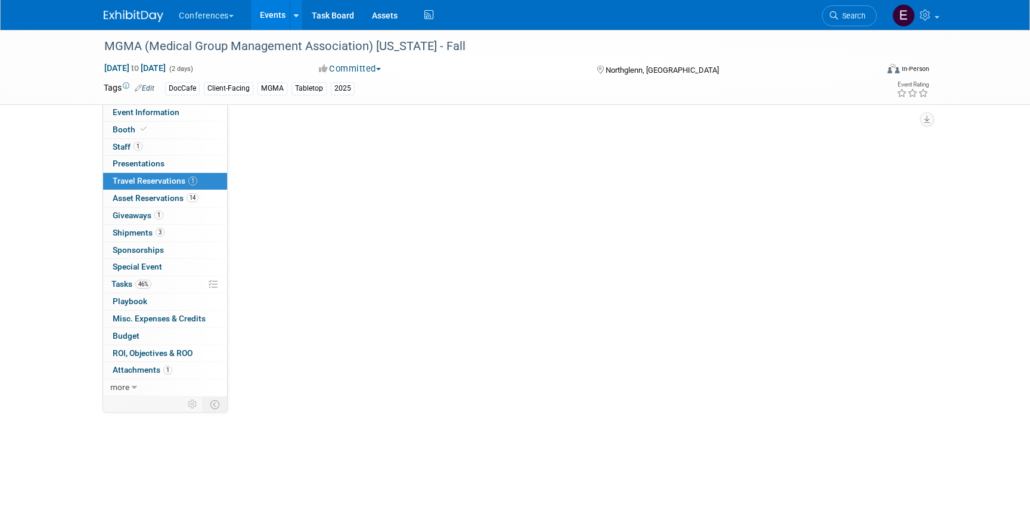
scroll to position [0, 0]
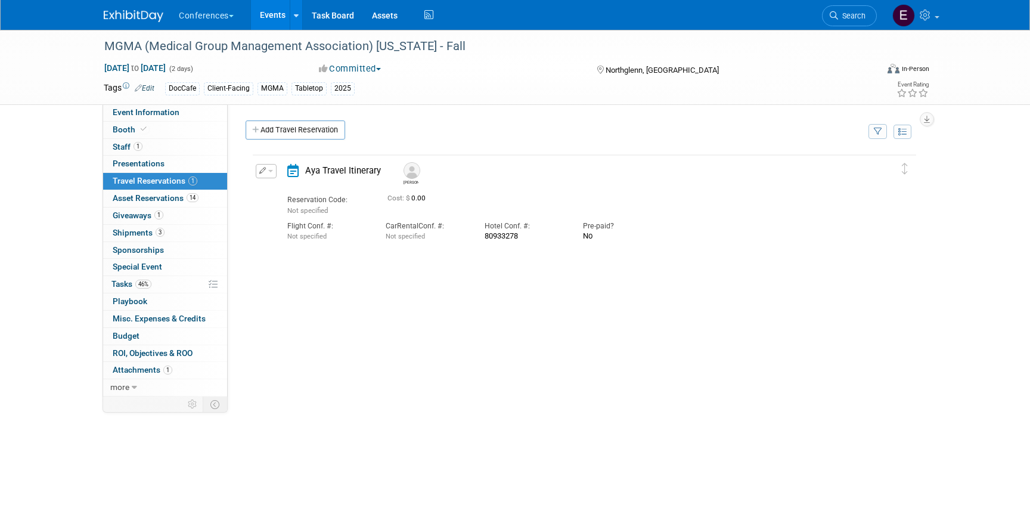
click at [124, 17] on img at bounding box center [134, 16] width 60 height 12
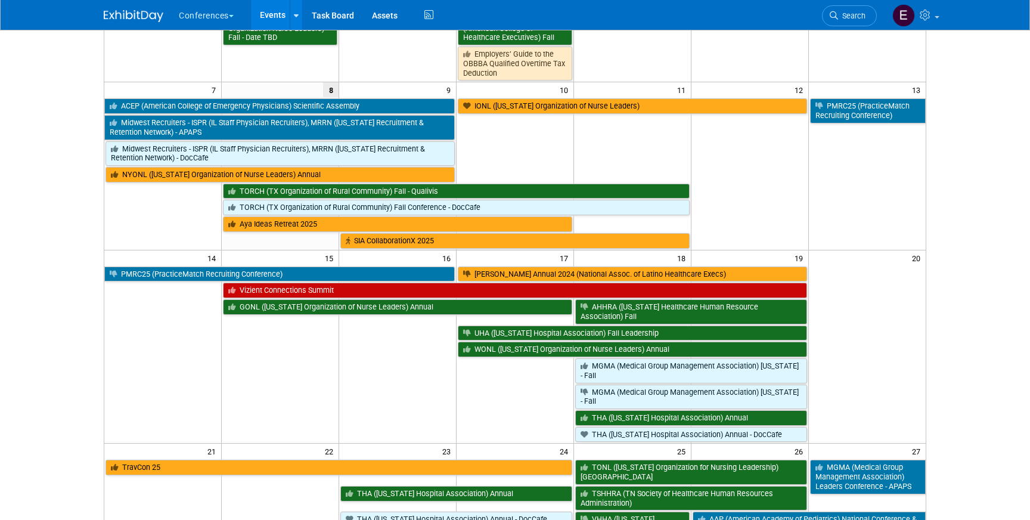
scroll to position [210, 0]
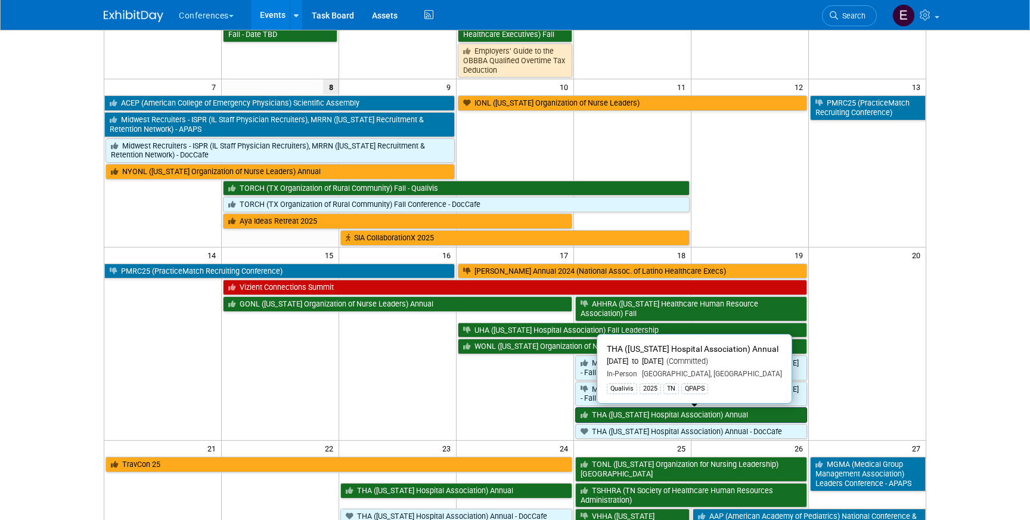
click at [780, 413] on link "THA ([US_STATE] Hospital Association) Annual" at bounding box center [691, 414] width 232 height 15
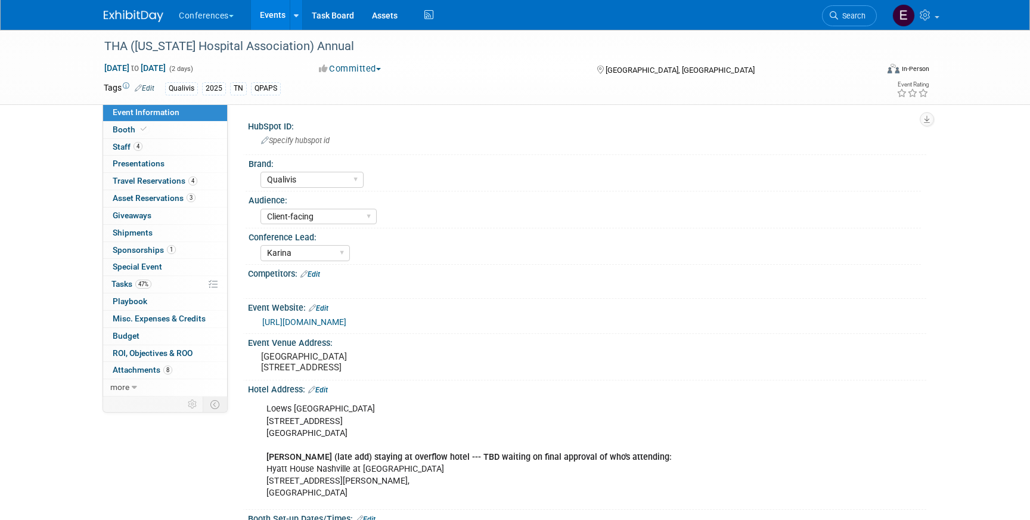
select select "Qualivis"
select select "Client-facing"
select select "Karina"
click at [145, 195] on span "Asset Reservations 3" at bounding box center [154, 198] width 83 height 10
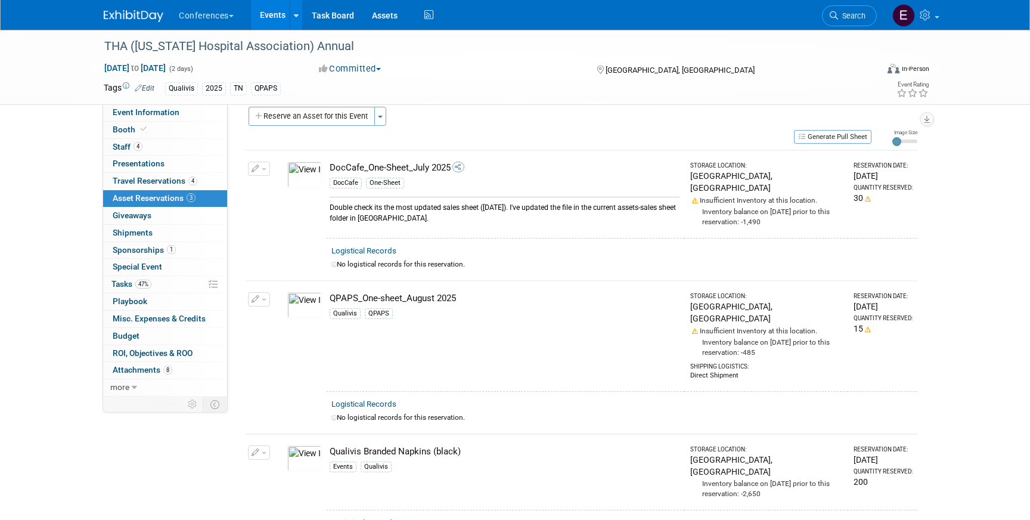
scroll to position [8, 0]
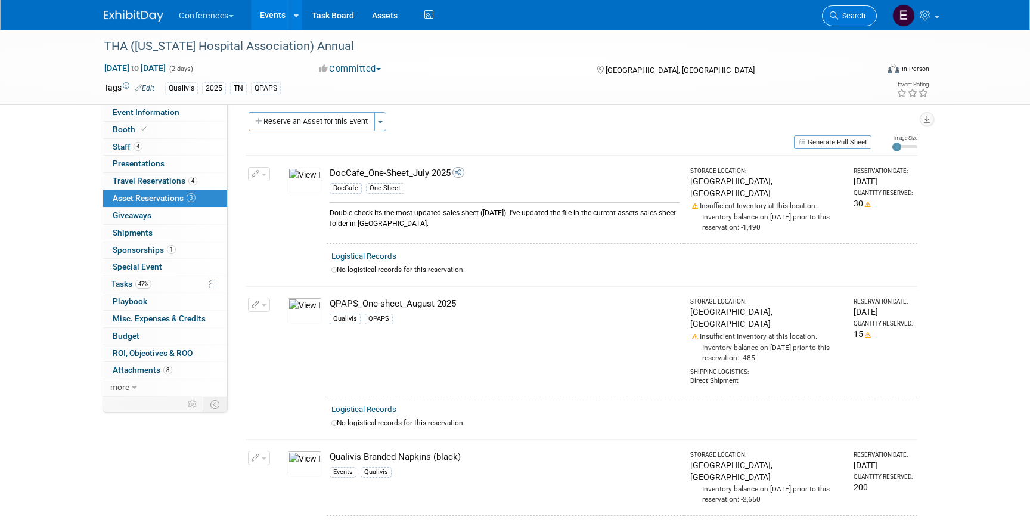
click at [833, 13] on icon at bounding box center [834, 15] width 8 height 8
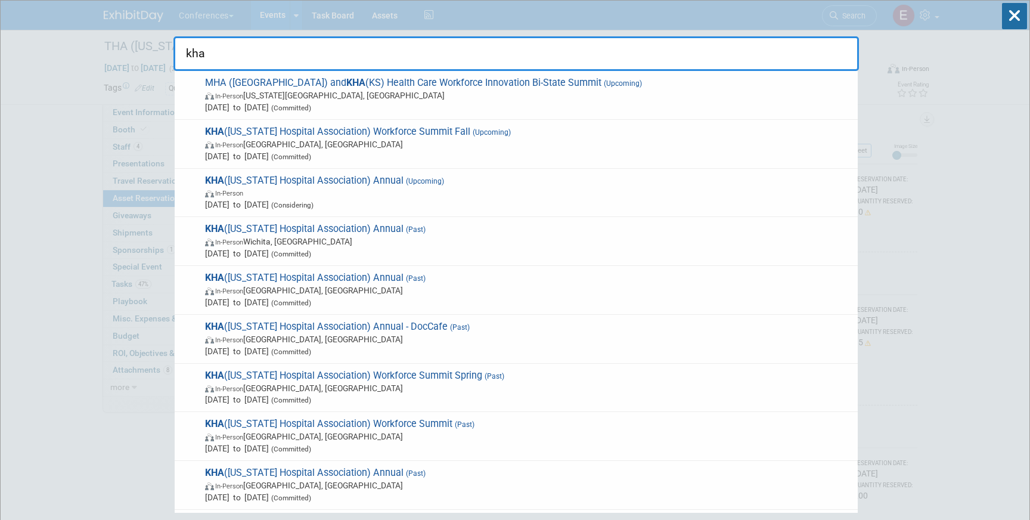
type input "kha"
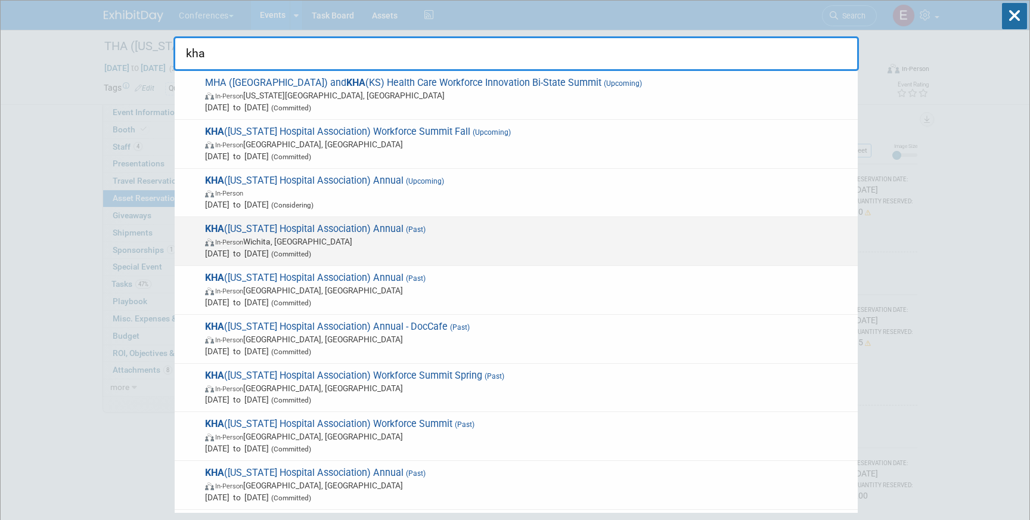
click at [328, 241] on span "In-Person [GEOGRAPHIC_DATA], [GEOGRAPHIC_DATA]" at bounding box center [528, 241] width 647 height 12
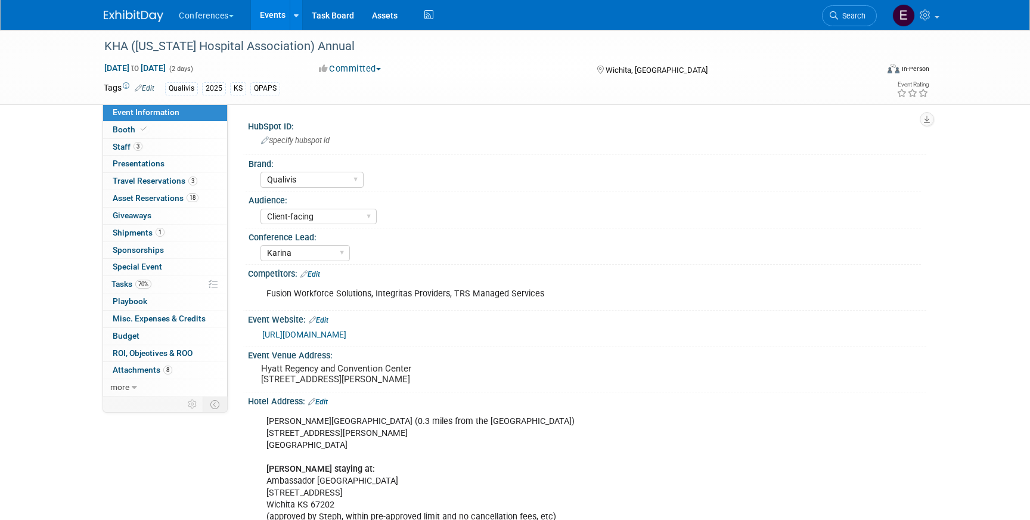
select select "Qualivis"
select select "Client-facing"
select select "Karina"
click at [145, 182] on span "Travel Reservations 3" at bounding box center [155, 181] width 85 height 10
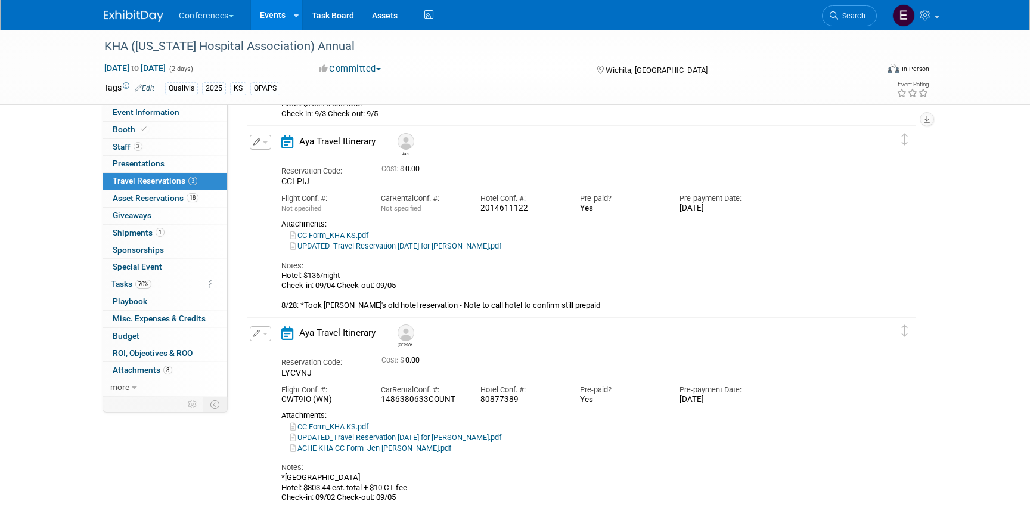
scroll to position [211, 0]
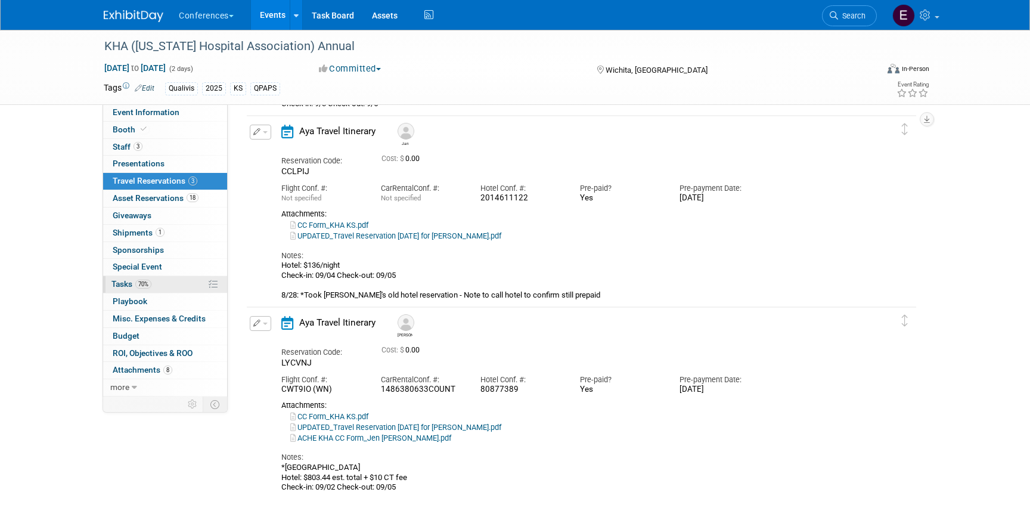
click at [157, 284] on link "70% Tasks 70%" at bounding box center [165, 284] width 124 height 17
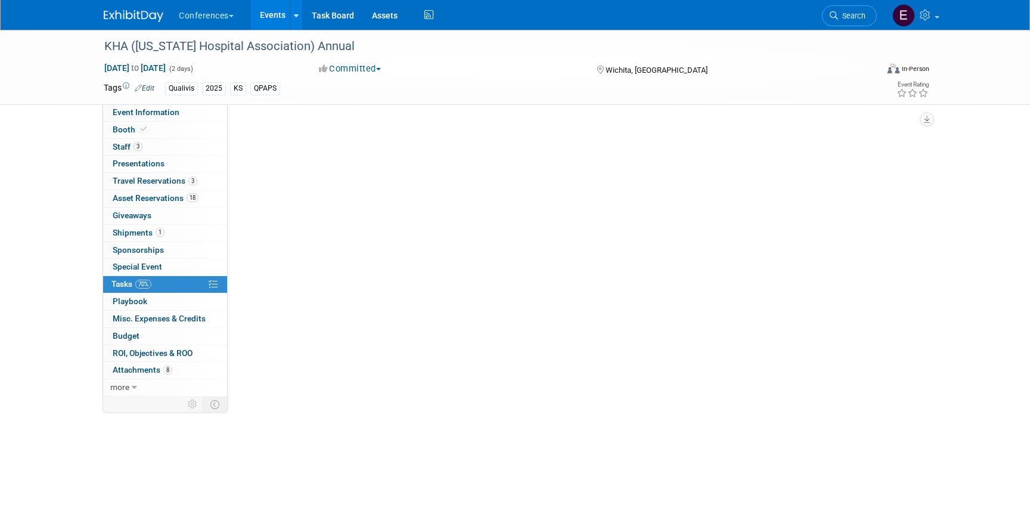
scroll to position [0, 0]
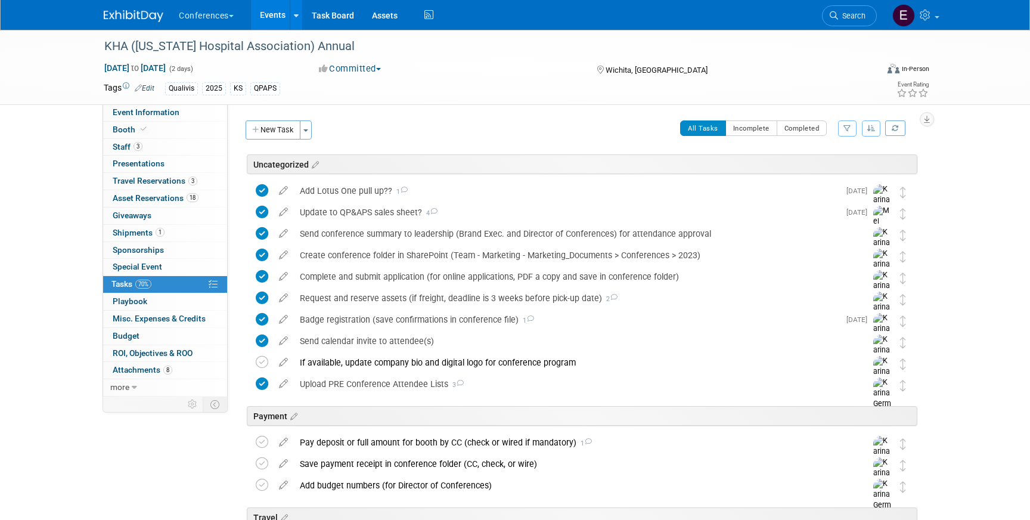
click at [134, 8] on link at bounding box center [141, 10] width 74 height 10
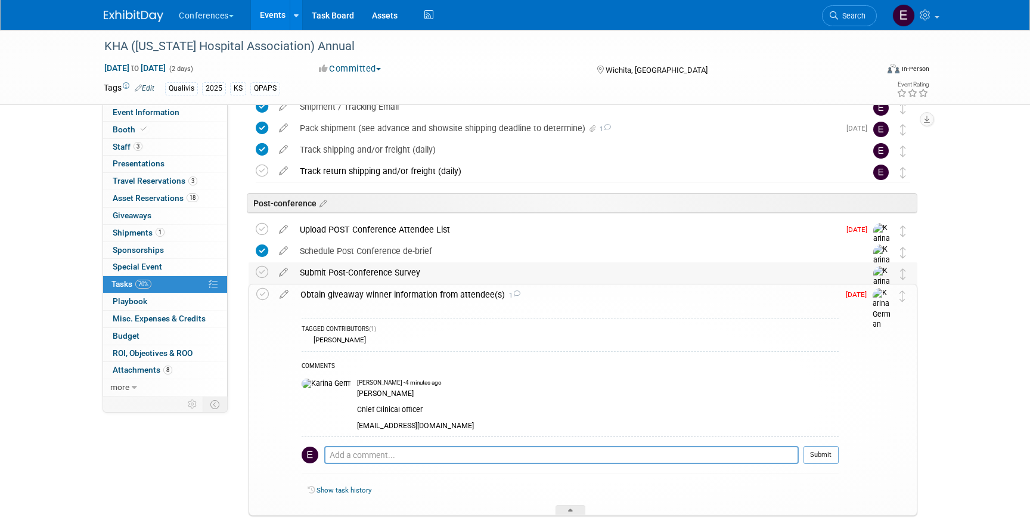
scroll to position [643, 0]
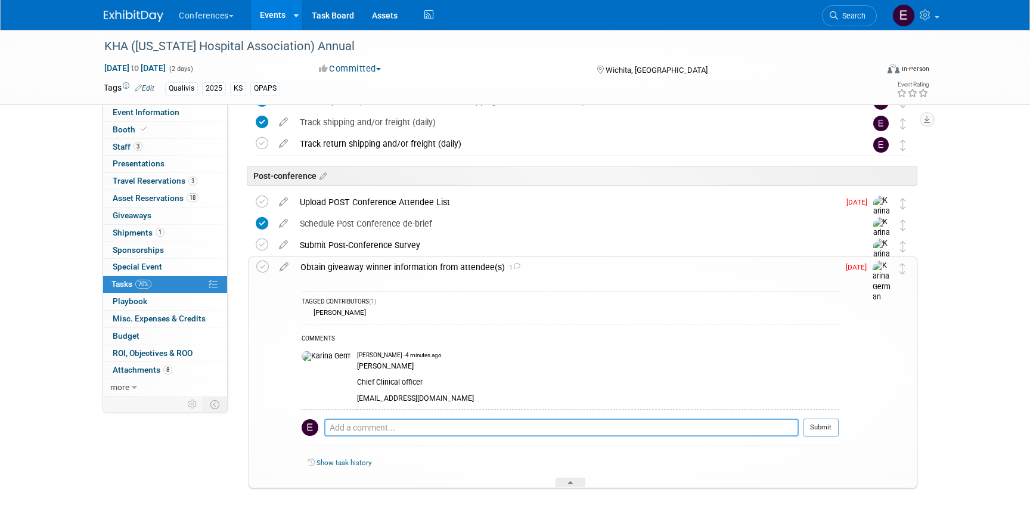
click at [378, 424] on textarea at bounding box center [561, 427] width 474 height 18
type textarea "reached out to jenny and cc'd everyone"
click at [818, 421] on button "Submit" at bounding box center [820, 427] width 35 height 18
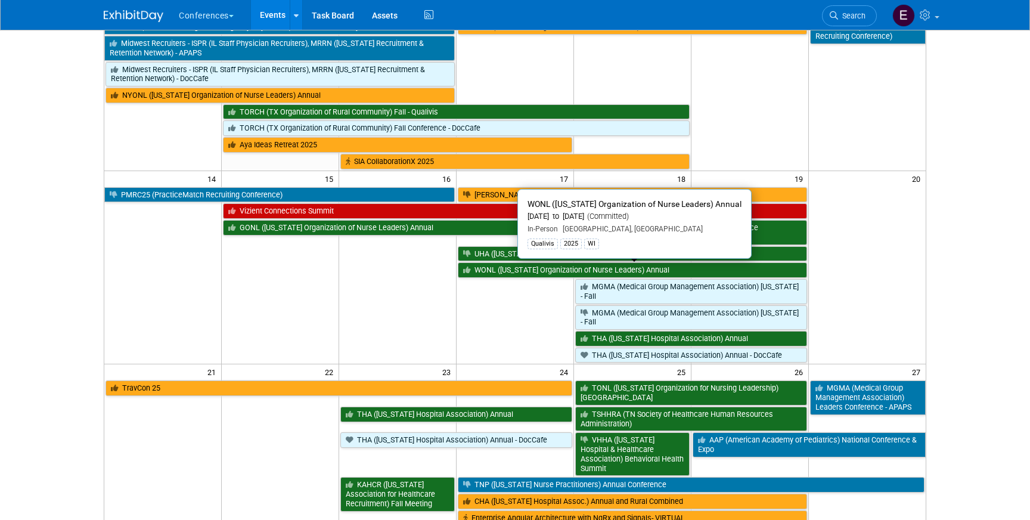
scroll to position [293, 0]
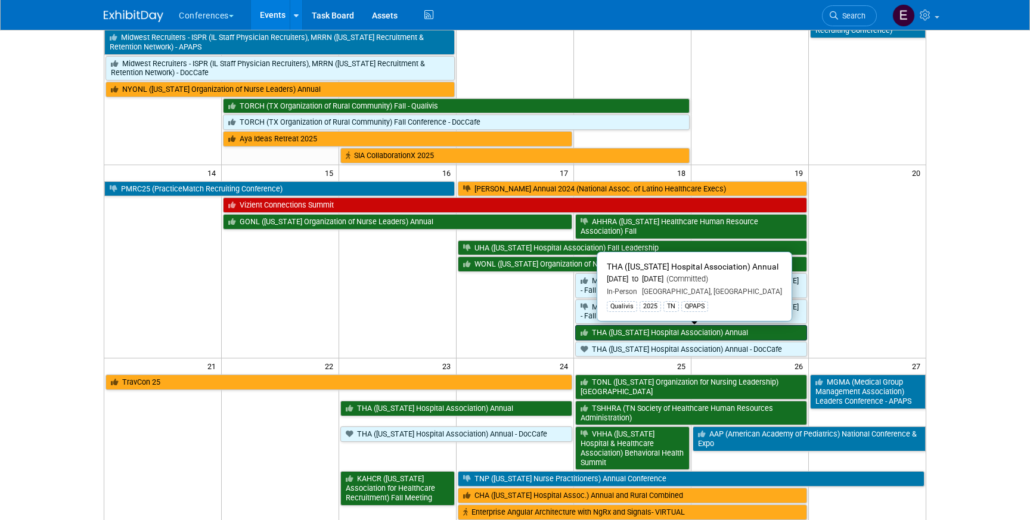
click at [775, 333] on link "THA ([US_STATE] Hospital Association) Annual" at bounding box center [691, 332] width 232 height 15
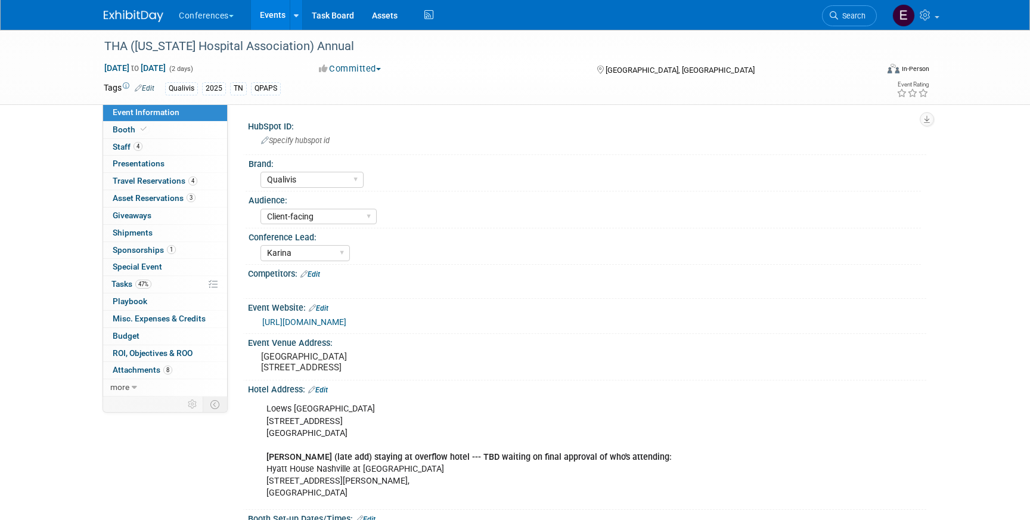
select select "Qualivis"
select select "Client-facing"
select select "Karina"
click at [166, 204] on link "3 Asset Reservations 3" at bounding box center [165, 198] width 124 height 17
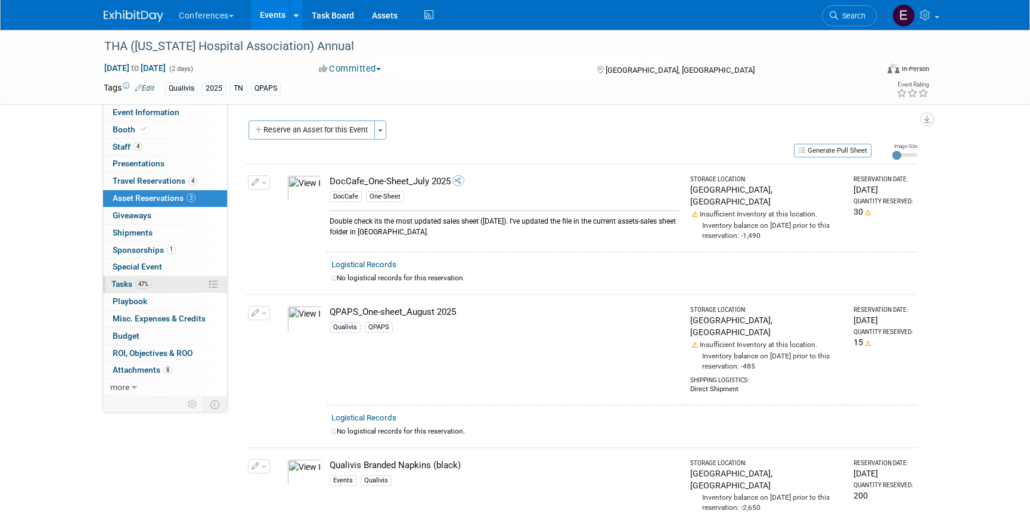
click at [167, 283] on link "47% Tasks 47%" at bounding box center [165, 284] width 124 height 17
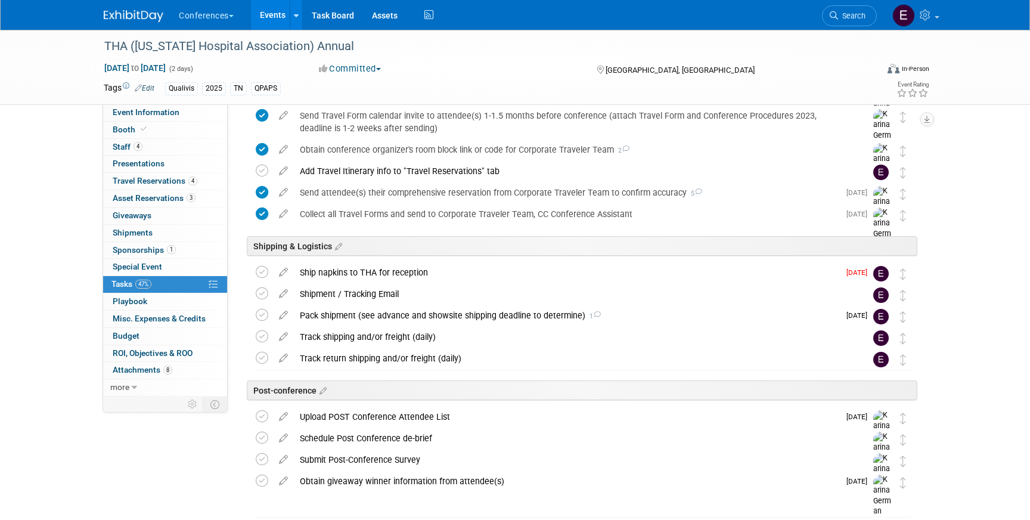
scroll to position [665, 0]
click at [390, 274] on div "Ship napkins to THA for reception" at bounding box center [566, 271] width 545 height 20
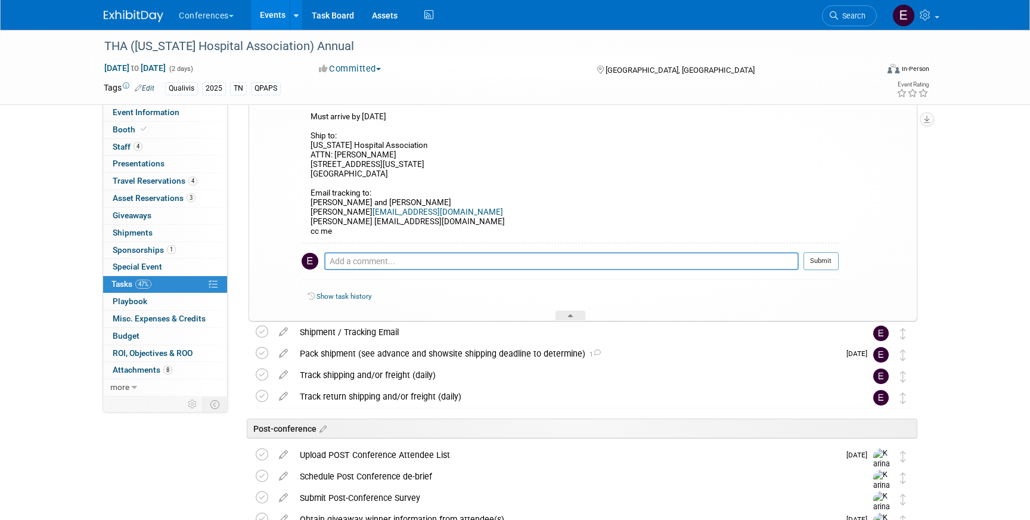
scroll to position [866, 0]
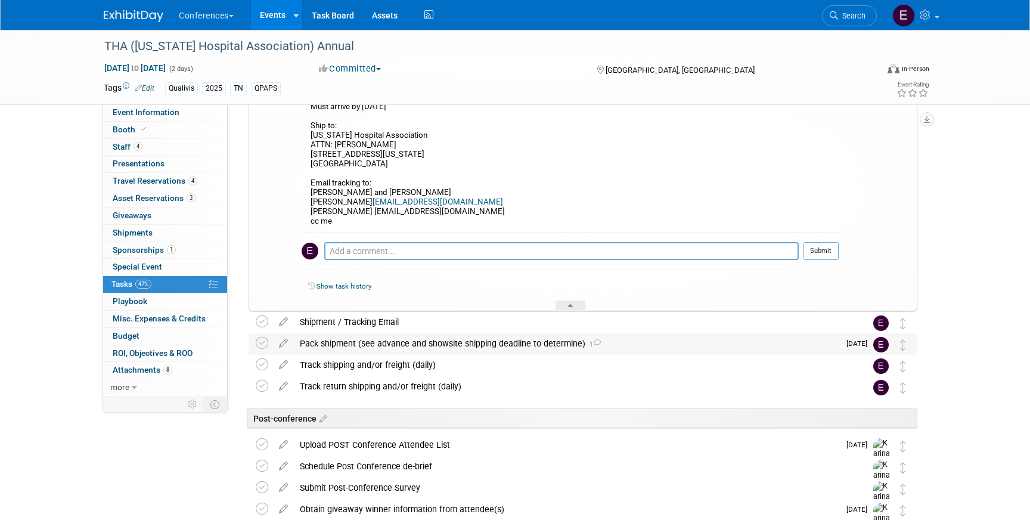
click at [405, 343] on div "Pack shipment (see advance and showsite shipping deadline to determine) 1" at bounding box center [566, 343] width 545 height 20
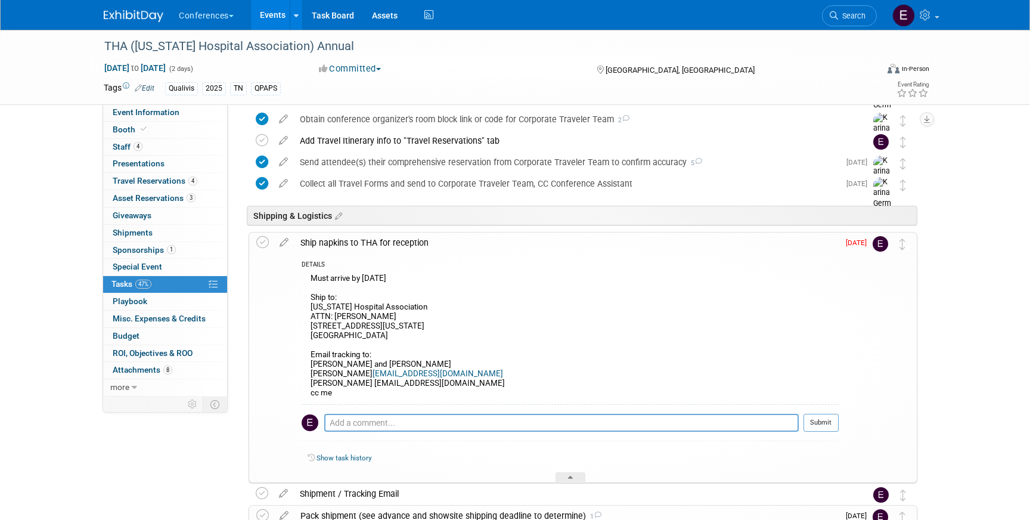
scroll to position [685, 0]
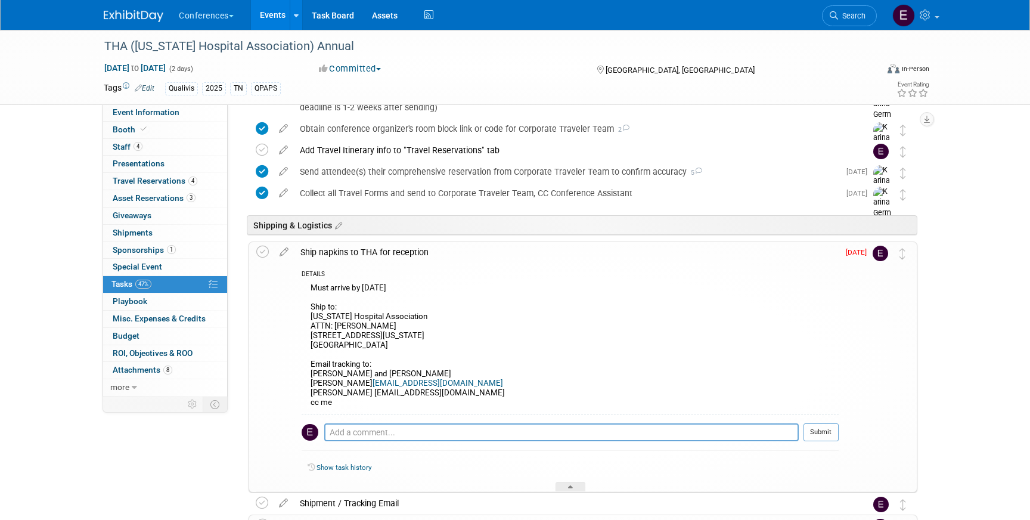
click at [126, 18] on img at bounding box center [134, 16] width 60 height 12
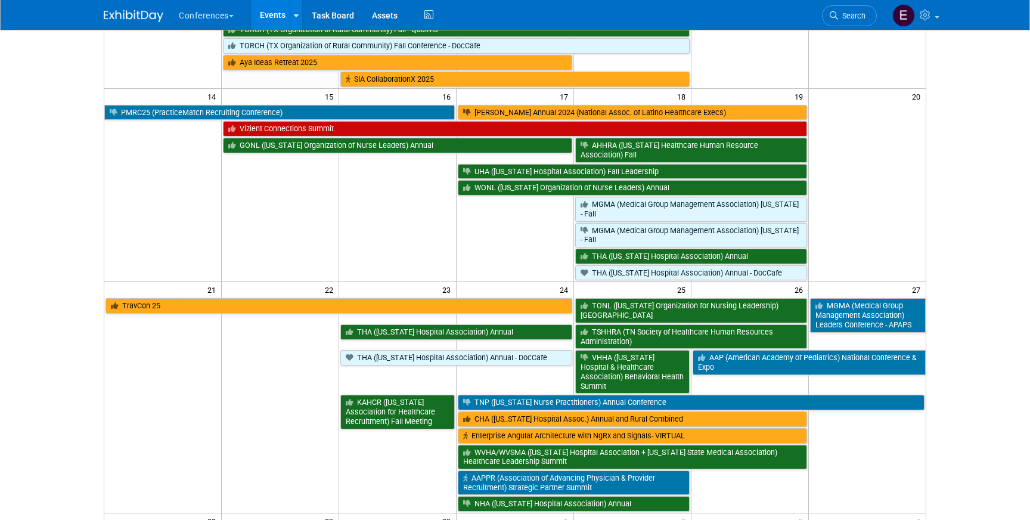
scroll to position [378, 0]
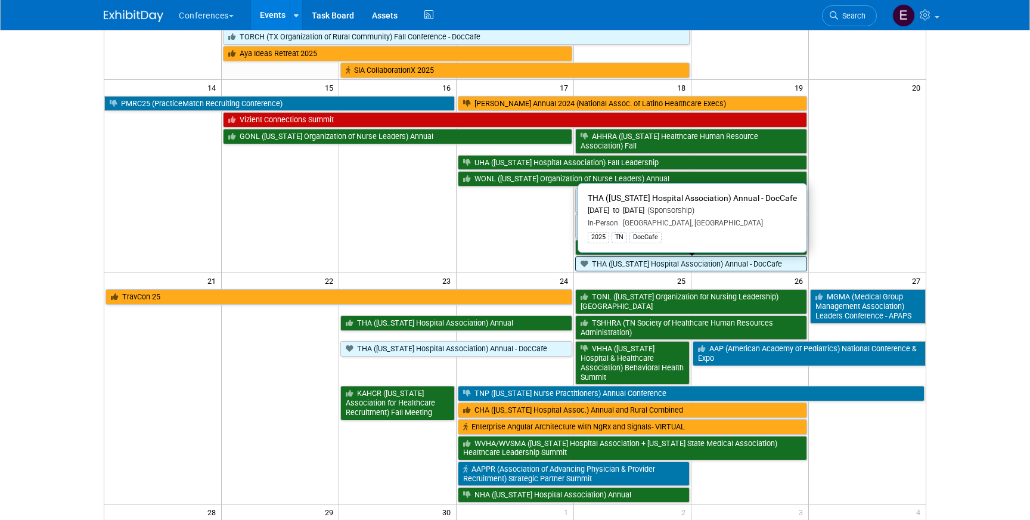
click at [613, 269] on link "THA ([US_STATE] Hospital Association) Annual - DocCafe" at bounding box center [691, 263] width 232 height 15
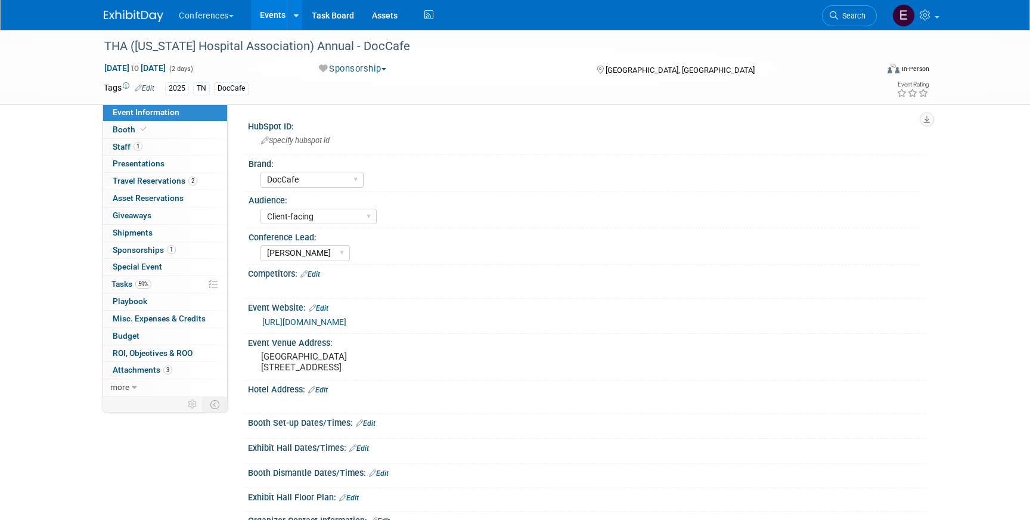
select select "DocCafe"
select select "Client-facing"
select select "[PERSON_NAME]"
click at [145, 282] on span "59%" at bounding box center [143, 284] width 16 height 9
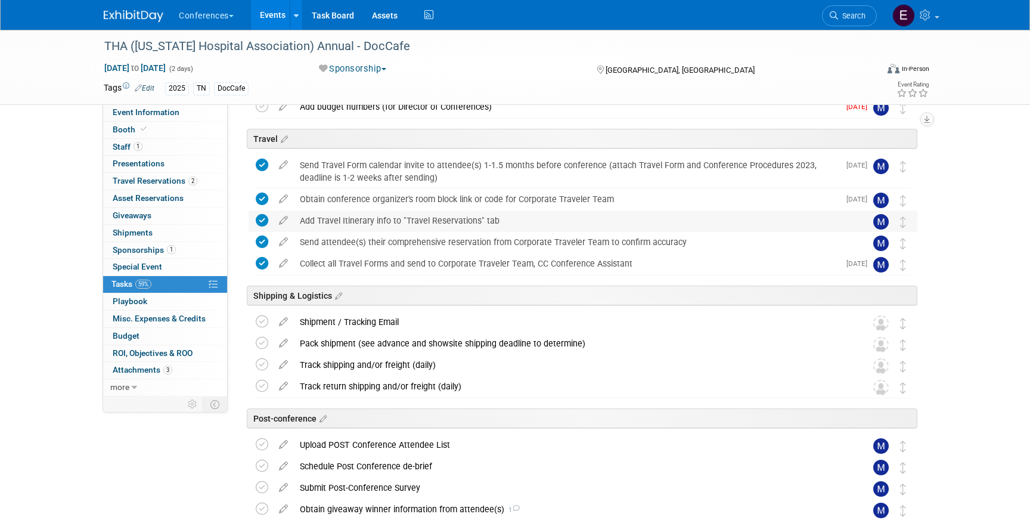
scroll to position [446, 0]
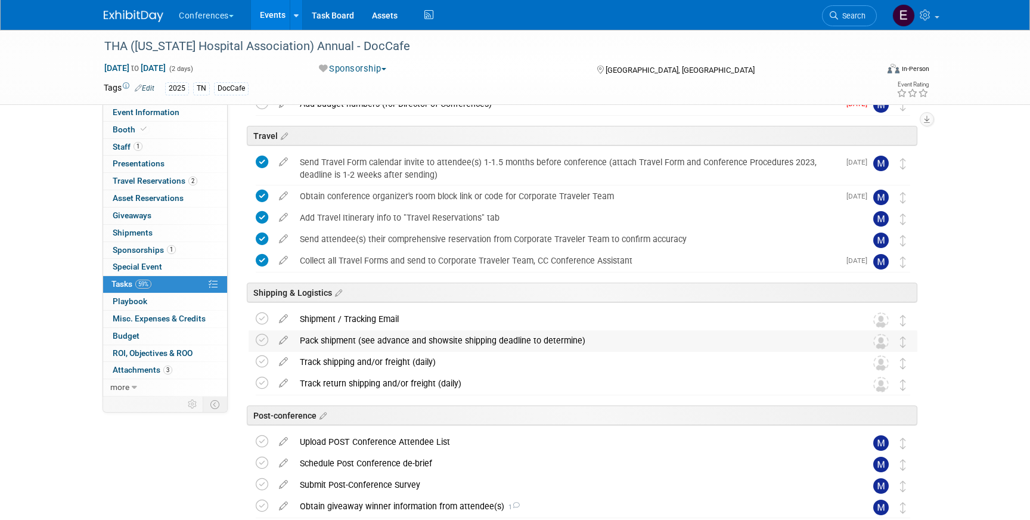
click at [375, 340] on div "Pack shipment (see advance and showsite shipping deadline to determine)" at bounding box center [572, 340] width 556 height 20
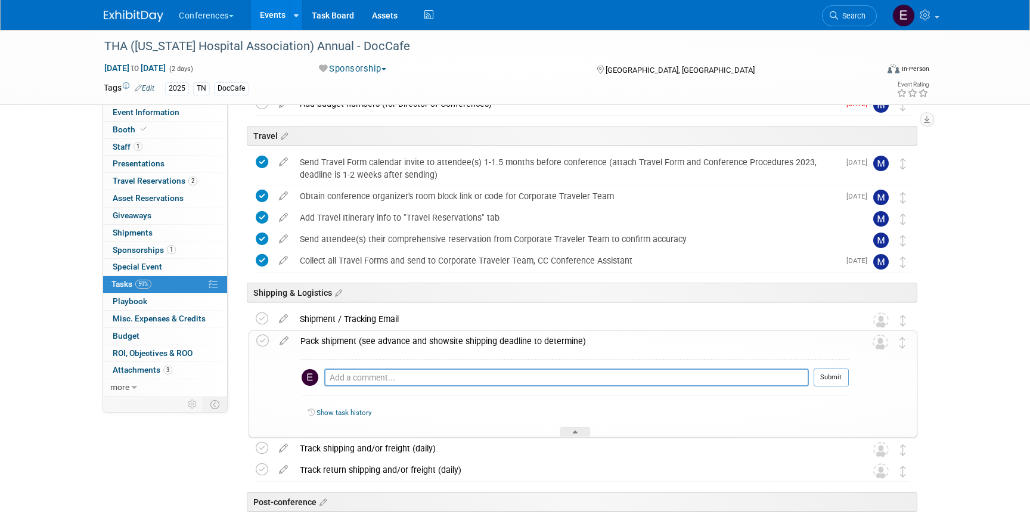
click at [120, 18] on img at bounding box center [134, 16] width 60 height 12
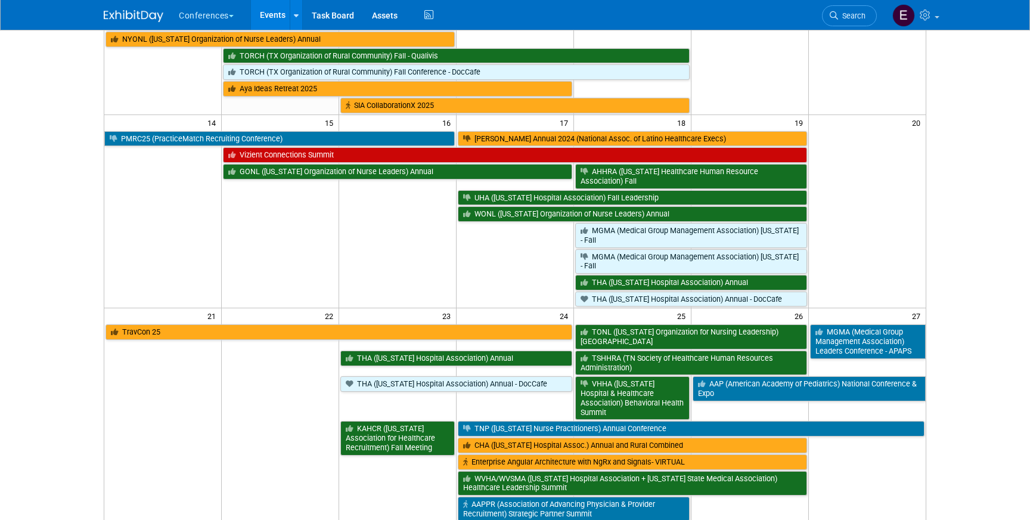
scroll to position [345, 0]
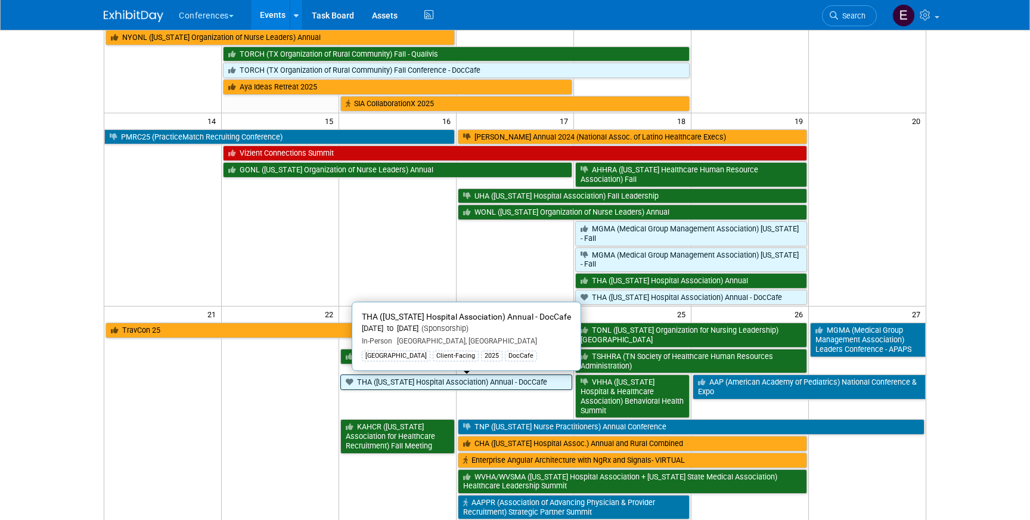
click at [522, 380] on link "THA ([US_STATE] Hospital Association) Annual - DocCafe" at bounding box center [456, 381] width 232 height 15
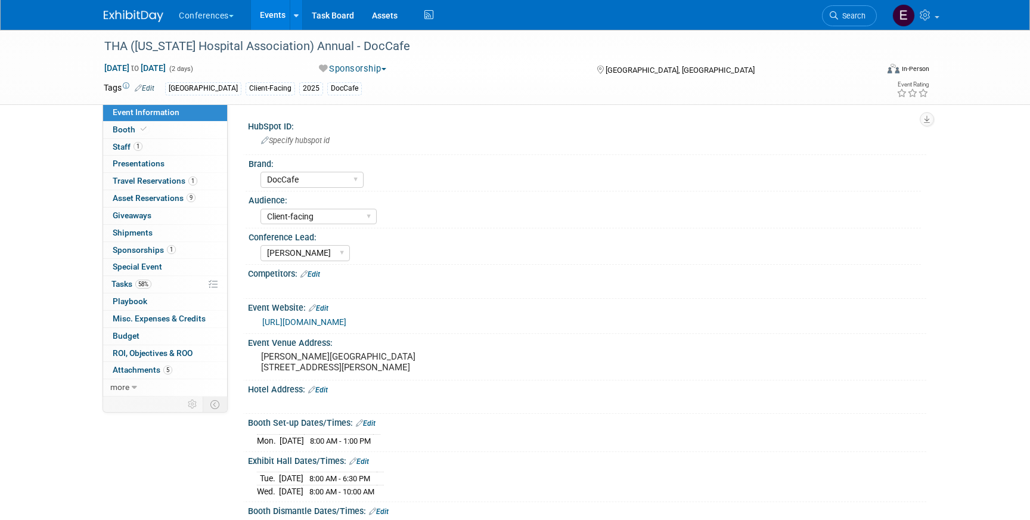
select select "DocCafe"
select select "Client-facing"
select select "[PERSON_NAME]"
click at [142, 194] on span "Asset Reservations 9" at bounding box center [154, 198] width 83 height 10
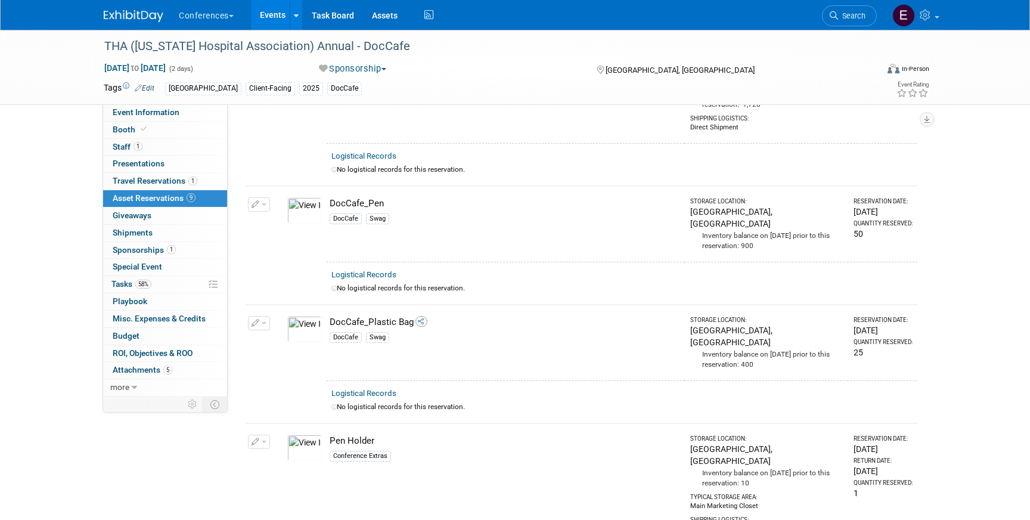
scroll to position [868, 0]
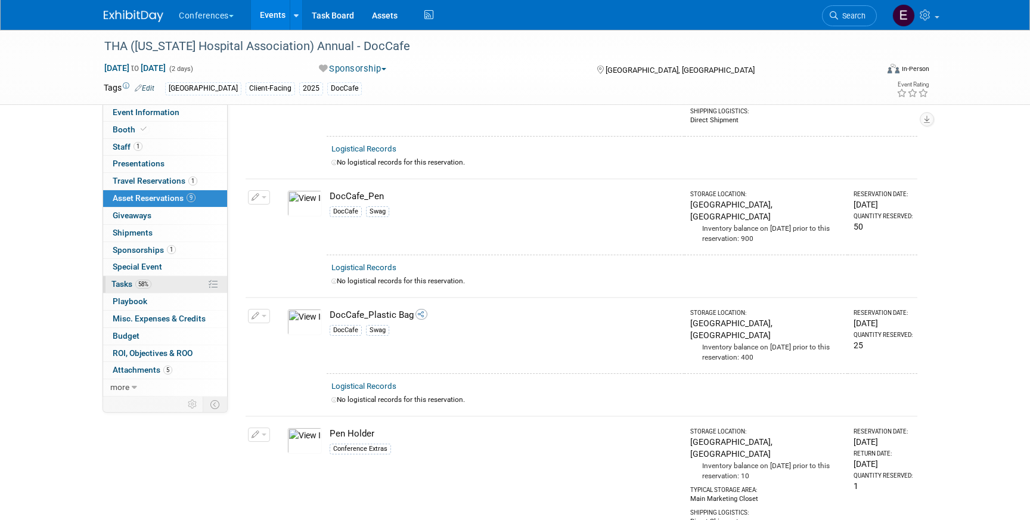
click at [142, 282] on span "58%" at bounding box center [143, 284] width 16 height 9
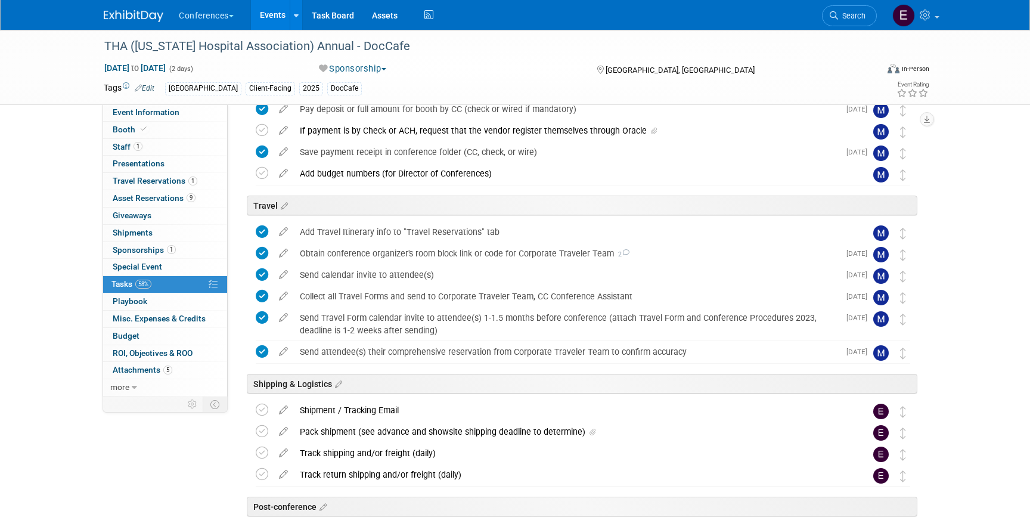
scroll to position [452, 0]
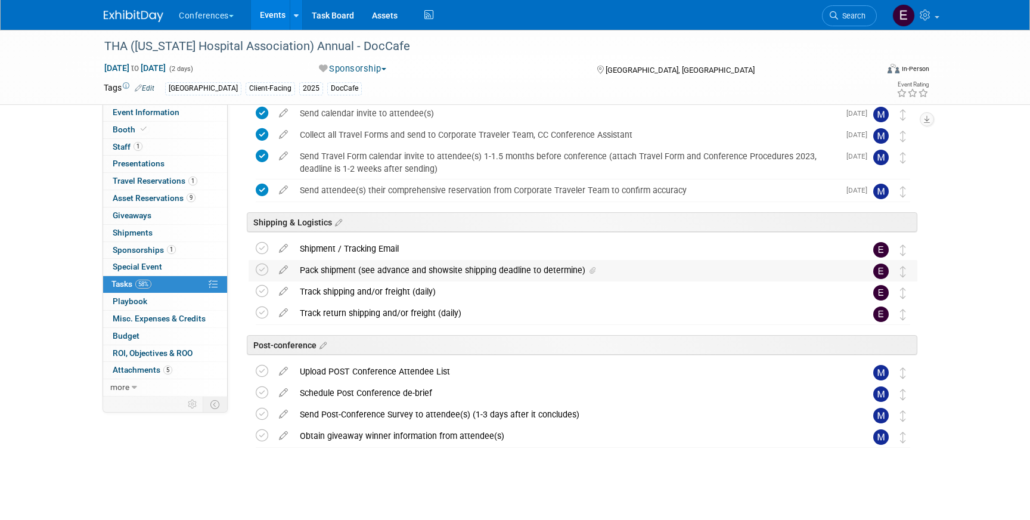
click at [458, 266] on div "Pack shipment (see advance and showsite shipping deadline to determine)" at bounding box center [572, 270] width 556 height 20
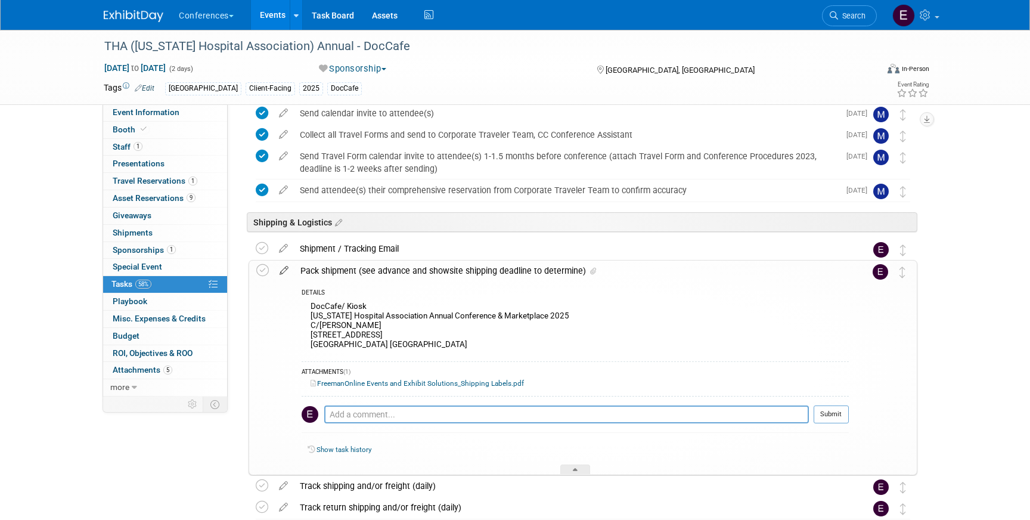
click at [283, 269] on icon at bounding box center [284, 267] width 21 height 15
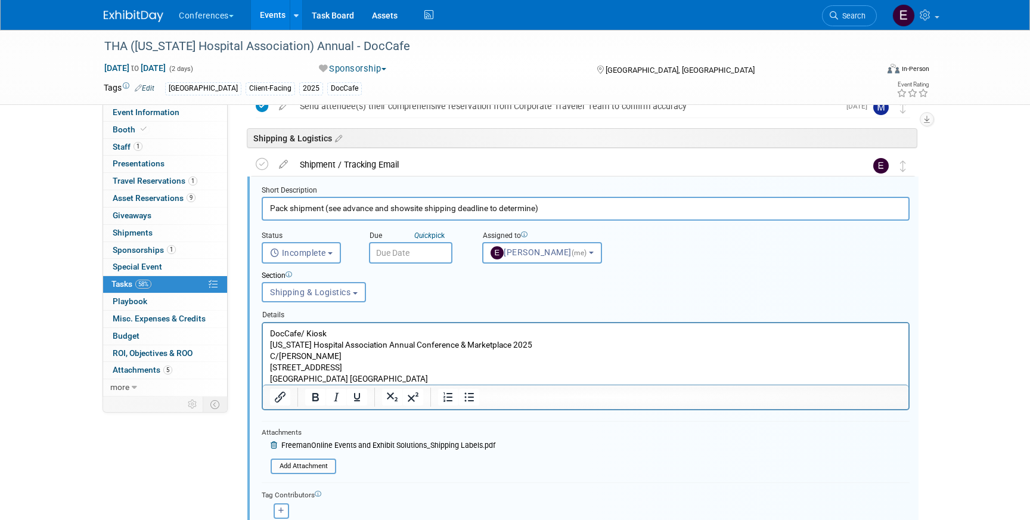
scroll to position [538, 0]
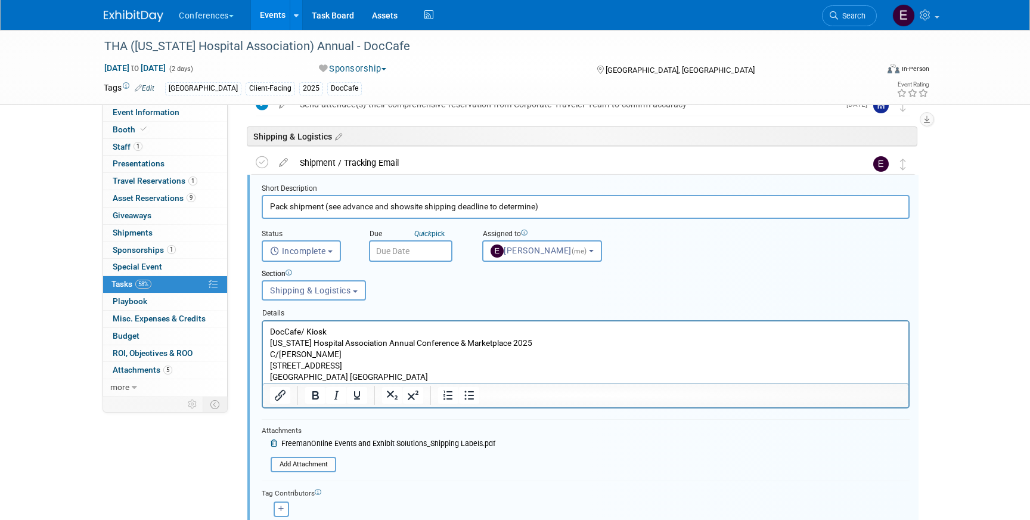
click at [398, 254] on input "text" at bounding box center [410, 250] width 83 height 21
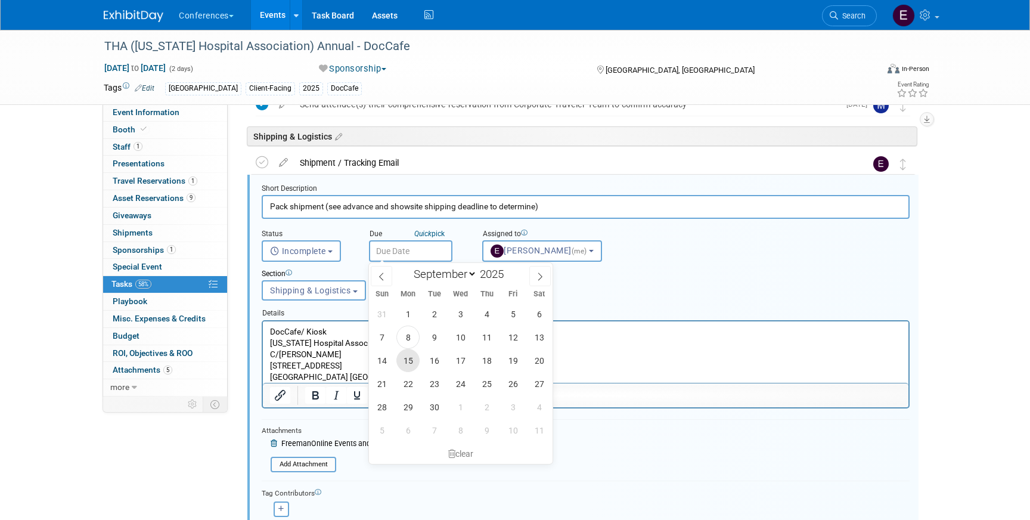
click at [410, 363] on span "15" at bounding box center [407, 360] width 23 height 23
type input "Sep 15, 2025"
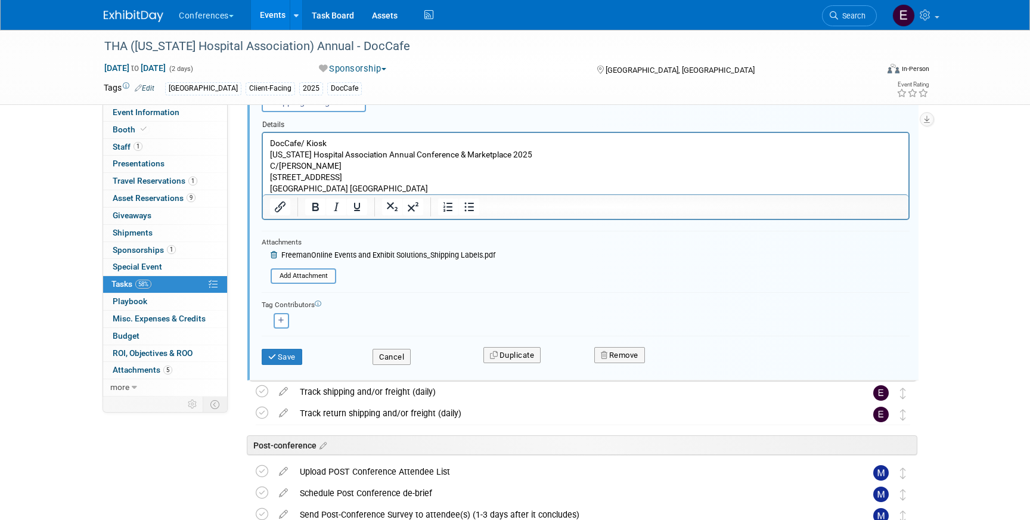
scroll to position [729, 0]
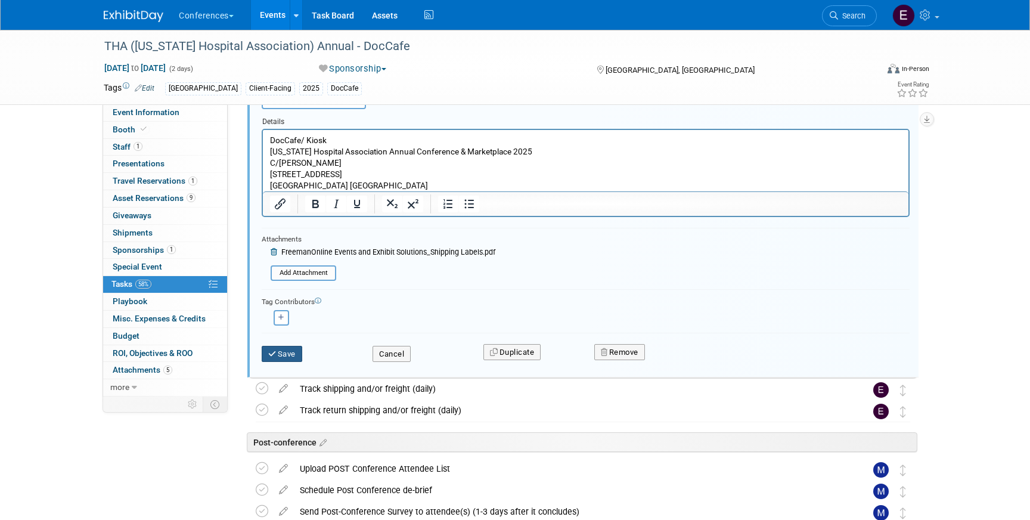
click at [276, 356] on icon "submit" at bounding box center [273, 354] width 10 height 8
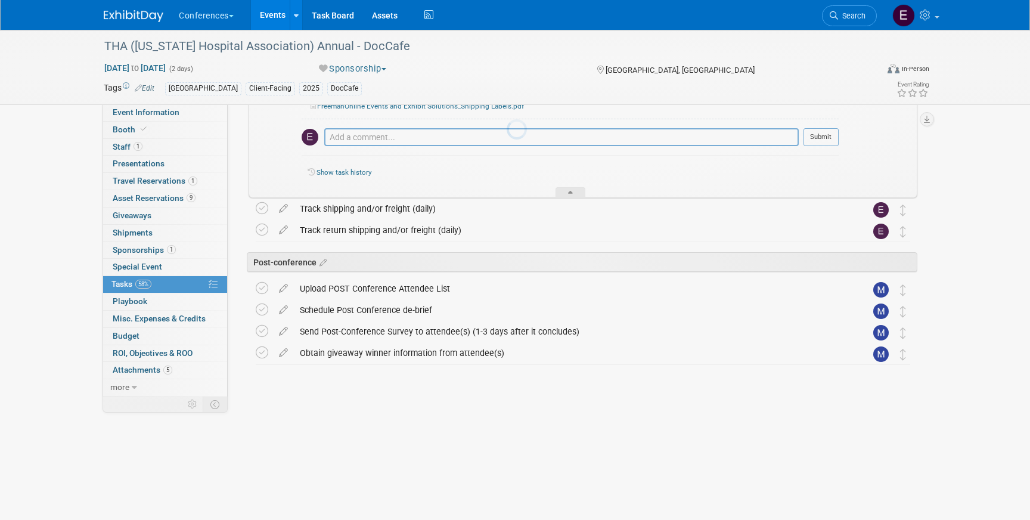
scroll to position [646, 0]
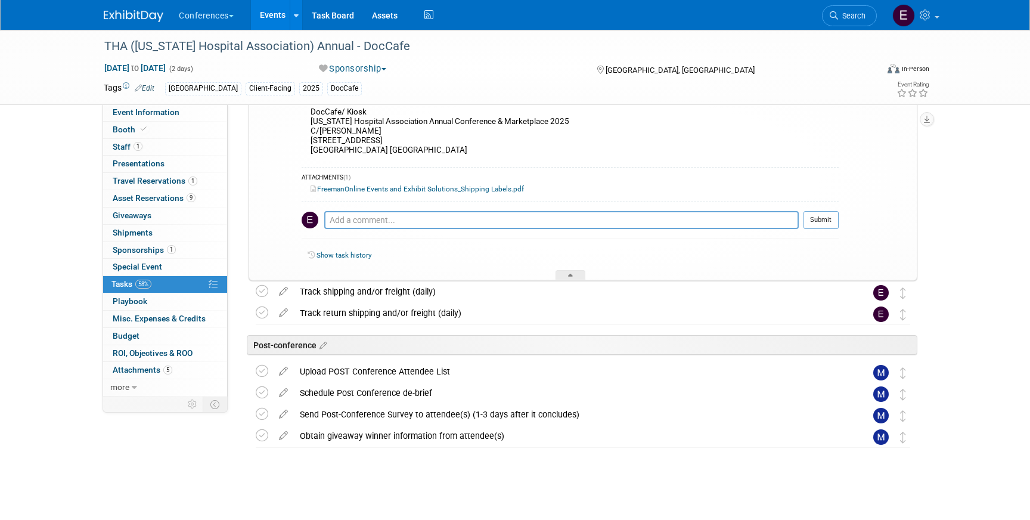
click at [370, 189] on link "FreemanOnline Events and Exhibit Solutions_Shipping Labels.pdf" at bounding box center [417, 189] width 213 height 8
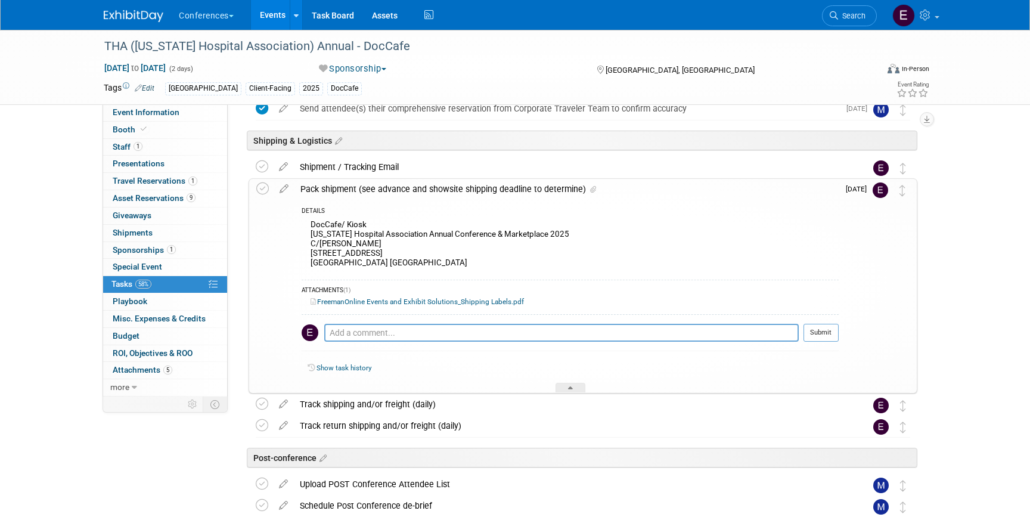
scroll to position [529, 0]
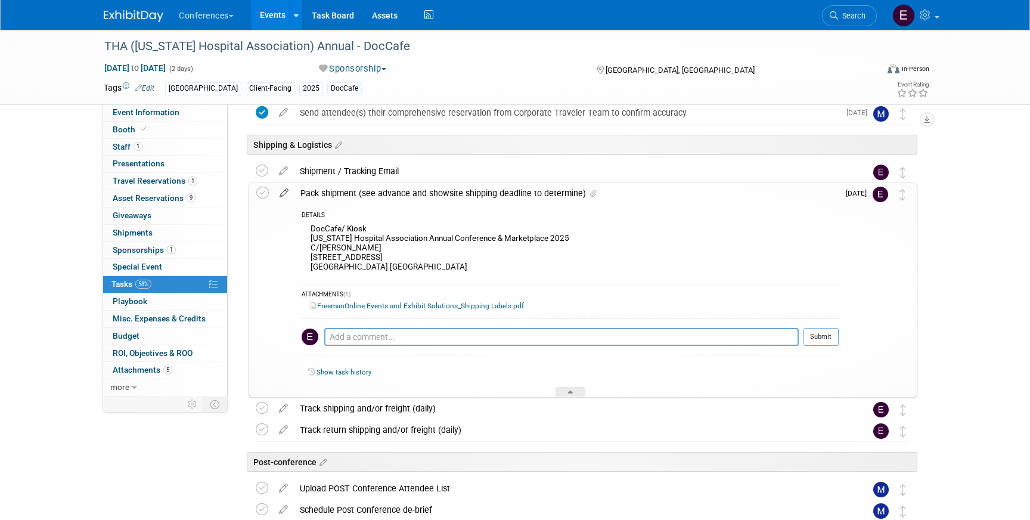
click at [284, 188] on icon at bounding box center [284, 190] width 21 height 15
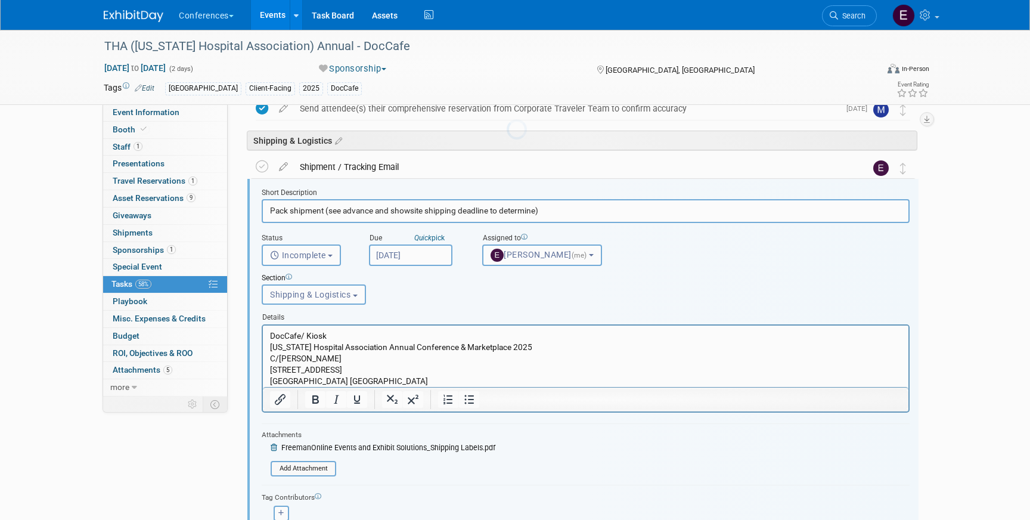
scroll to position [538, 0]
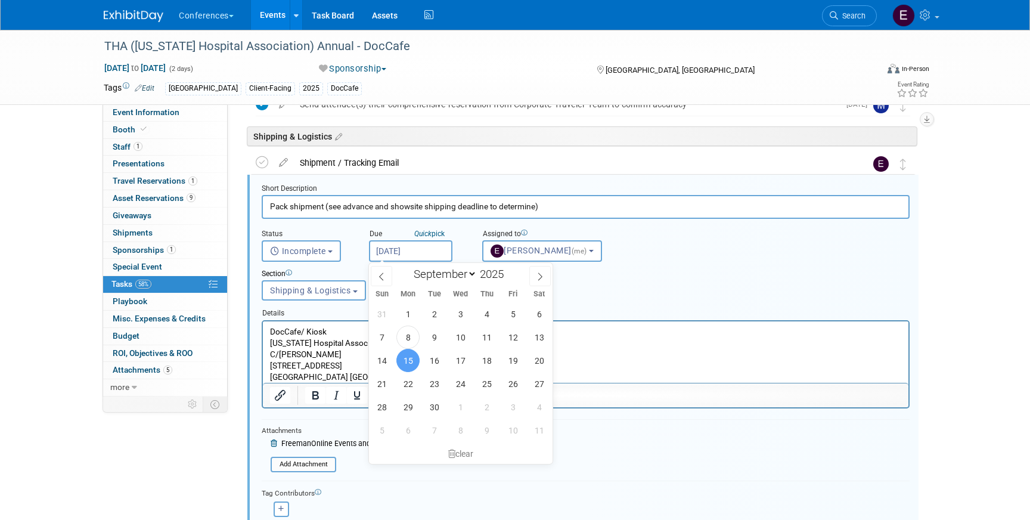
click at [381, 252] on input "Sep 15, 2025" at bounding box center [410, 250] width 83 height 21
click at [459, 359] on span "17" at bounding box center [460, 360] width 23 height 23
type input "Sep 17, 2025"
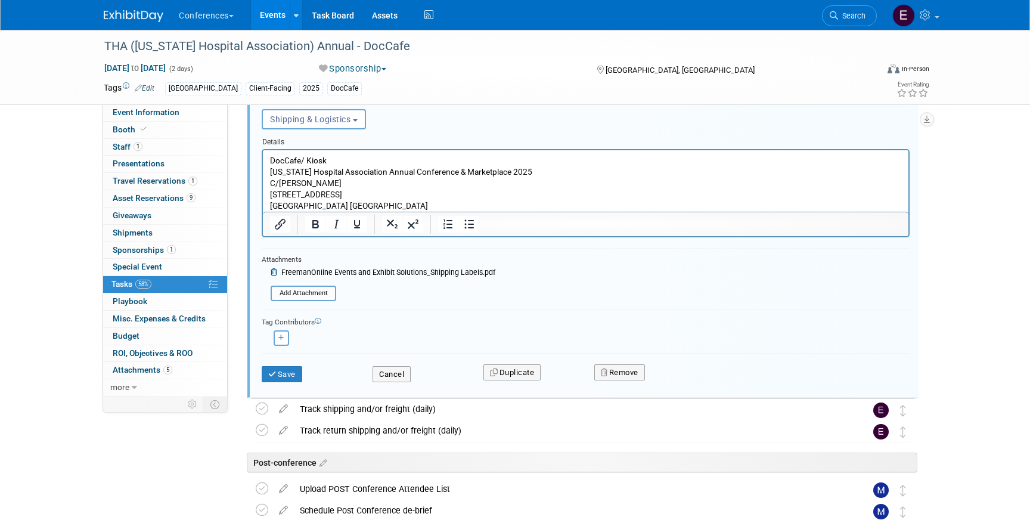
scroll to position [736, 0]
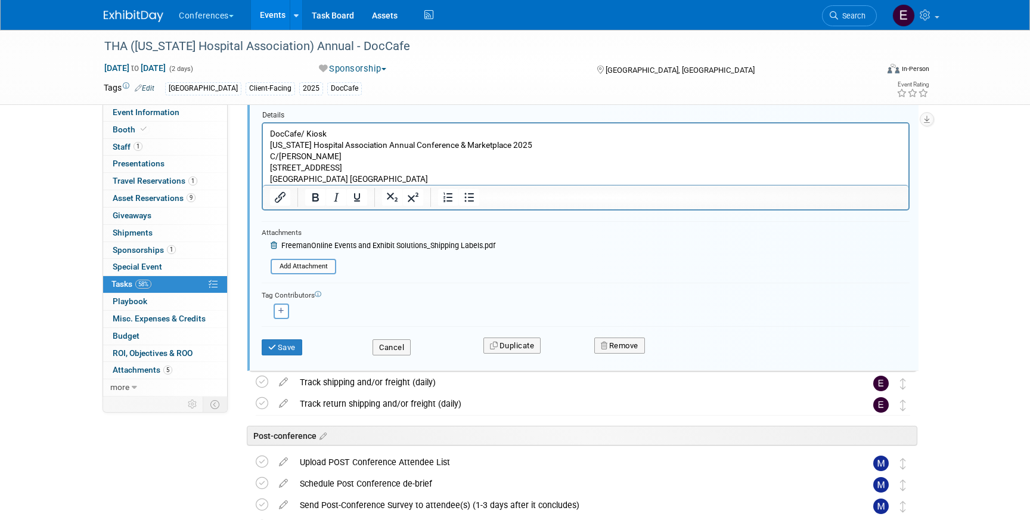
click at [281, 336] on div "Save" at bounding box center [308, 343] width 111 height 24
click at [278, 346] on button "Save" at bounding box center [282, 347] width 41 height 17
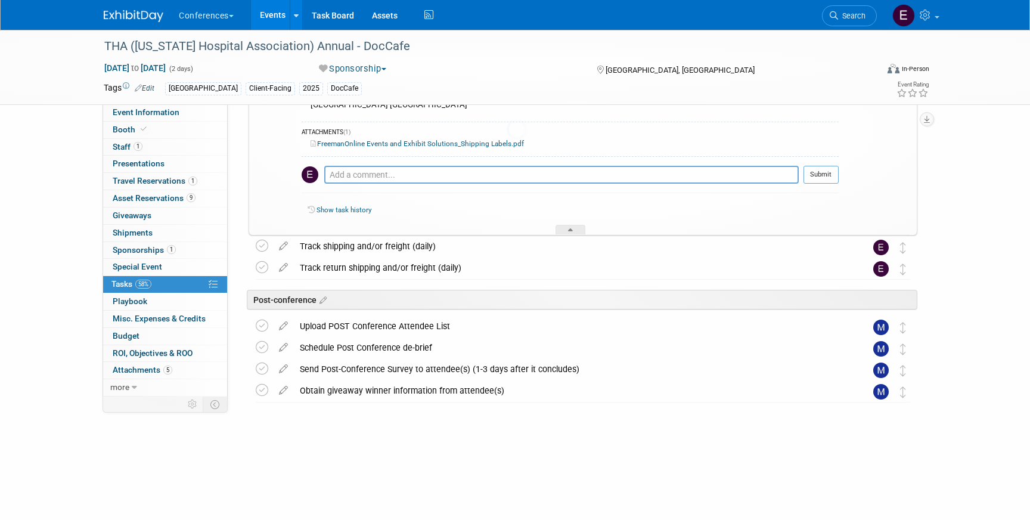
scroll to position [646, 0]
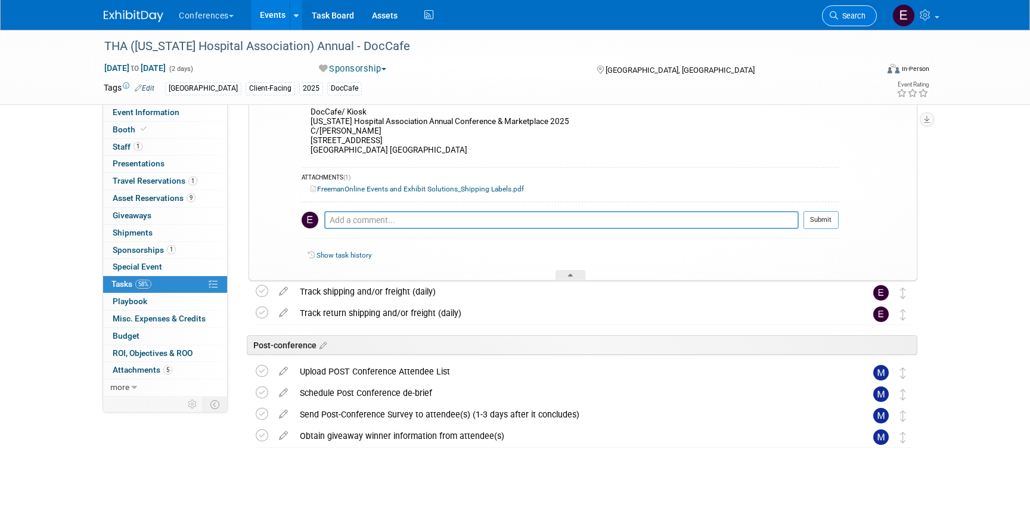
click at [851, 11] on span "Search" at bounding box center [851, 15] width 27 height 9
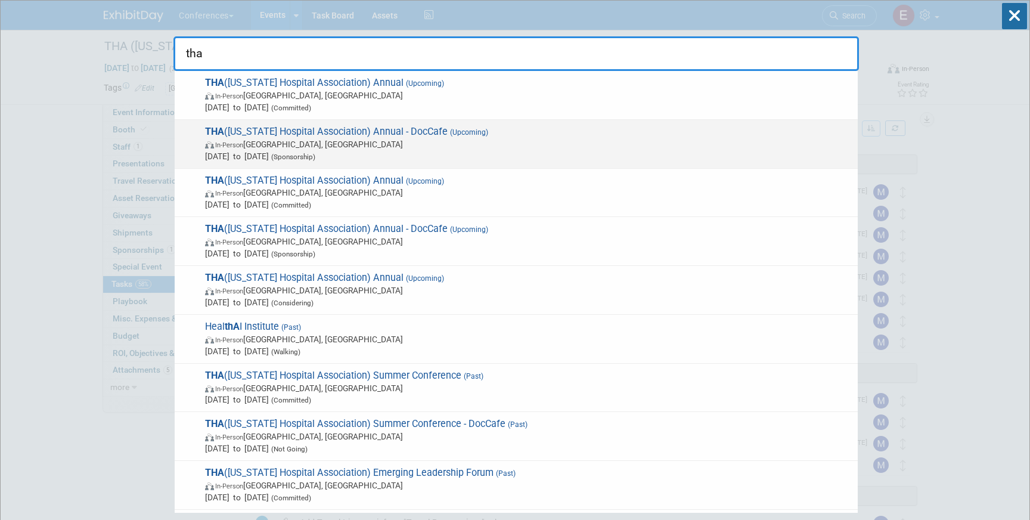
type input "tha"
click at [451, 139] on span "In-Person Nashville, TN" at bounding box center [528, 144] width 647 height 12
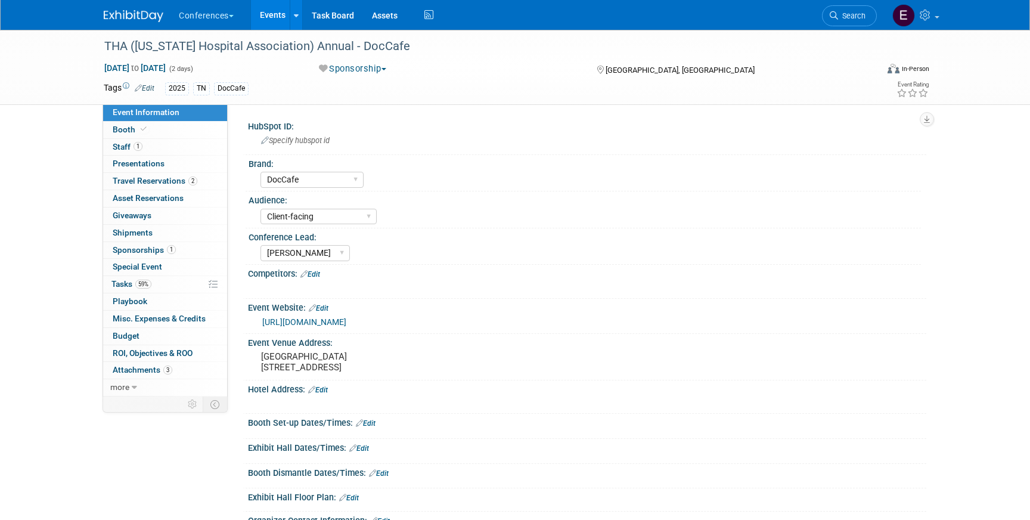
select select "DocCafe"
select select "Client-facing"
select select "[PERSON_NAME]"
click at [151, 290] on link "59% Tasks 59%" at bounding box center [165, 284] width 124 height 17
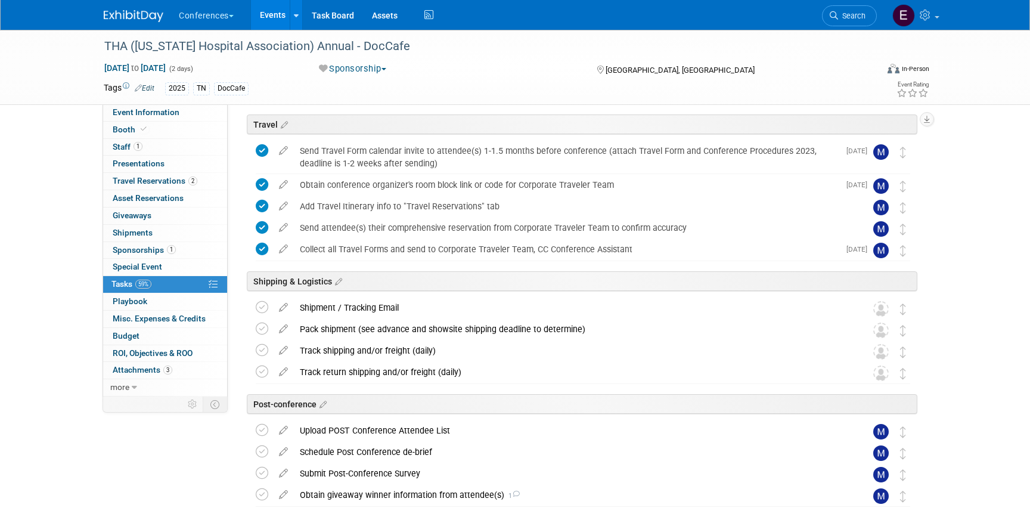
scroll to position [458, 0]
click at [370, 324] on div "Pack shipment (see advance and showsite shipping deadline to determine)" at bounding box center [572, 328] width 556 height 20
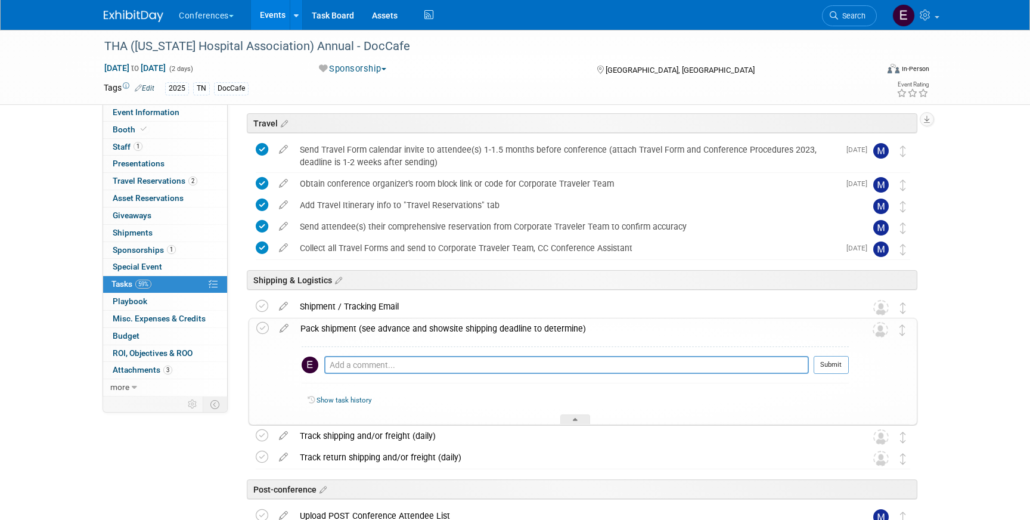
click at [118, 13] on img at bounding box center [134, 16] width 60 height 12
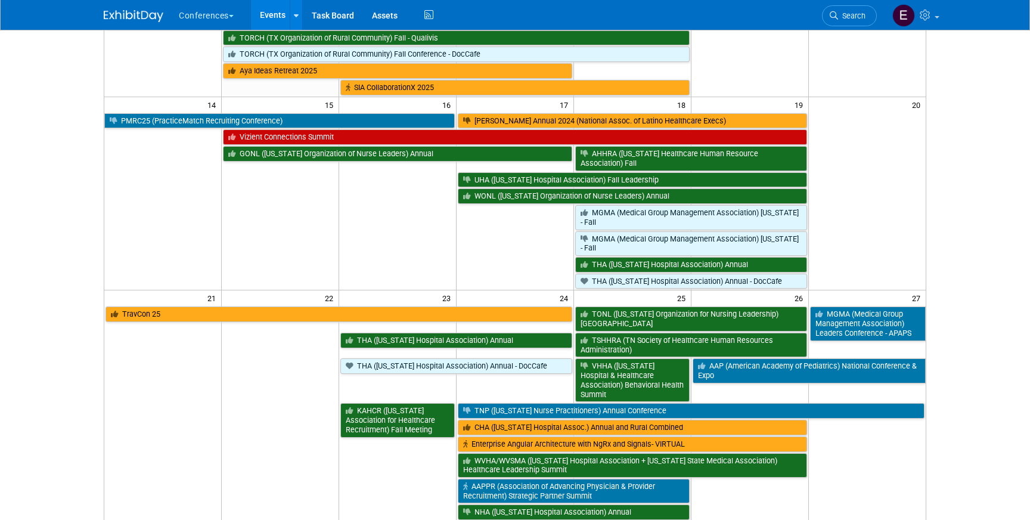
scroll to position [383, 0]
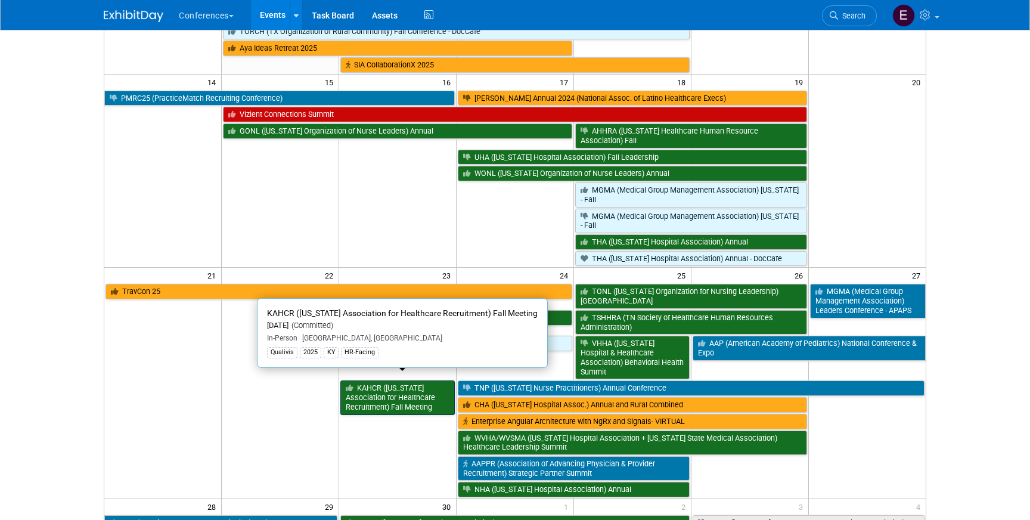
click at [387, 385] on link "KAHCR ([US_STATE] Association for Healthcare Recruitment) Fall Meeting" at bounding box center [397, 397] width 114 height 34
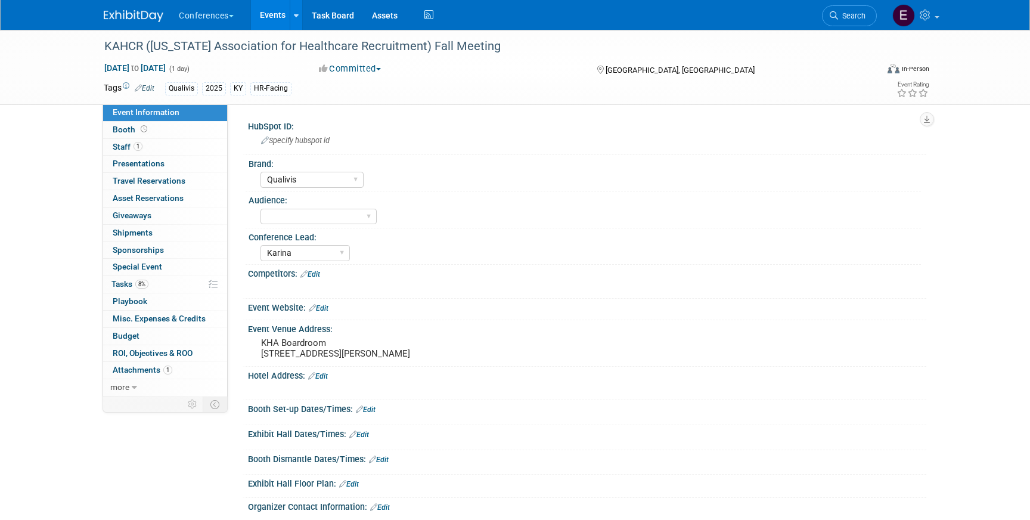
select select "Qualivis"
select select "Karina"
click at [148, 287] on span "8%" at bounding box center [141, 284] width 13 height 9
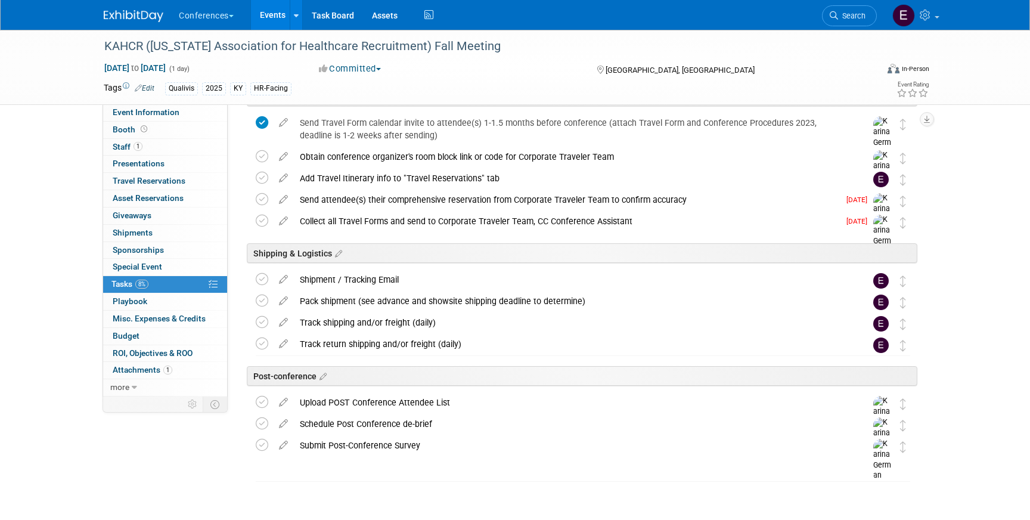
scroll to position [445, 0]
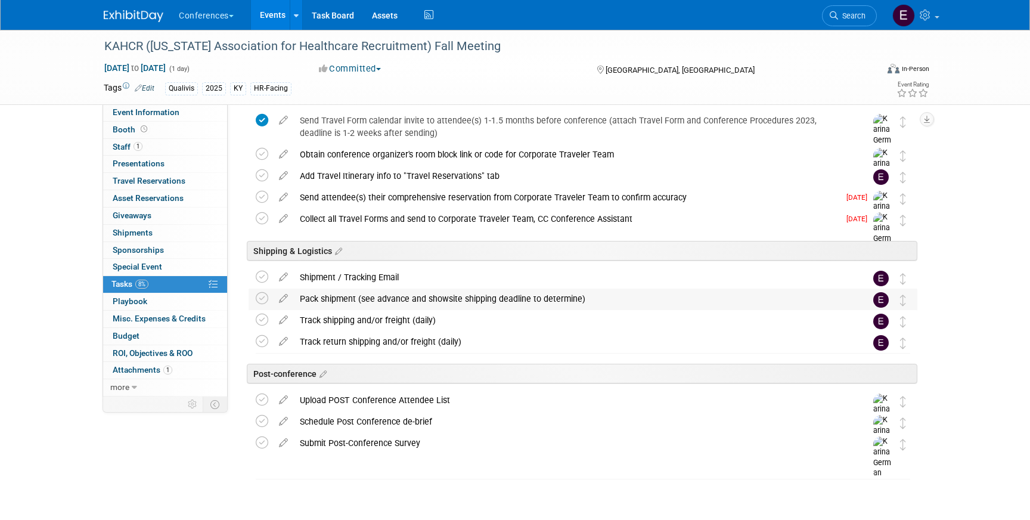
click at [334, 299] on div "Pack shipment (see advance and showsite shipping deadline to determine)" at bounding box center [572, 298] width 556 height 20
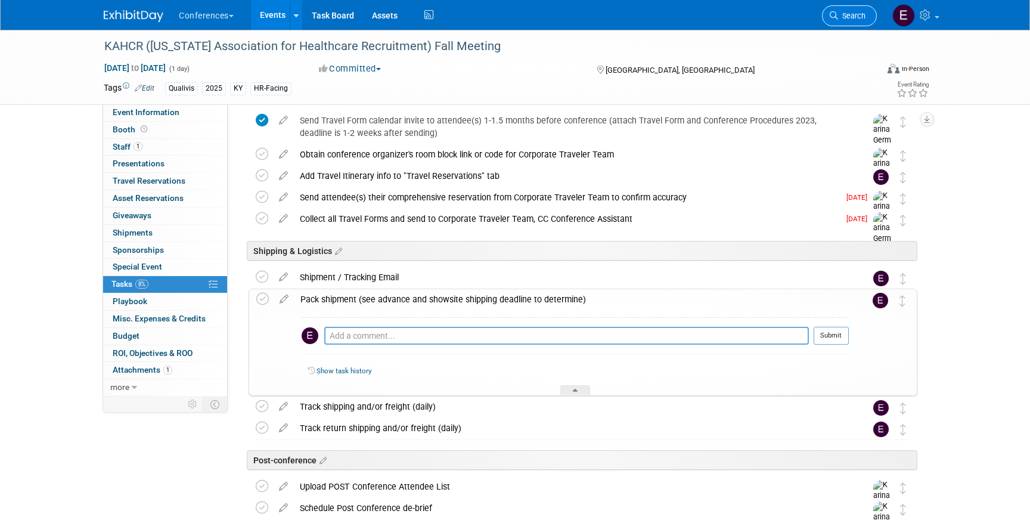
click at [858, 8] on link "Search" at bounding box center [849, 15] width 55 height 21
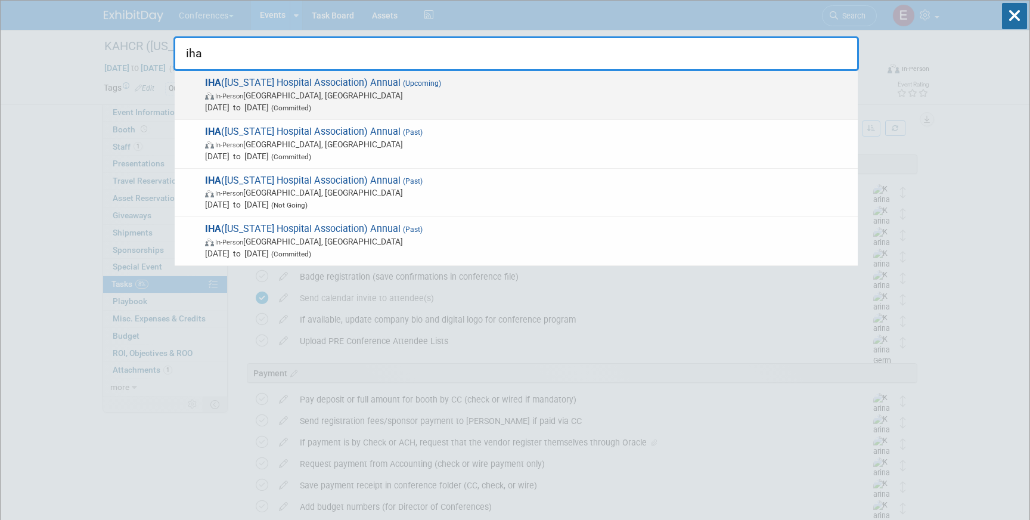
type input "iha"
click at [461, 91] on span "In-Person Sun Valley, ID" at bounding box center [528, 95] width 647 height 12
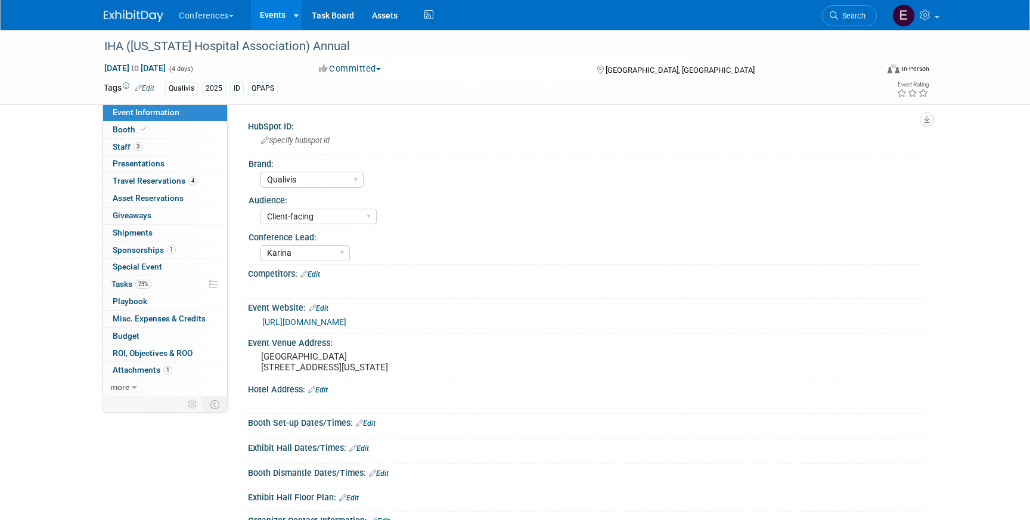
select select "Qualivis"
select select "Client-facing"
select select "Karina"
click at [153, 287] on link "23% Tasks 23%" at bounding box center [165, 284] width 124 height 17
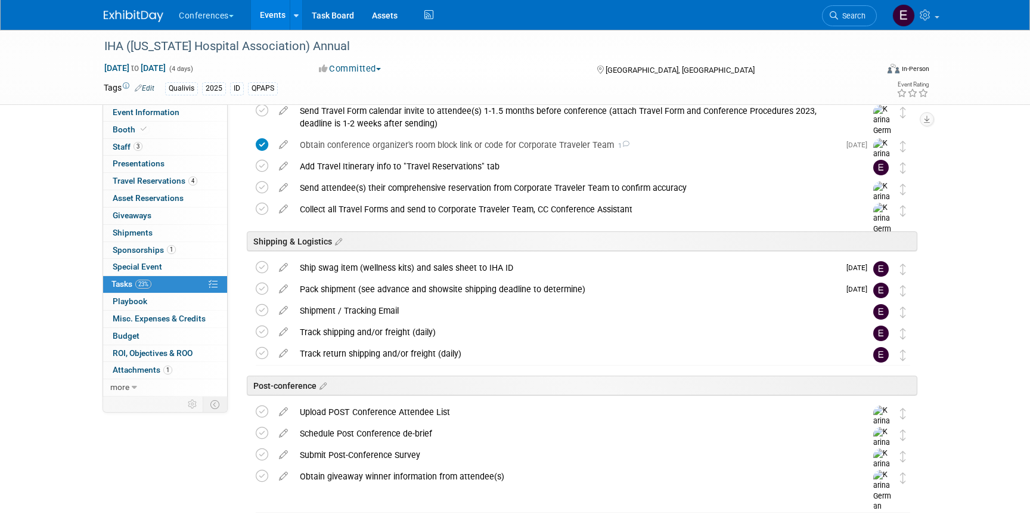
scroll to position [559, 0]
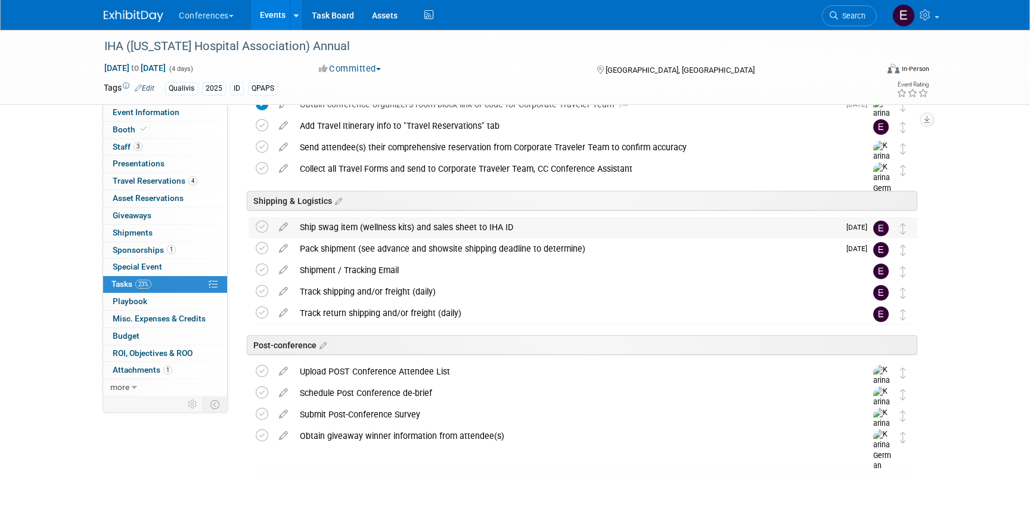
click at [407, 230] on div "Ship swag item (wellness kits) and sales sheet to IHA ID" at bounding box center [566, 227] width 545 height 20
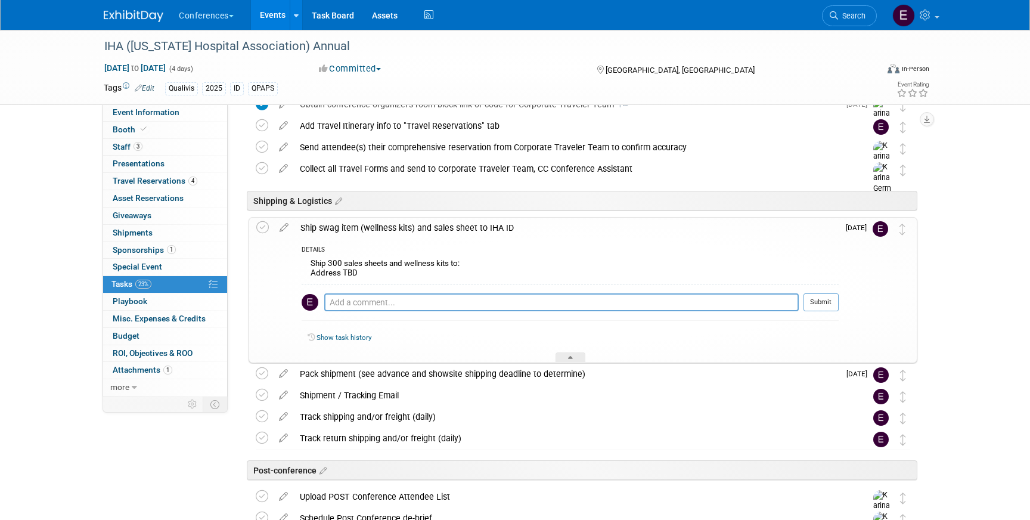
click at [120, 13] on img at bounding box center [134, 16] width 60 height 12
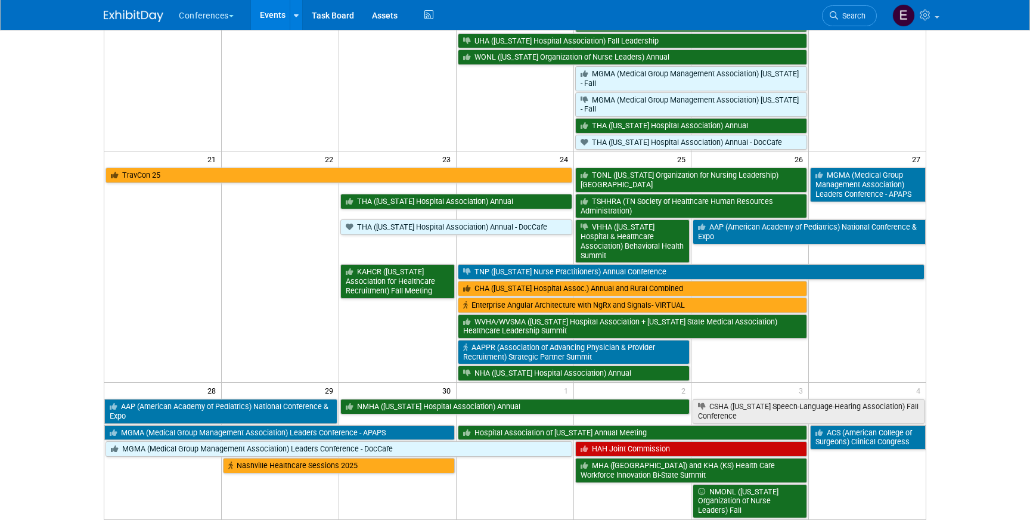
scroll to position [514, 0]
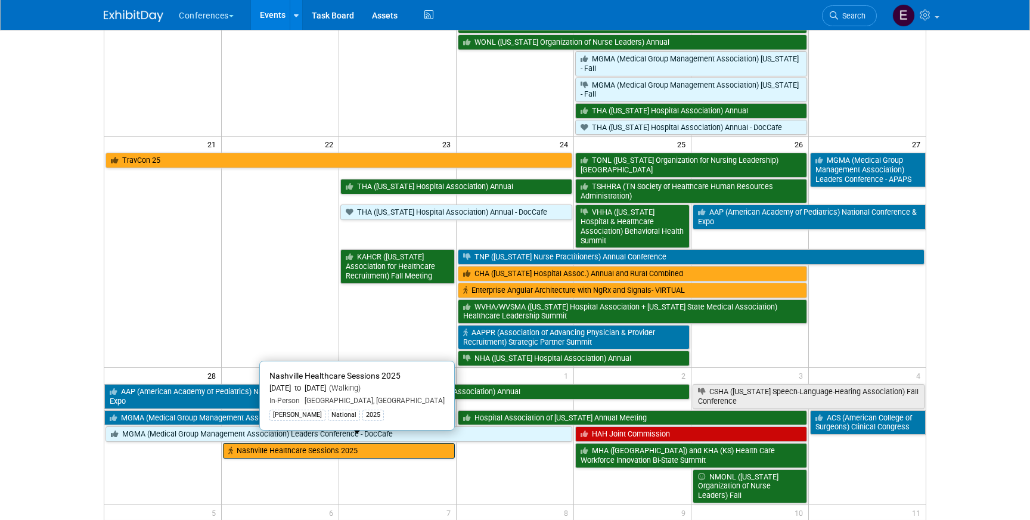
click at [257, 443] on link "Nashville Healthcare Sessions 2025" at bounding box center [339, 450] width 232 height 15
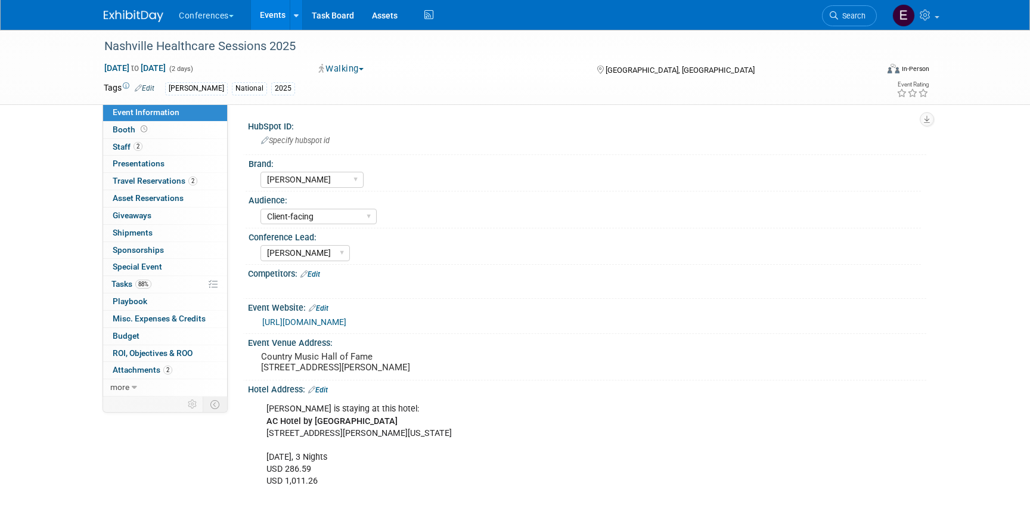
select select "[PERSON_NAME]"
select select "Client-facing"
select select "Stephanie"
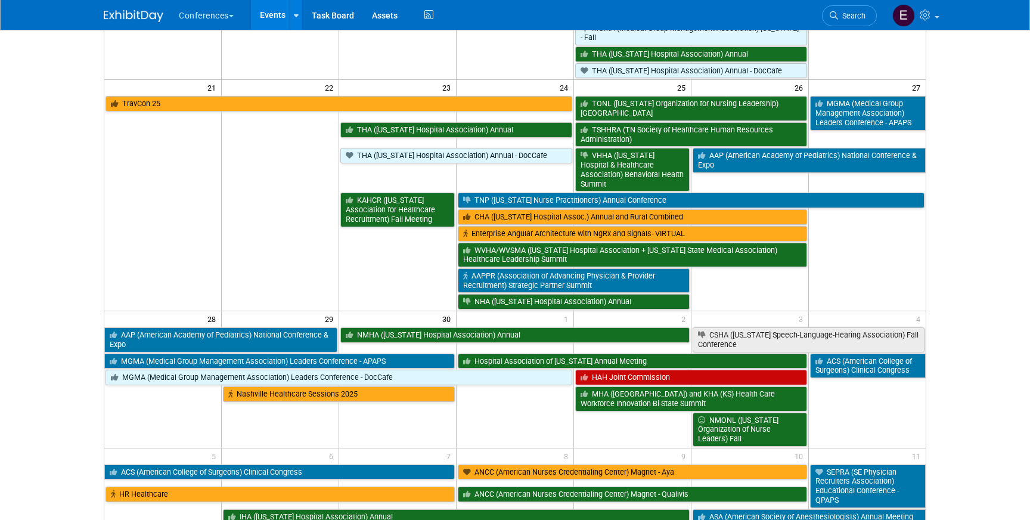
scroll to position [572, 0]
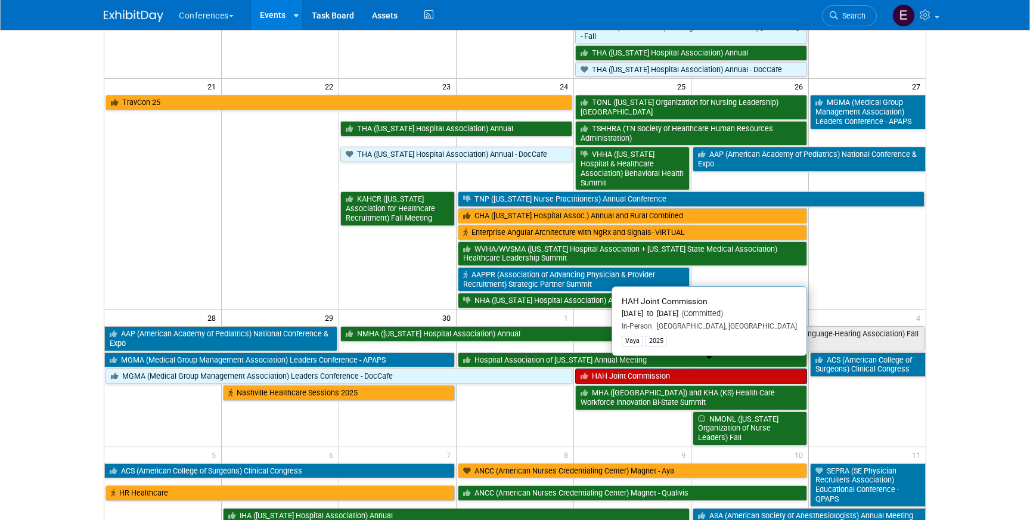
click at [645, 368] on link "HAH Joint Commission" at bounding box center [691, 375] width 232 height 15
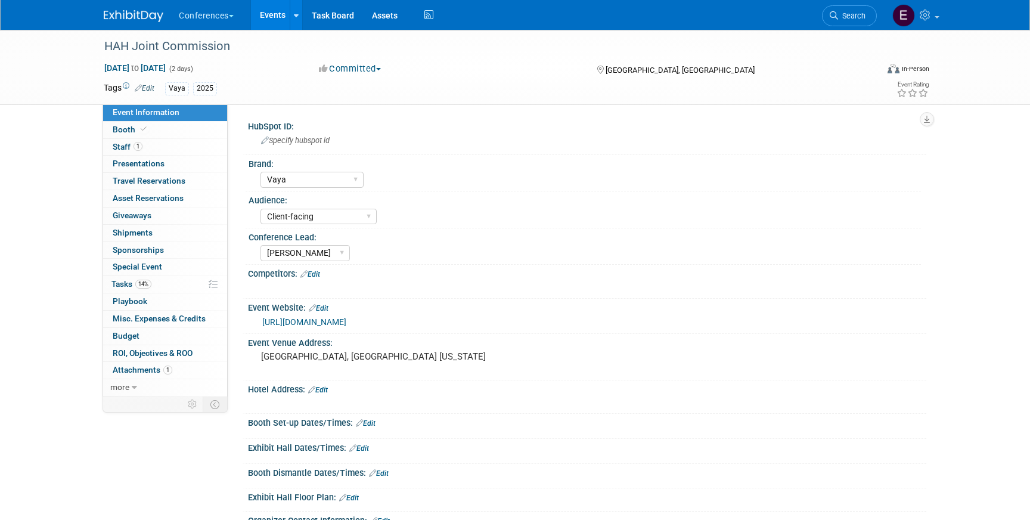
select select "Vaya"
select select "Client-facing"
select select "Marygrace"
click at [135, 11] on img at bounding box center [134, 16] width 60 height 12
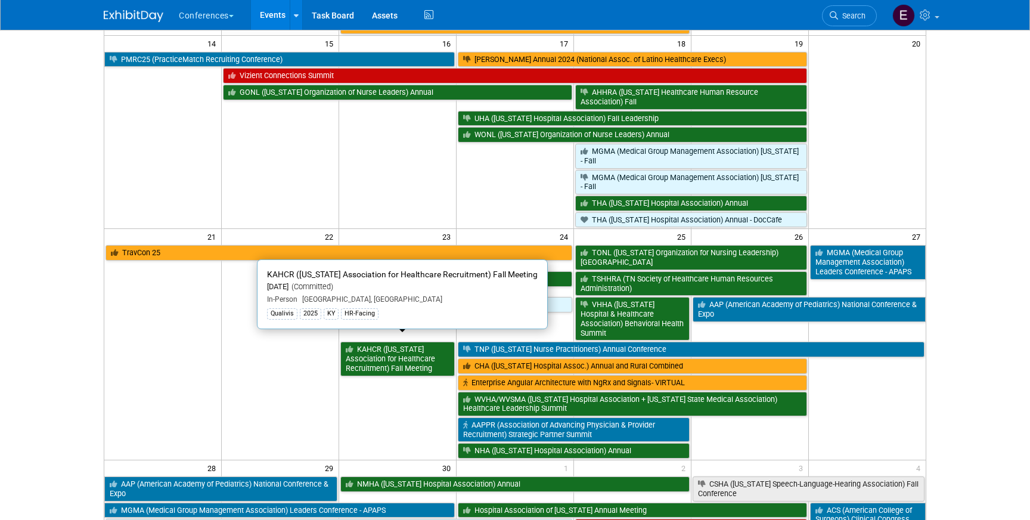
scroll to position [421, 0]
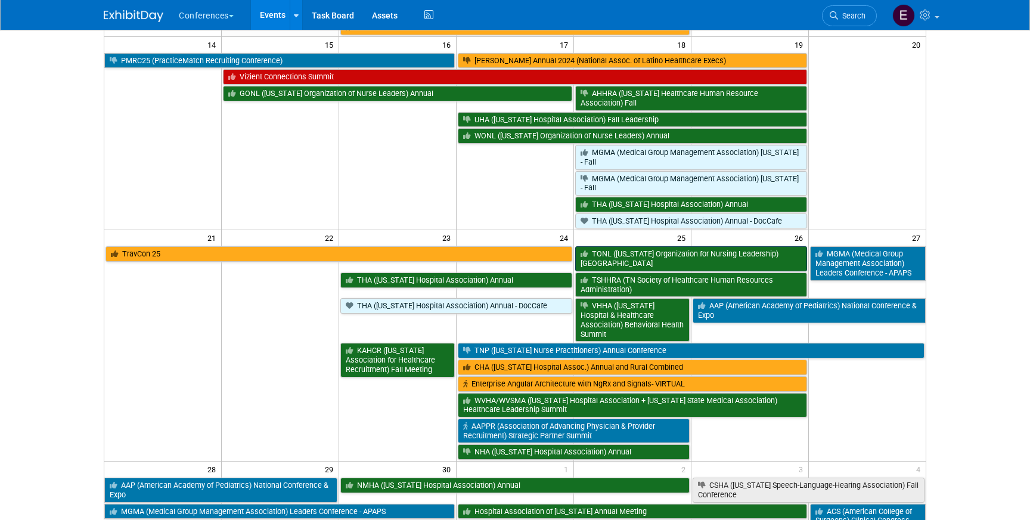
click at [631, 261] on link "TONL ([US_STATE] Organization for Nursing Leadership) [GEOGRAPHIC_DATA]" at bounding box center [691, 258] width 232 height 24
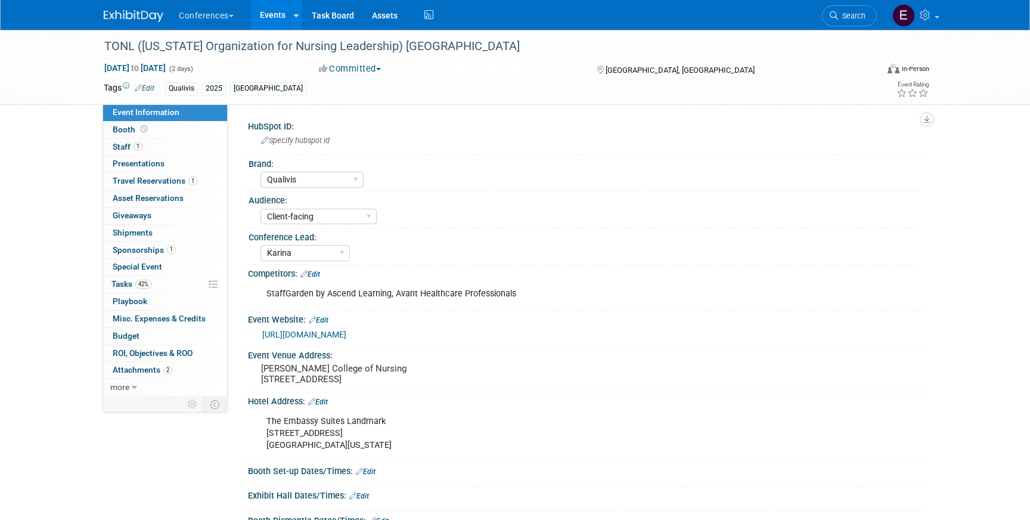
select select "Qualivis"
select select "Client-facing"
select select "Karina"
click at [150, 188] on link "1 Travel Reservations 1" at bounding box center [165, 181] width 124 height 17
